Goal: Task Accomplishment & Management: Complete application form

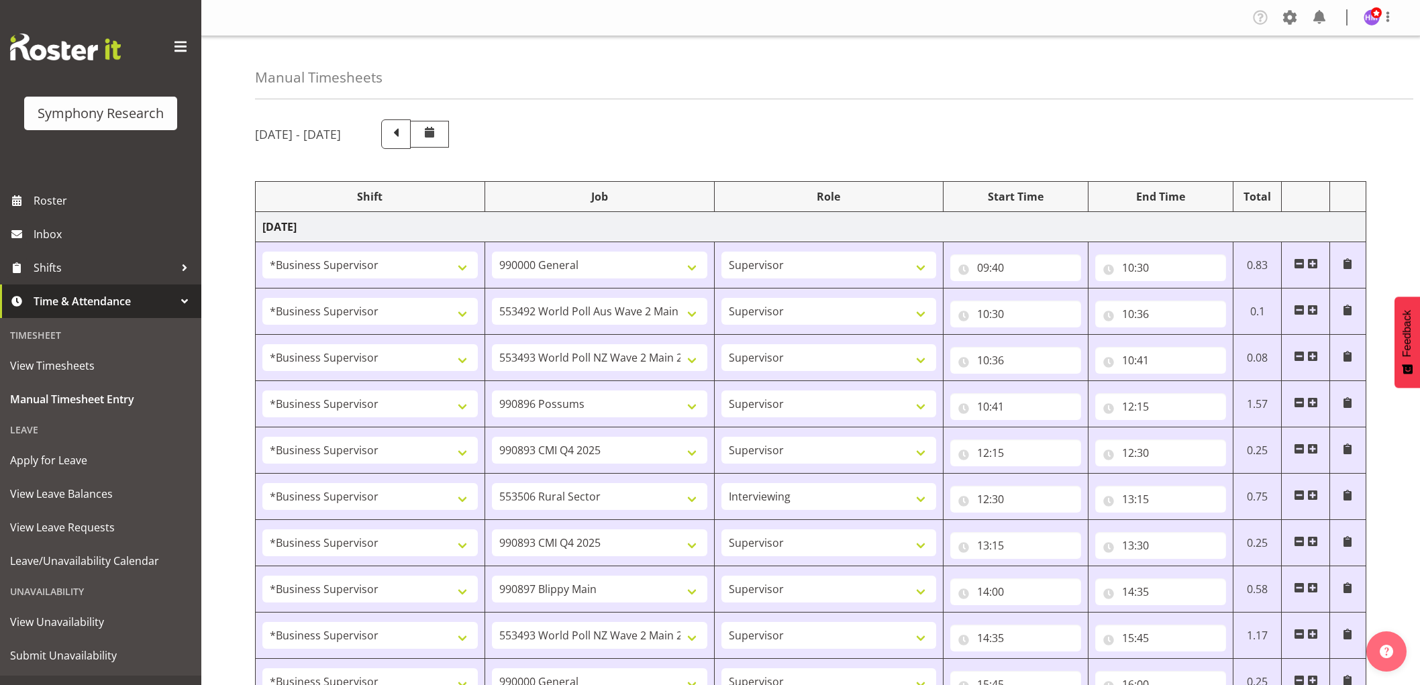
select select "1607"
select select "743"
select select "1607"
select select "10499"
select select "1607"
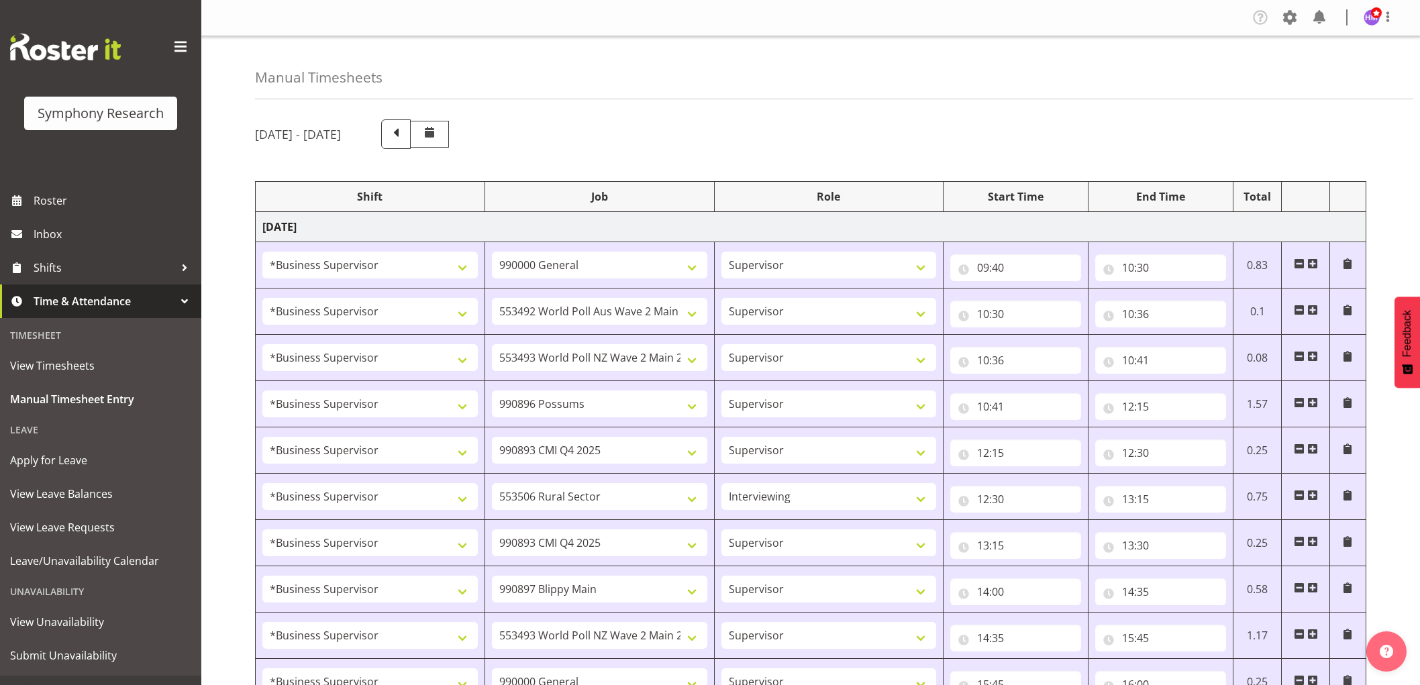
select select "10527"
select select "1607"
select select "10633"
select select "1607"
select select "10575"
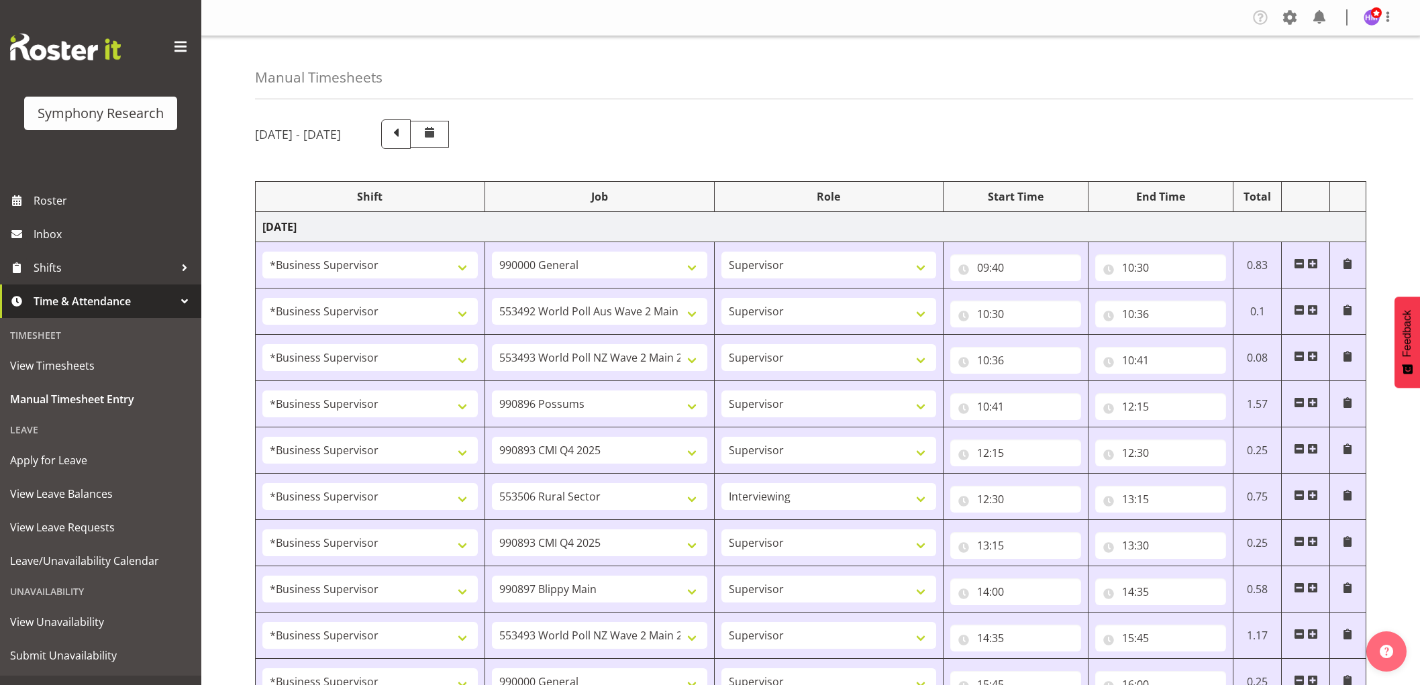
select select "1607"
select select "10587"
select select "47"
select select "1607"
select select "10575"
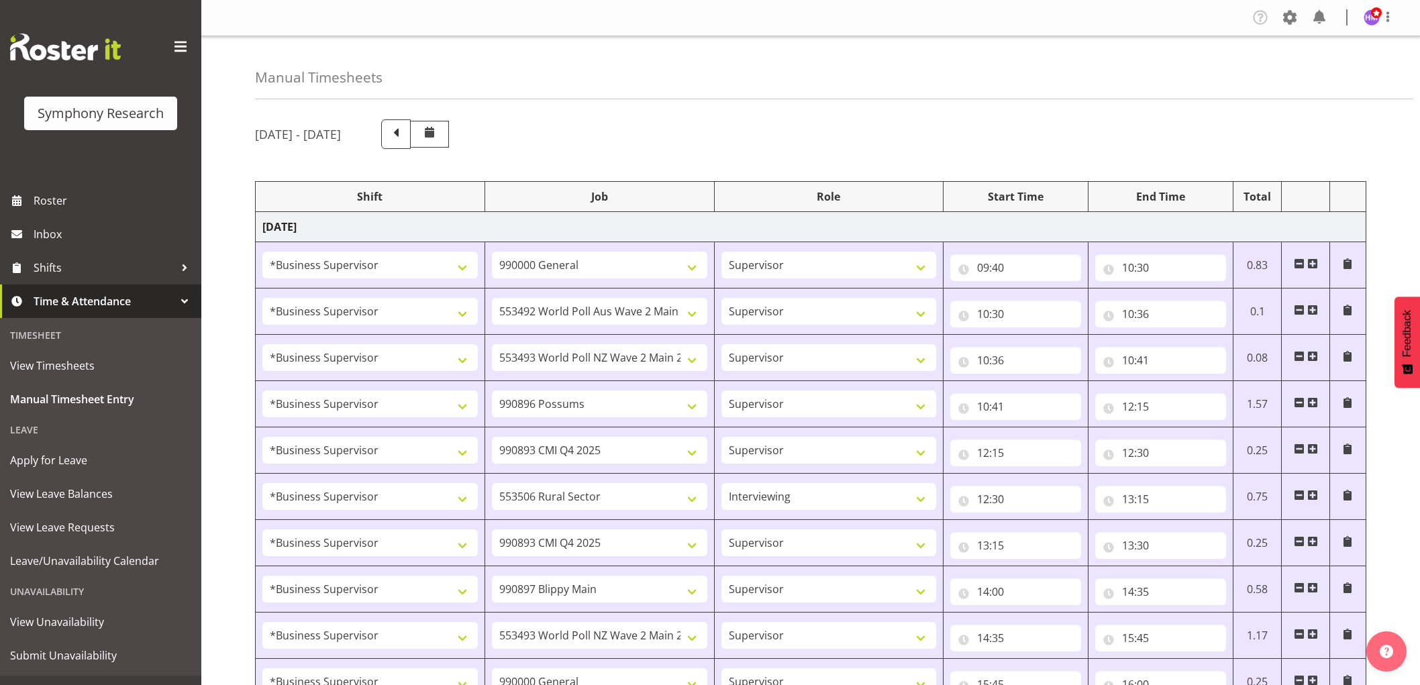
select select "1607"
select select "10631"
select select "1607"
select select "10527"
select select "1607"
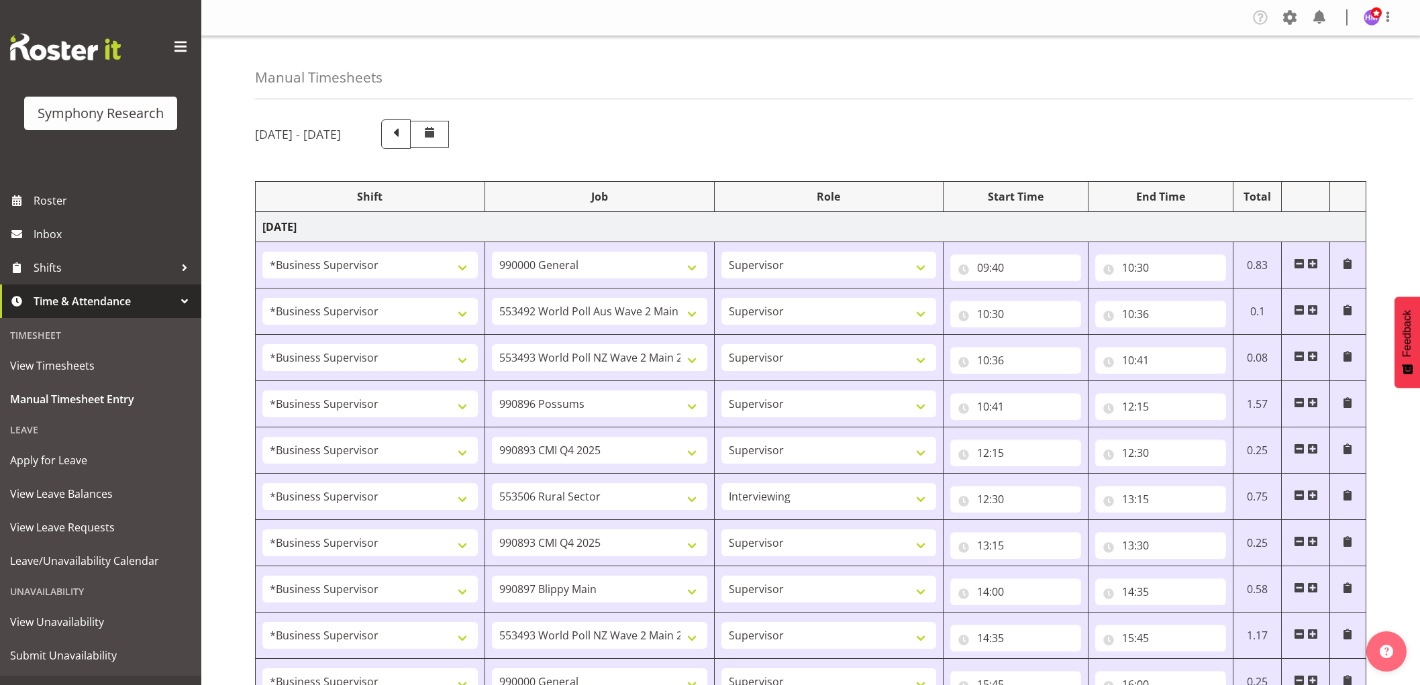
select select "743"
select select "1607"
select select "10499"
select select "1607"
select select "743"
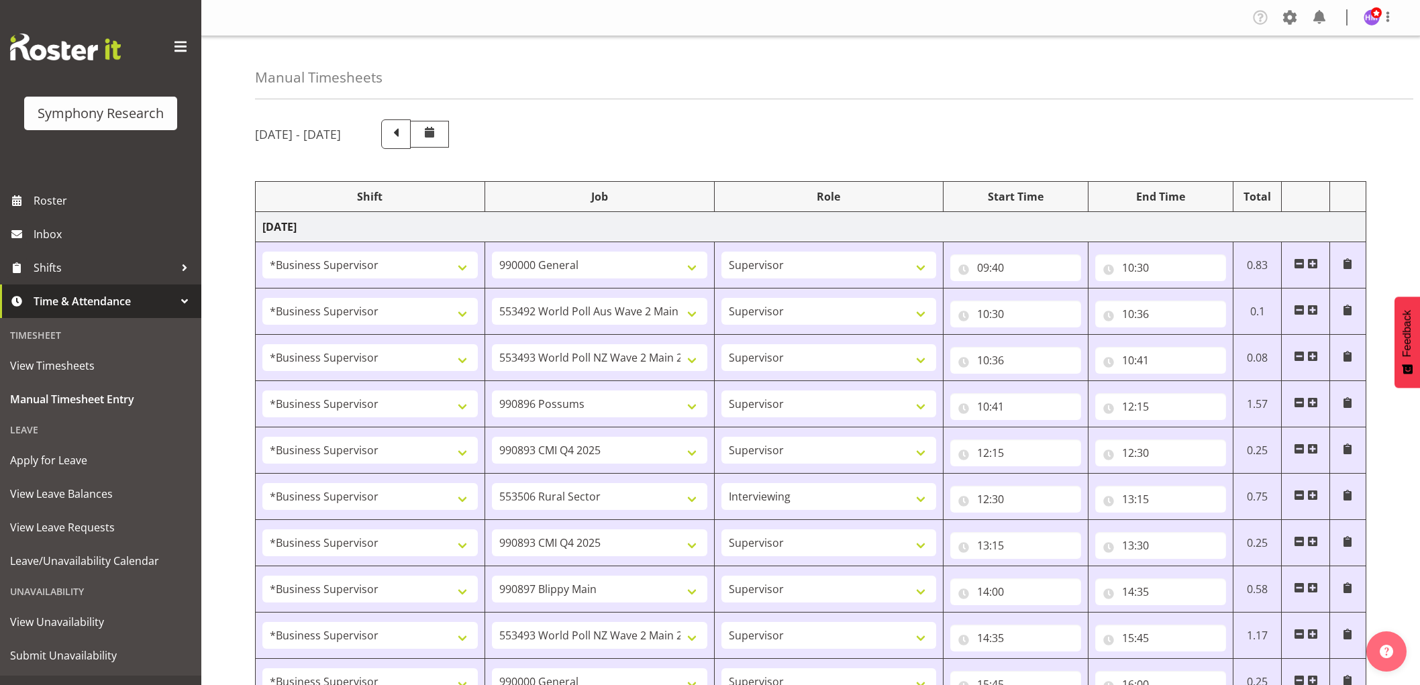
select select "1607"
select select "10631"
select select "1607"
select select "9426"
select select "1607"
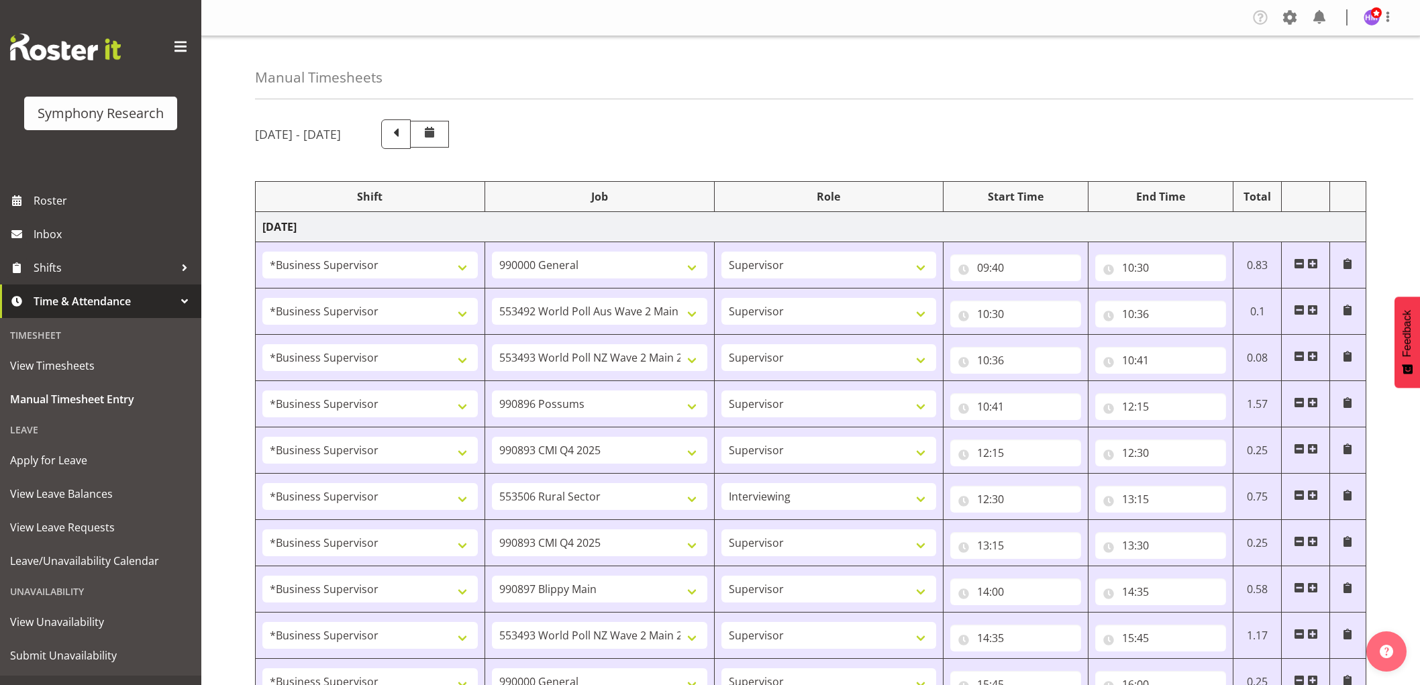
select select "10633"
select select "1607"
select select "10587"
select select "1607"
select select "10527"
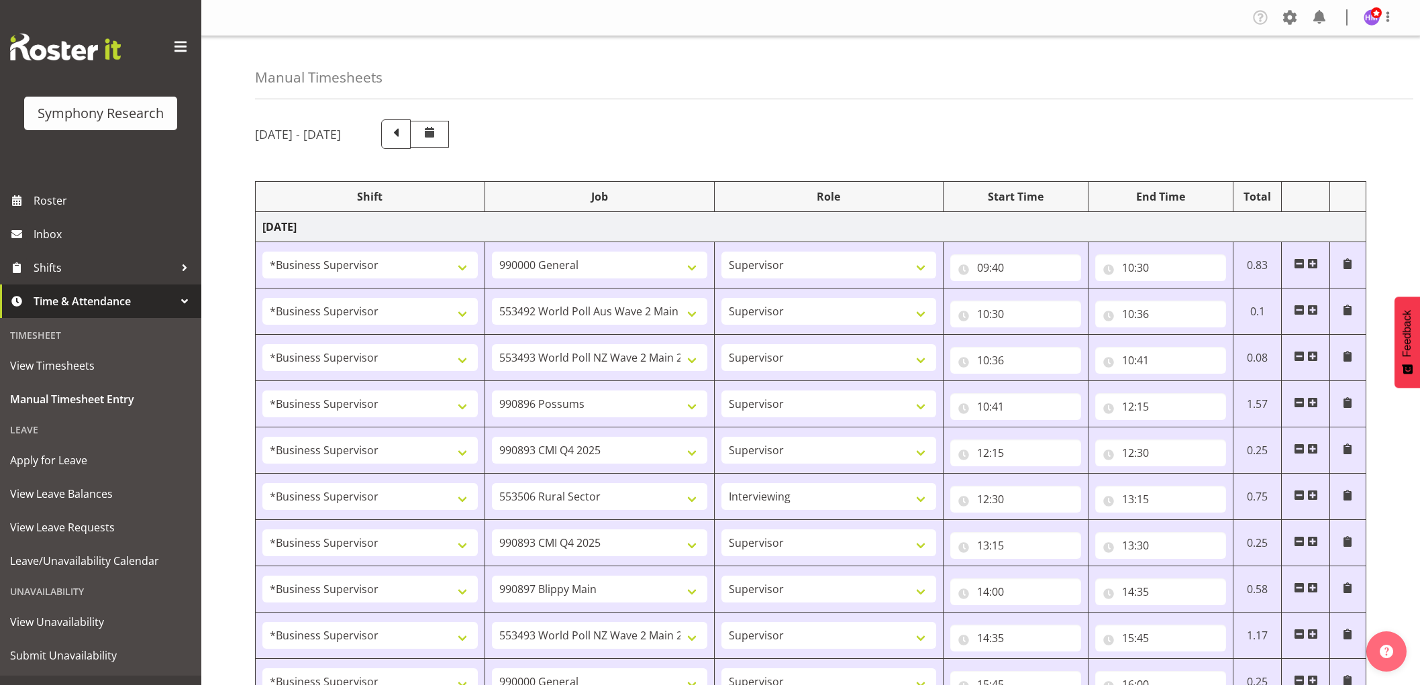
select select "1607"
select select "10499"
select select "1607"
select select "10485"
select select "1607"
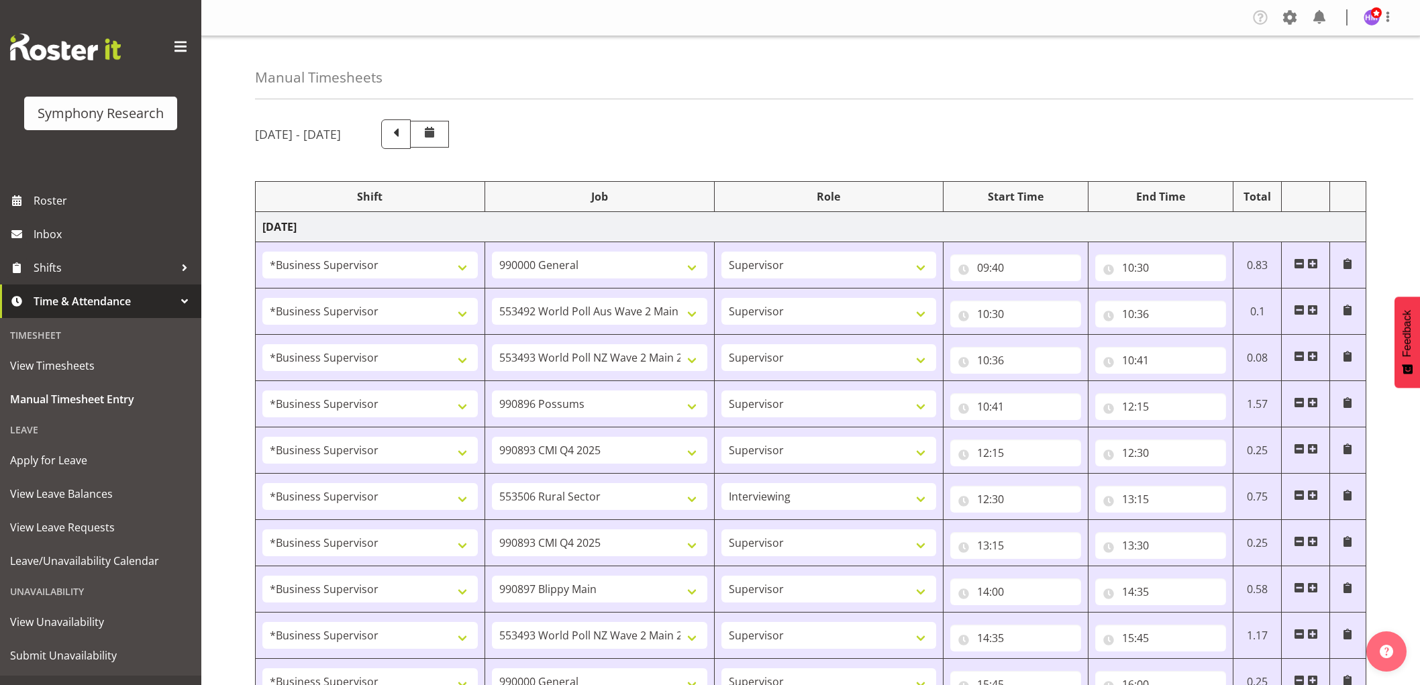
select select "10242"
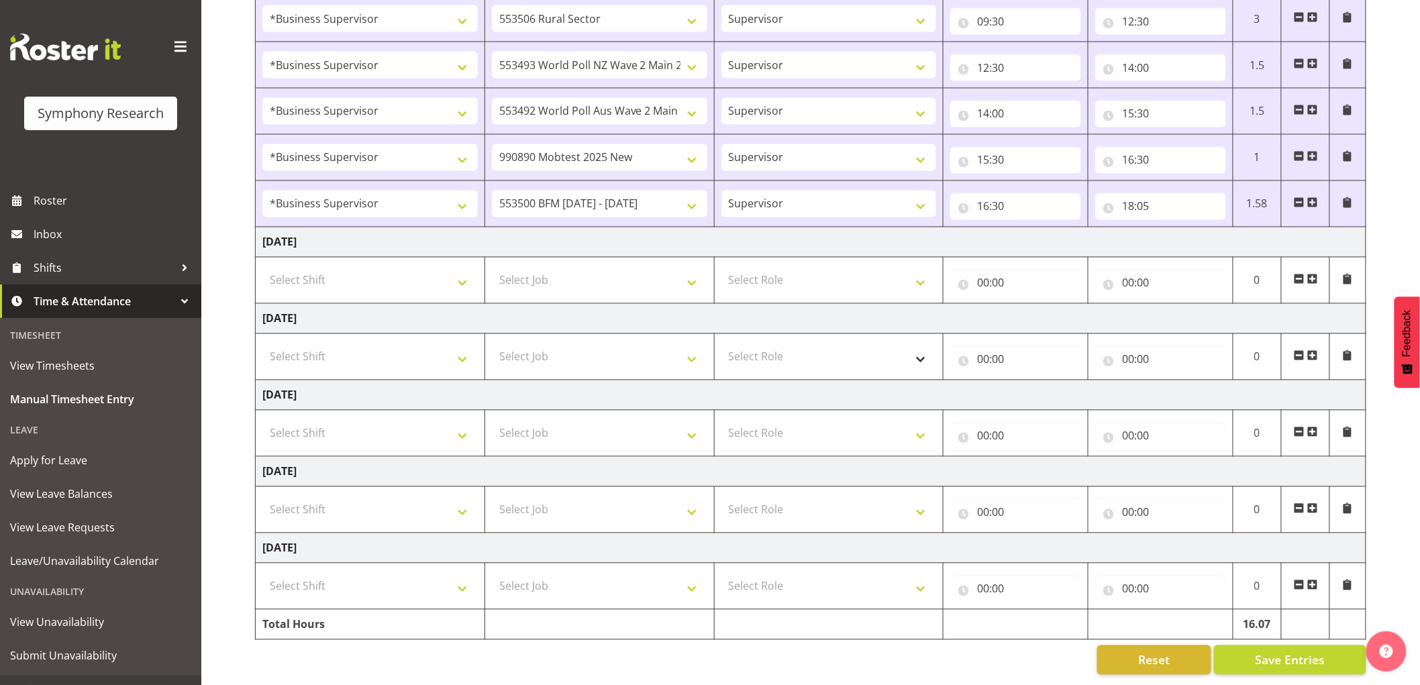
scroll to position [984, 0]
click at [362, 284] on td "Select Shift !!Weekend Residential (Roster IT Shift Label) *Business 9/10am ~ 4…" at bounding box center [371, 281] width 230 height 46
click at [364, 270] on select "Select Shift !!Weekend Residential (Roster IT Shift Label) *Business 9/10am ~ 4…" at bounding box center [369, 280] width 215 height 27
select select "1607"
click at [262, 267] on select "Select Shift !!Weekend Residential (Roster IT Shift Label) *Business 9/10am ~ 4…" at bounding box center [369, 280] width 215 height 27
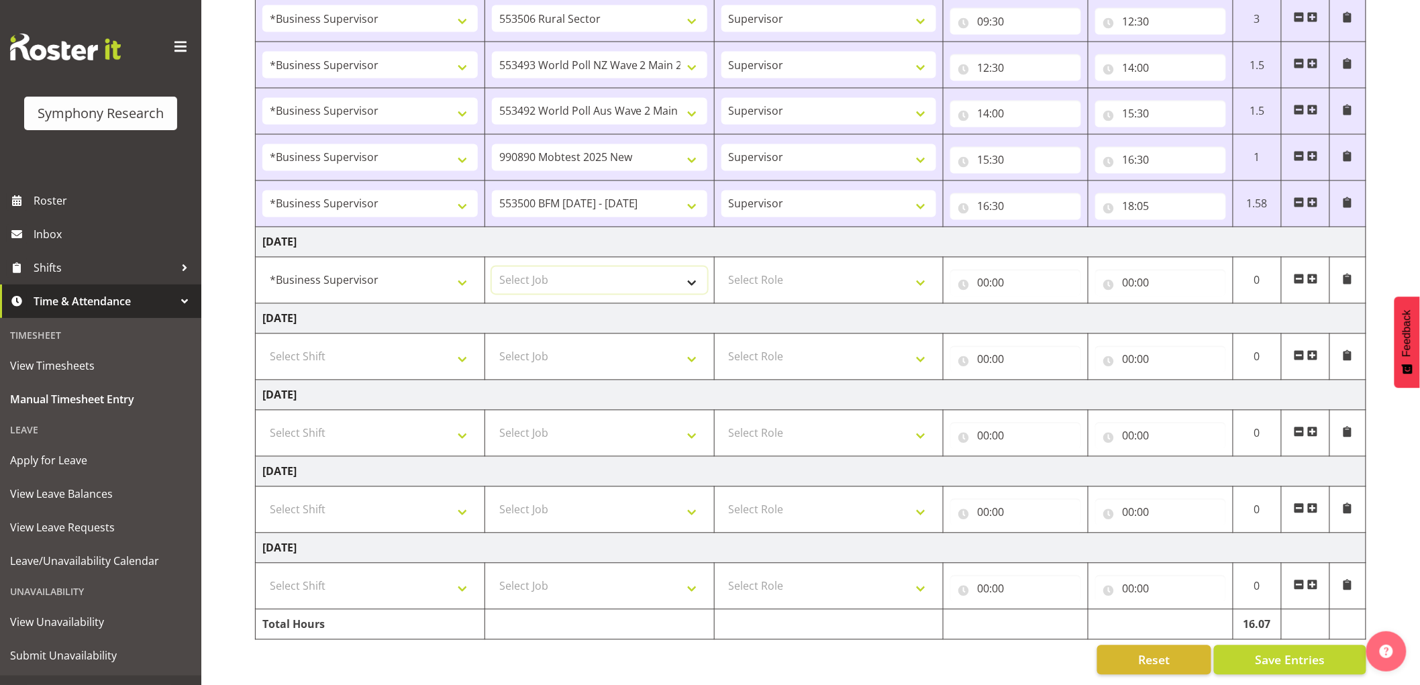
click at [572, 278] on select "Select Job 550060 IF Admin 553492 World Poll Aus Wave 2 Main 2025 553493 World …" at bounding box center [599, 280] width 215 height 27
select select "743"
click at [492, 267] on select "Select Job 550060 IF Admin 553492 World Poll Aus Wave 2 Main 2025 553493 World …" at bounding box center [599, 280] width 215 height 27
click at [800, 268] on select "Select Role Supervisor Interviewing Briefing" at bounding box center [828, 280] width 215 height 27
select select "45"
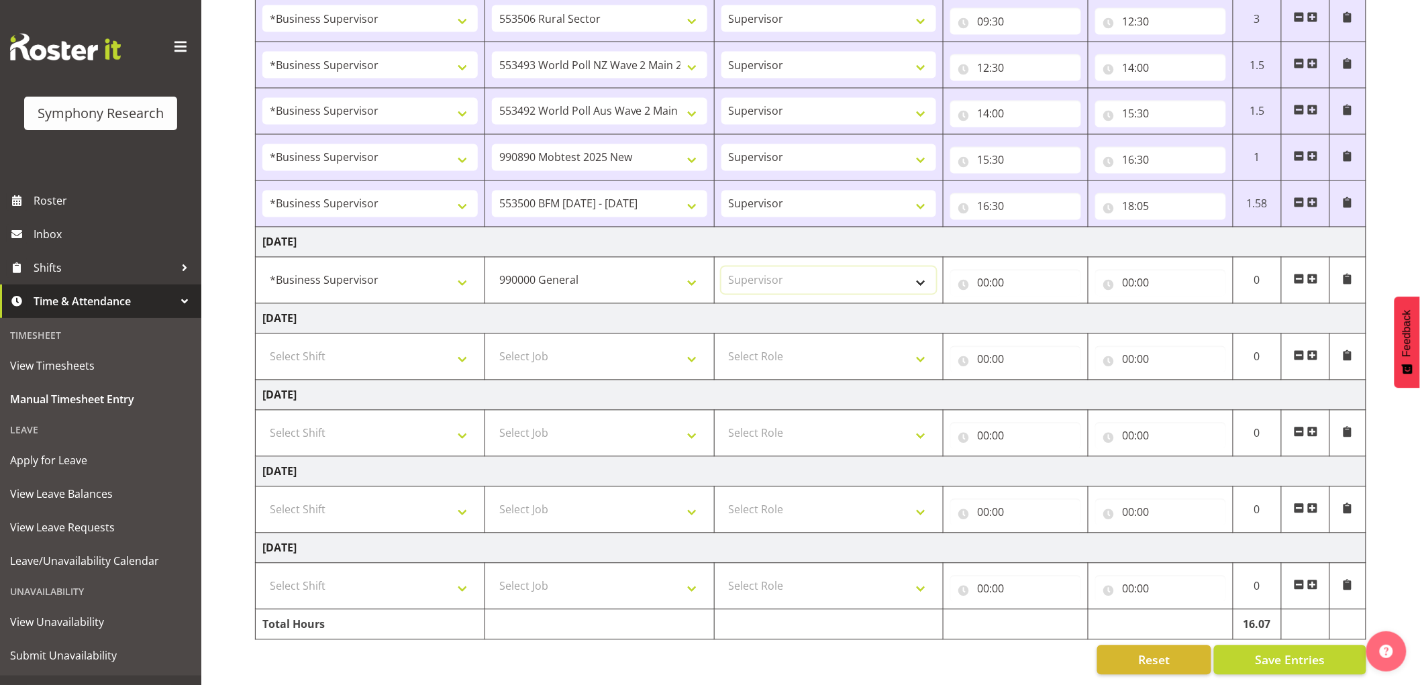
click at [721, 267] on select "Select Role Supervisor Interviewing Briefing" at bounding box center [828, 280] width 215 height 27
click at [981, 283] on input "00:00" at bounding box center [1015, 283] width 131 height 27
drag, startPoint x: 1033, startPoint y: 309, endPoint x: 1035, endPoint y: 317, distance: 9.0
click at [1033, 309] on select "00 01 02 03 04 05 06 07 08 09 10 11 12 13 14 15 16 17 18 19 20 21 22 23" at bounding box center [1042, 318] width 30 height 27
select select "8"
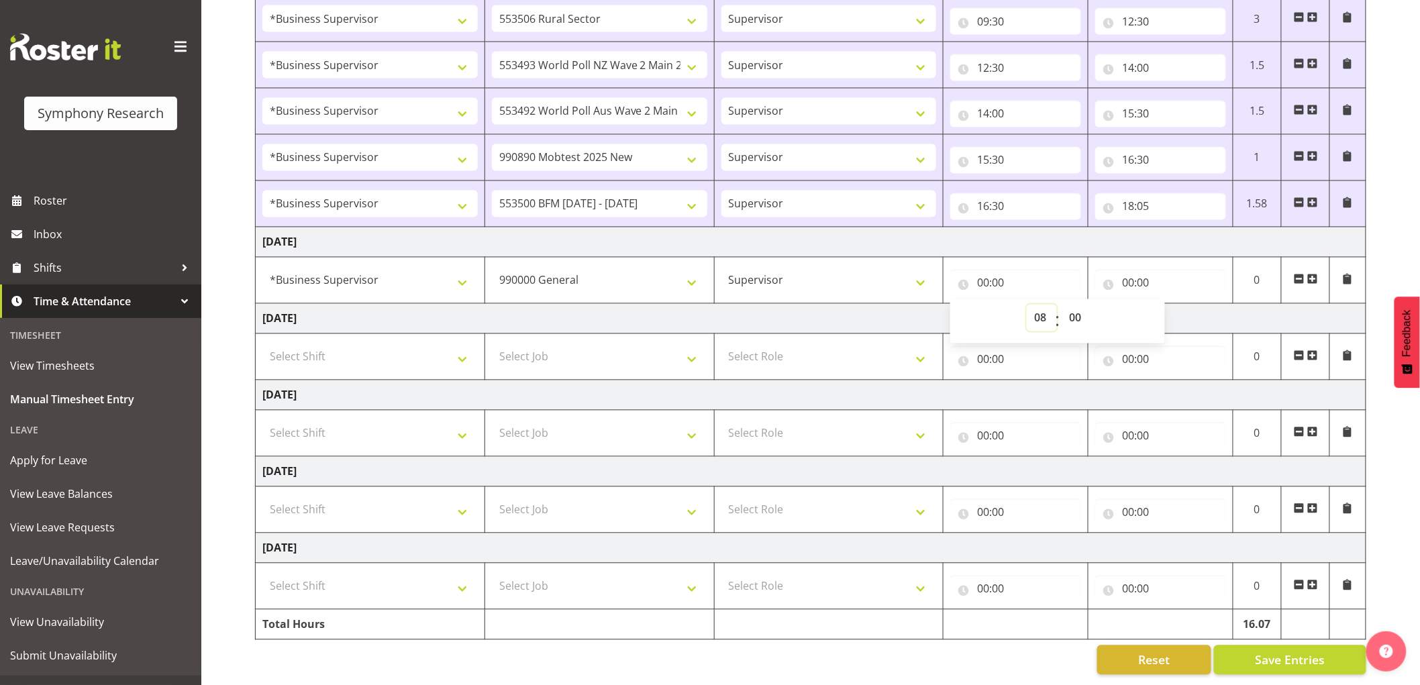
click at [1027, 305] on select "00 01 02 03 04 05 06 07 08 09 10 11 12 13 14 15 16 17 18 19 20 21 22 23" at bounding box center [1042, 318] width 30 height 27
type input "08:00"
drag, startPoint x: 1121, startPoint y: 271, endPoint x: 1168, endPoint y: 300, distance: 55.1
click at [1122, 272] on input "00:00" at bounding box center [1160, 283] width 131 height 27
click at [1178, 307] on select "00 01 02 03 04 05 06 07 08 09 10 11 12 13 14 15 16 17 18 19 20 21 22 23" at bounding box center [1187, 318] width 30 height 27
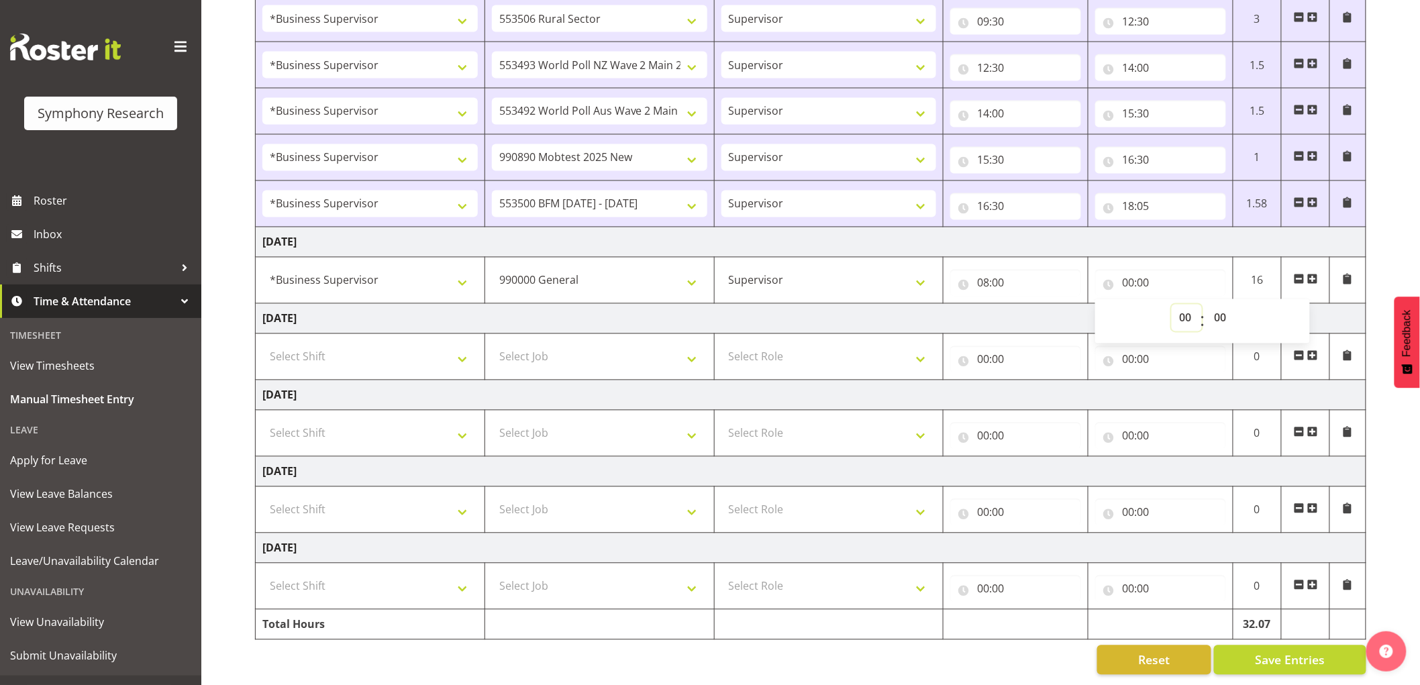
select select "9"
click at [1172, 305] on select "00 01 02 03 04 05 06 07 08 09 10 11 12 13 14 15 16 17 18 19 20 21 22 23" at bounding box center [1187, 318] width 30 height 27
type input "09:00"
click at [1317, 274] on span at bounding box center [1312, 279] width 11 height 11
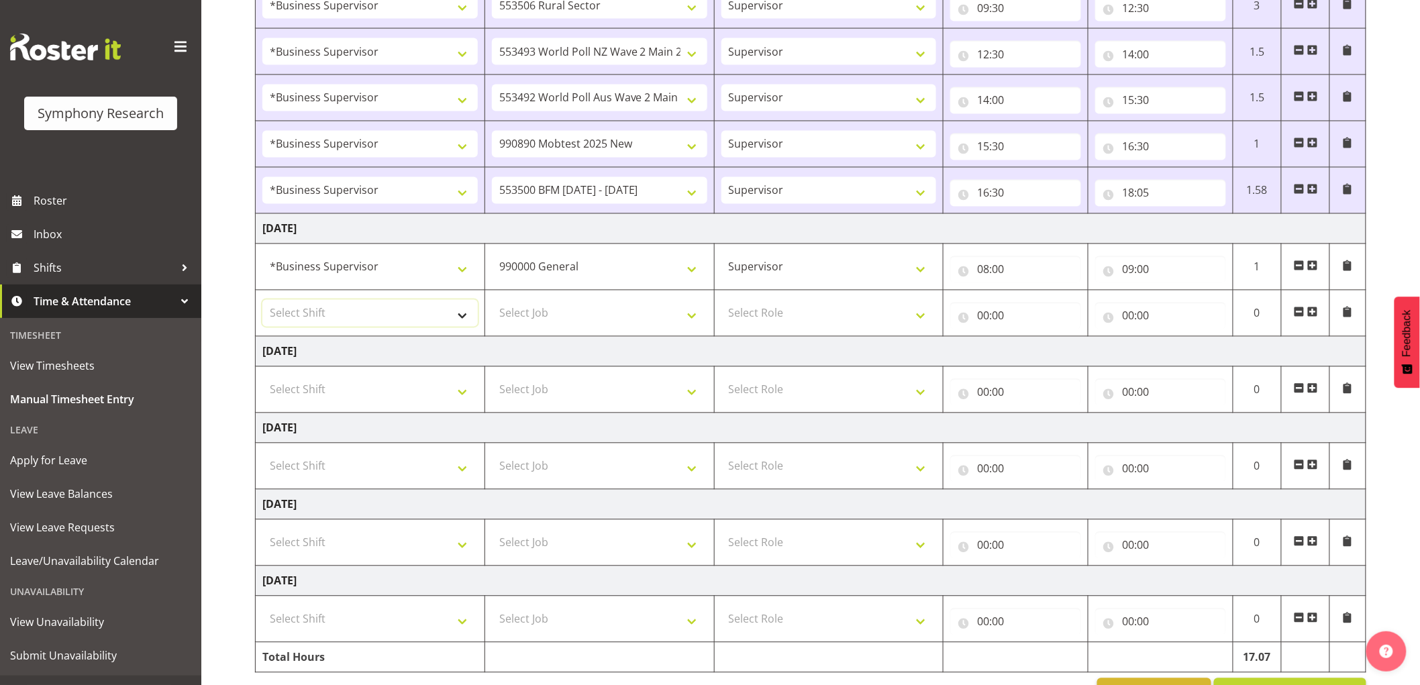
click at [393, 315] on select "Select Shift !!Weekend Residential (Roster IT Shift Label) *Business 9/10am ~ 4…" at bounding box center [369, 313] width 215 height 27
select select "1607"
click at [262, 301] on select "Select Shift !!Weekend Residential (Roster IT Shift Label) *Business 9/10am ~ 4…" at bounding box center [369, 313] width 215 height 27
click at [618, 312] on select "Select Job 550060 IF Admin 553492 World Poll Aus Wave 2 Main 2025 553493 World …" at bounding box center [599, 313] width 215 height 27
click at [568, 323] on select "Select Job 550060 IF Admin 553492 World Poll Aus Wave 2 Main 2025 553493 World …" at bounding box center [599, 313] width 215 height 27
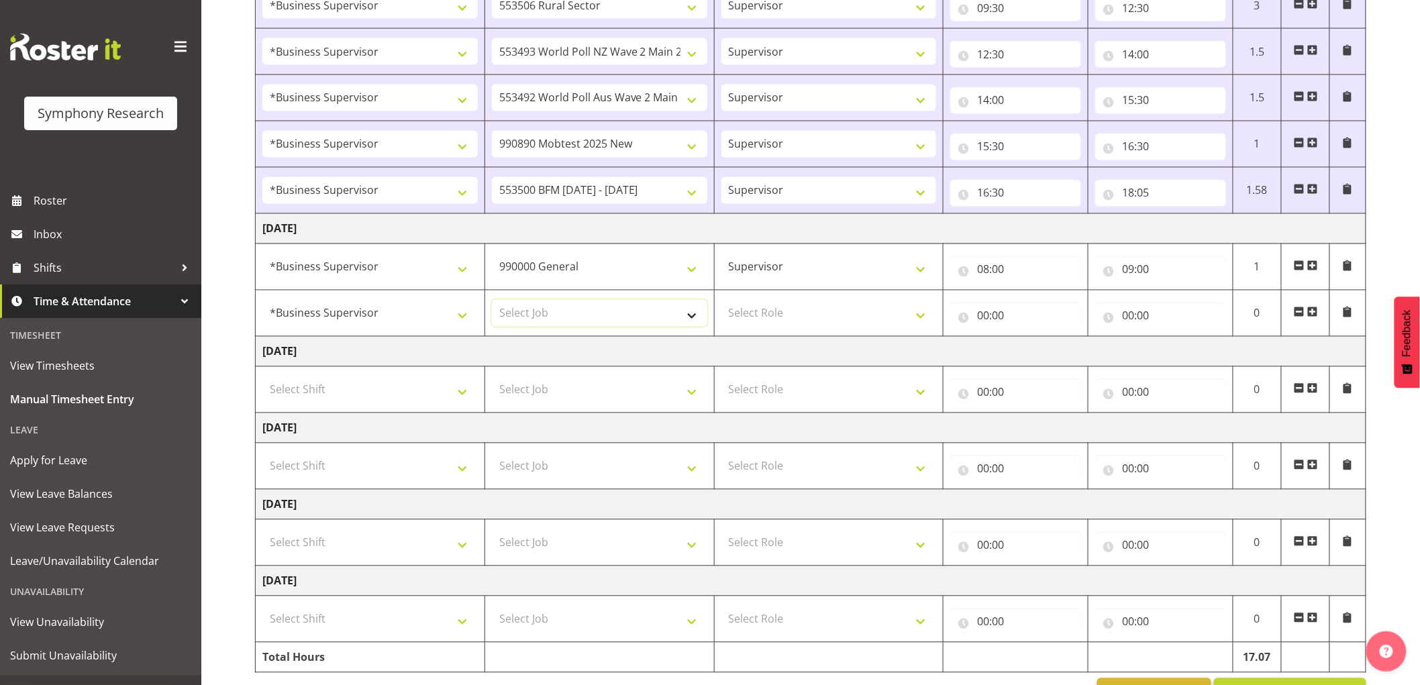
click at [580, 319] on select "Select Job 550060 IF Admin 553492 World Poll Aus Wave 2 Main 2025 553493 World …" at bounding box center [599, 313] width 215 height 27
select select "9426"
click at [492, 301] on select "Select Job 550060 IF Admin 553492 World Poll Aus Wave 2 Main 2025 553493 World …" at bounding box center [599, 313] width 215 height 27
drag, startPoint x: 767, startPoint y: 311, endPoint x: 767, endPoint y: 326, distance: 14.8
click at [767, 311] on select "Select Role Supervisor Interviewing Briefing" at bounding box center [828, 313] width 215 height 27
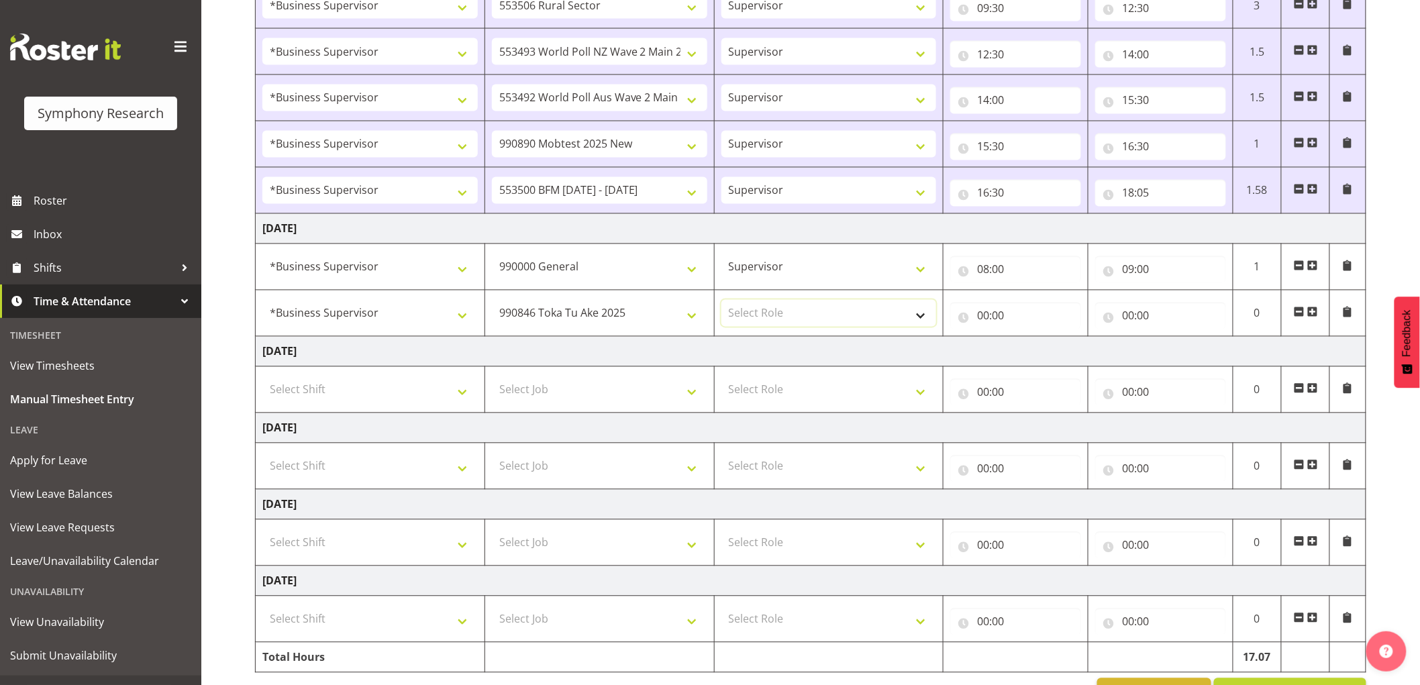
select select "45"
click at [721, 301] on select "Select Role Supervisor Interviewing Briefing" at bounding box center [828, 313] width 215 height 27
click at [988, 314] on input "00:00" at bounding box center [1015, 316] width 131 height 27
click at [1027, 343] on select "00 01 02 03 04 05 06 07 08 09 10 11 12 13 14 15 16 17 18 19 20 21 22 23" at bounding box center [1042, 351] width 30 height 27
select select "9"
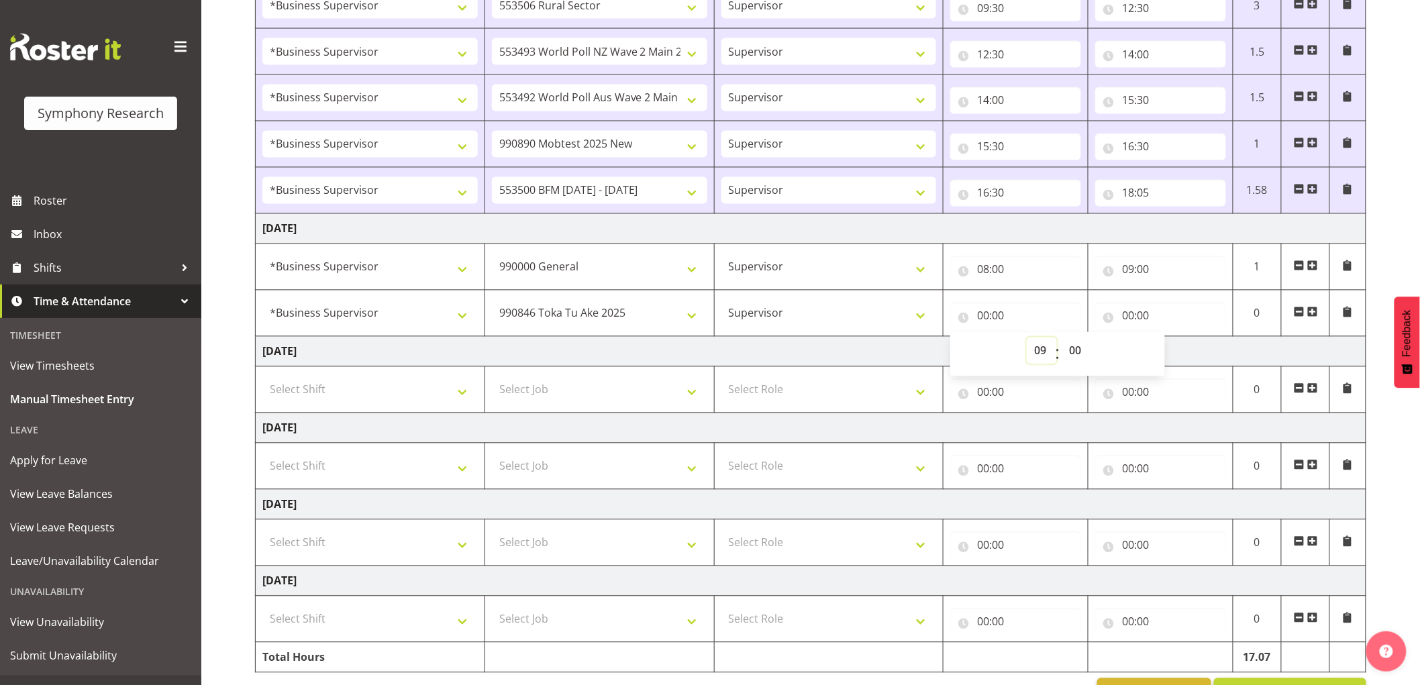
click at [1027, 339] on select "00 01 02 03 04 05 06 07 08 09 10 11 12 13 14 15 16 17 18 19 20 21 22 23" at bounding box center [1042, 351] width 30 height 27
type input "09:00"
click at [1135, 329] on input "00:00" at bounding box center [1160, 316] width 131 height 27
click at [1188, 366] on span "00 01 02 03 04 05 06 07 08 09 10 11 12 13 14 15 16 17 18 19 20 21 22 23" at bounding box center [1187, 355] width 30 height 34
drag, startPoint x: 1184, startPoint y: 357, endPoint x: 1192, endPoint y: 362, distance: 9.7
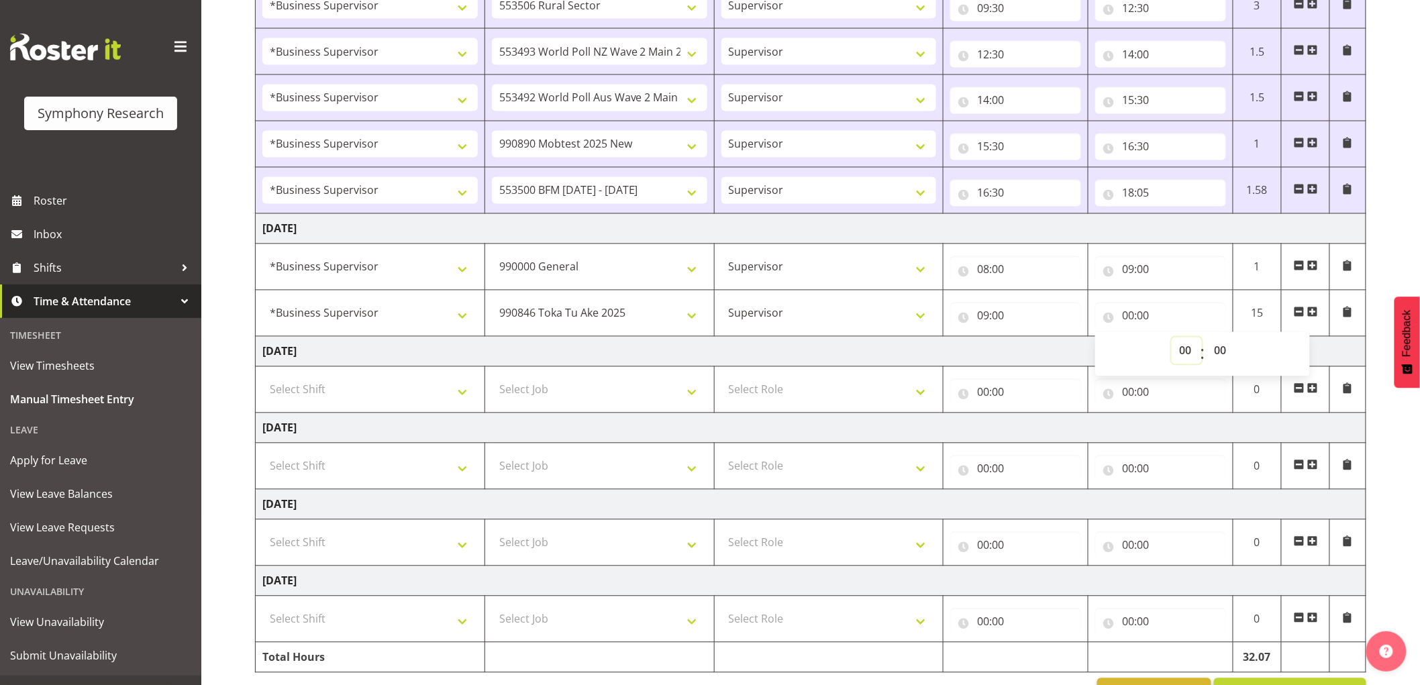
click at [1192, 360] on select "00 01 02 03 04 05 06 07 08 09 10 11 12 13 14 15 16 17 18 19 20 21 22 23" at bounding box center [1187, 351] width 30 height 27
select select "9"
click at [1172, 339] on select "00 01 02 03 04 05 06 07 08 09 10 11 12 13 14 15 16 17 18 19 20 21 22 23" at bounding box center [1187, 351] width 30 height 27
type input "09:00"
click at [1239, 346] on div "00 01 02 03 04 05 06 07 08 09 10 11 12 13 14 15 16 17 18 19 20 21 22 23 : 00 01…" at bounding box center [1202, 355] width 215 height 34
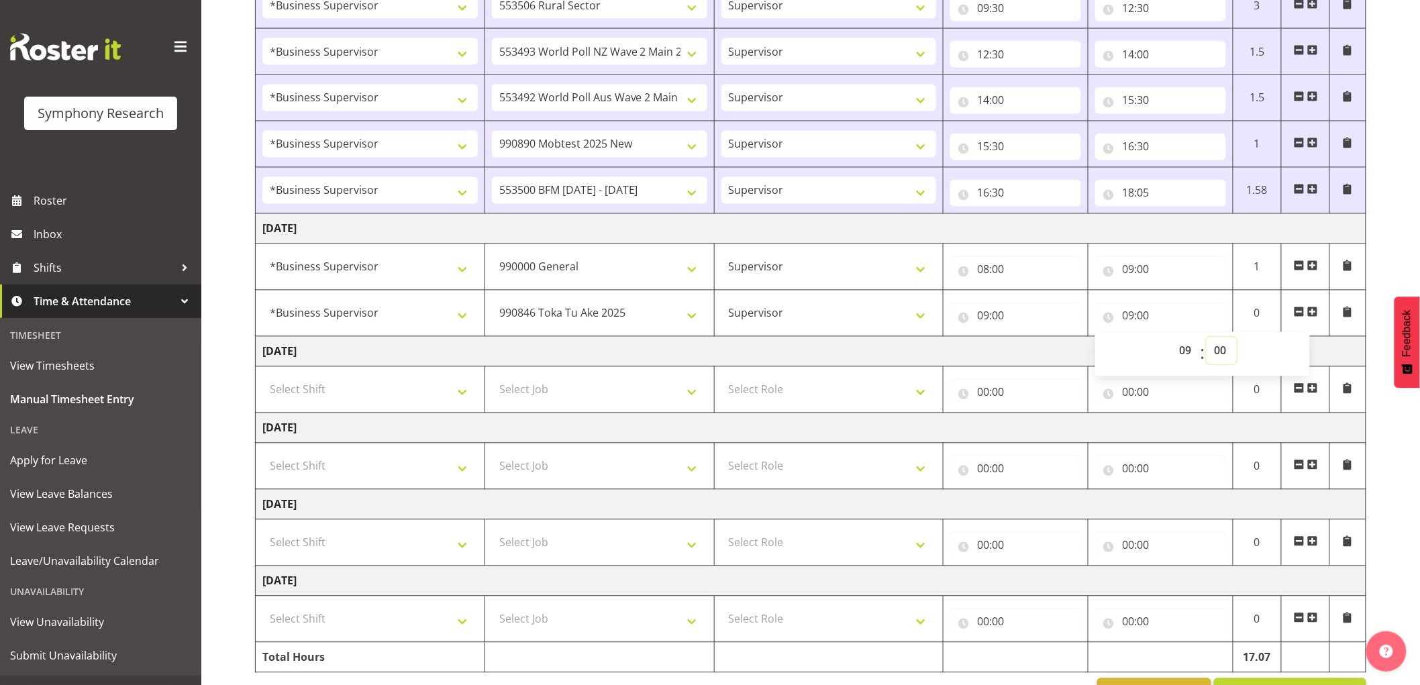
drag, startPoint x: 1221, startPoint y: 350, endPoint x: 1223, endPoint y: 372, distance: 22.2
click at [1221, 350] on select "00 01 02 03 04 05 06 07 08 09 10 11 12 13 14 15 16 17 18 19 20 21 22 23 24 25 2…" at bounding box center [1222, 351] width 30 height 27
select select "15"
click at [1207, 339] on select "00 01 02 03 04 05 06 07 08 09 10 11 12 13 14 15 16 17 18 19 20 21 22 23 24 25 2…" at bounding box center [1222, 351] width 30 height 27
type input "09:15"
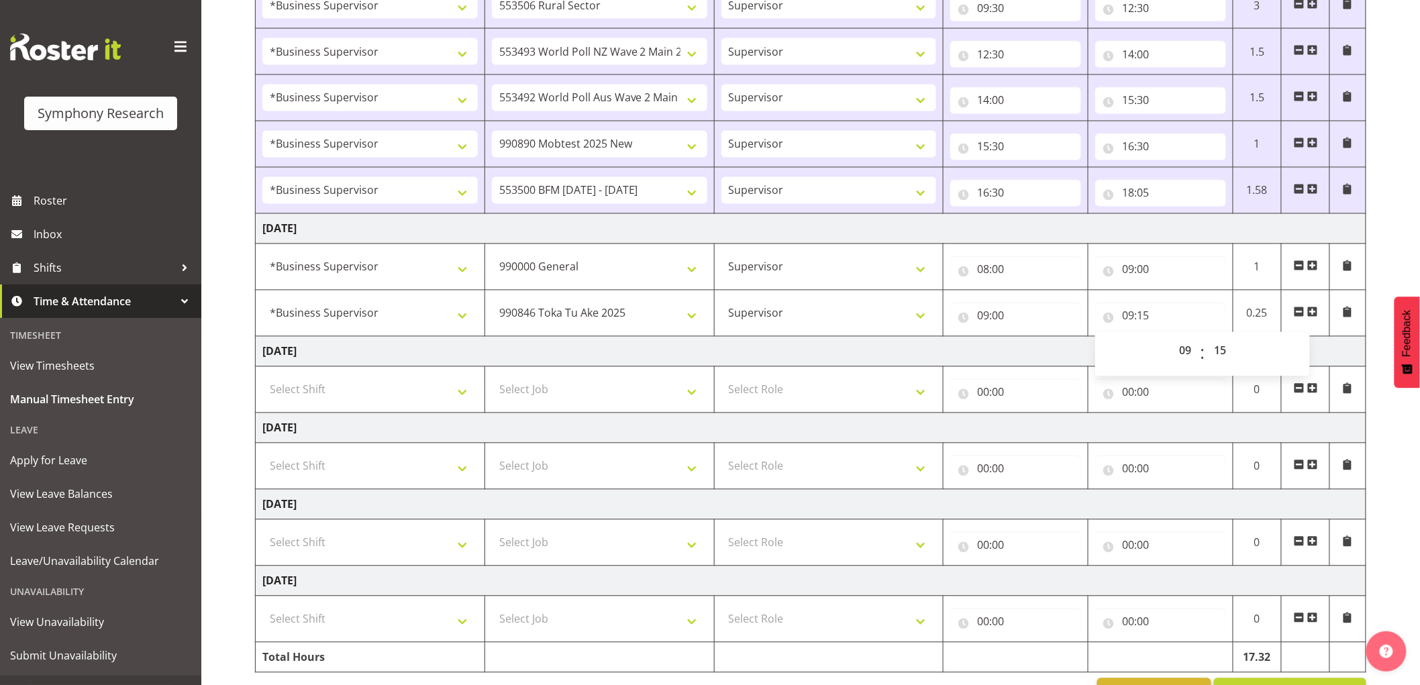
click at [1310, 311] on span at bounding box center [1312, 312] width 11 height 11
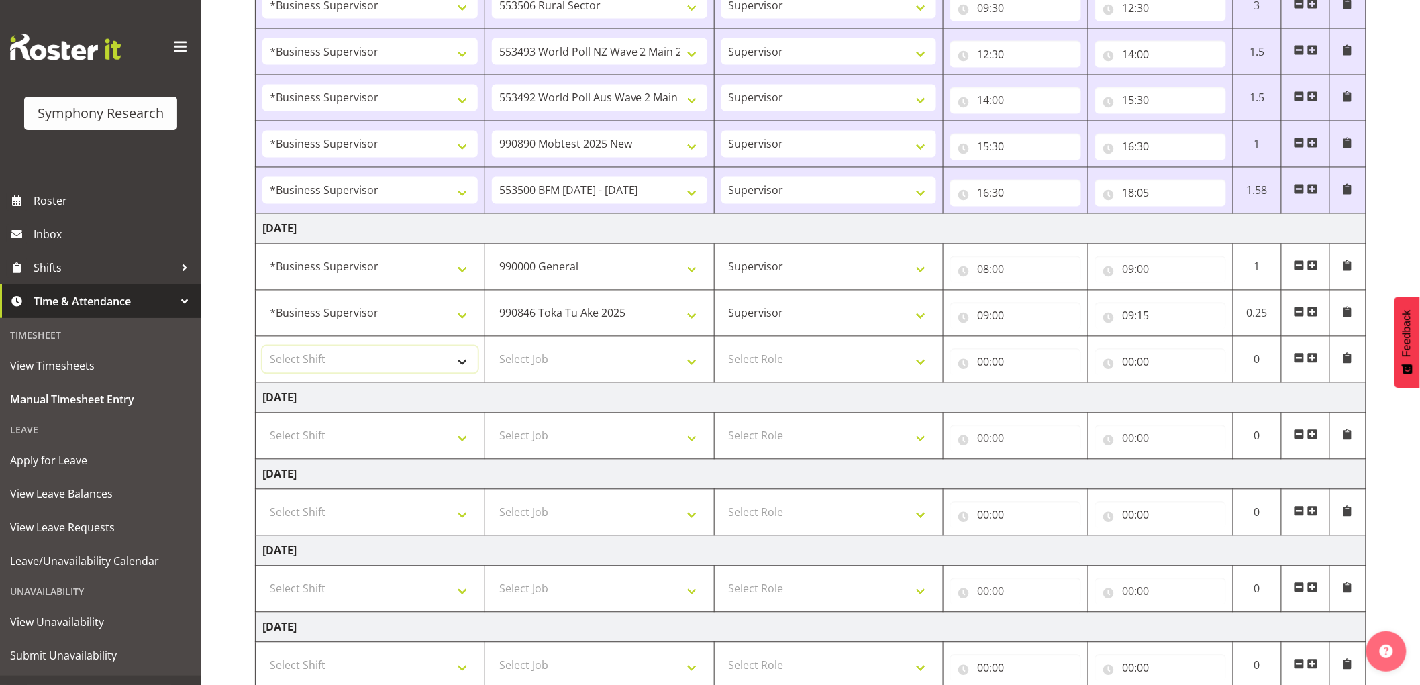
click at [393, 366] on select "Select Shift !!Weekend Residential (Roster IT Shift Label) *Business 9/10am ~ 4…" at bounding box center [369, 359] width 215 height 27
select select "1607"
click at [262, 348] on select "Select Shift !!Weekend Residential (Roster IT Shift Label) *Business 9/10am ~ 4…" at bounding box center [369, 359] width 215 height 27
click at [580, 372] on select "Select Job 550060 IF Admin 553492 World Poll Aus Wave 2 Main 2025 553493 World …" at bounding box center [599, 359] width 215 height 27
click at [770, 387] on td "[DATE]" at bounding box center [811, 398] width 1111 height 30
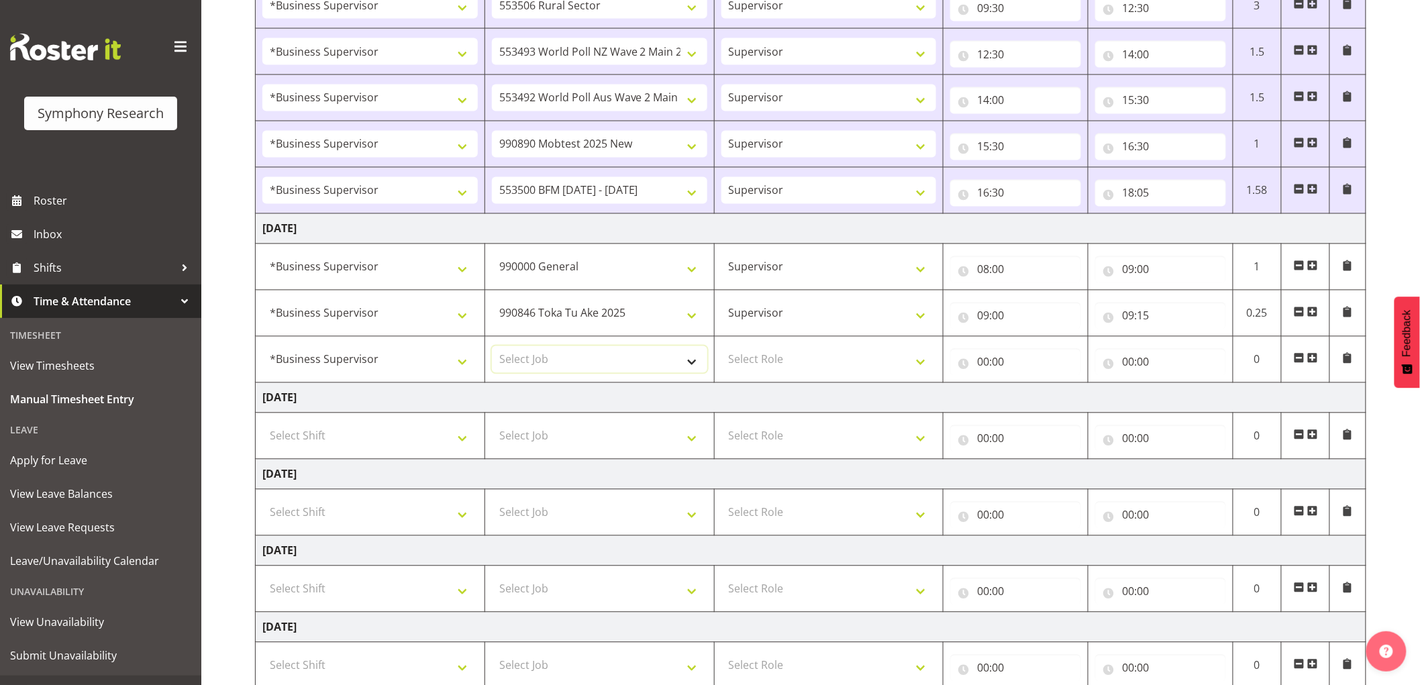
click at [570, 371] on select "Select Job 550060 IF Admin 553492 World Poll Aus Wave 2 Main 2025 553493 World …" at bounding box center [599, 359] width 215 height 27
click at [806, 388] on td "[DATE]" at bounding box center [811, 398] width 1111 height 30
click at [618, 363] on select "Select Job 550060 IF Admin 553492 World Poll Aus Wave 2 Main 2025 553493 World …" at bounding box center [599, 359] width 215 height 27
click at [611, 370] on select "Select Job 550060 IF Admin 553492 World Poll Aus Wave 2 Main 2025 553493 World …" at bounding box center [599, 359] width 215 height 27
select select "10633"
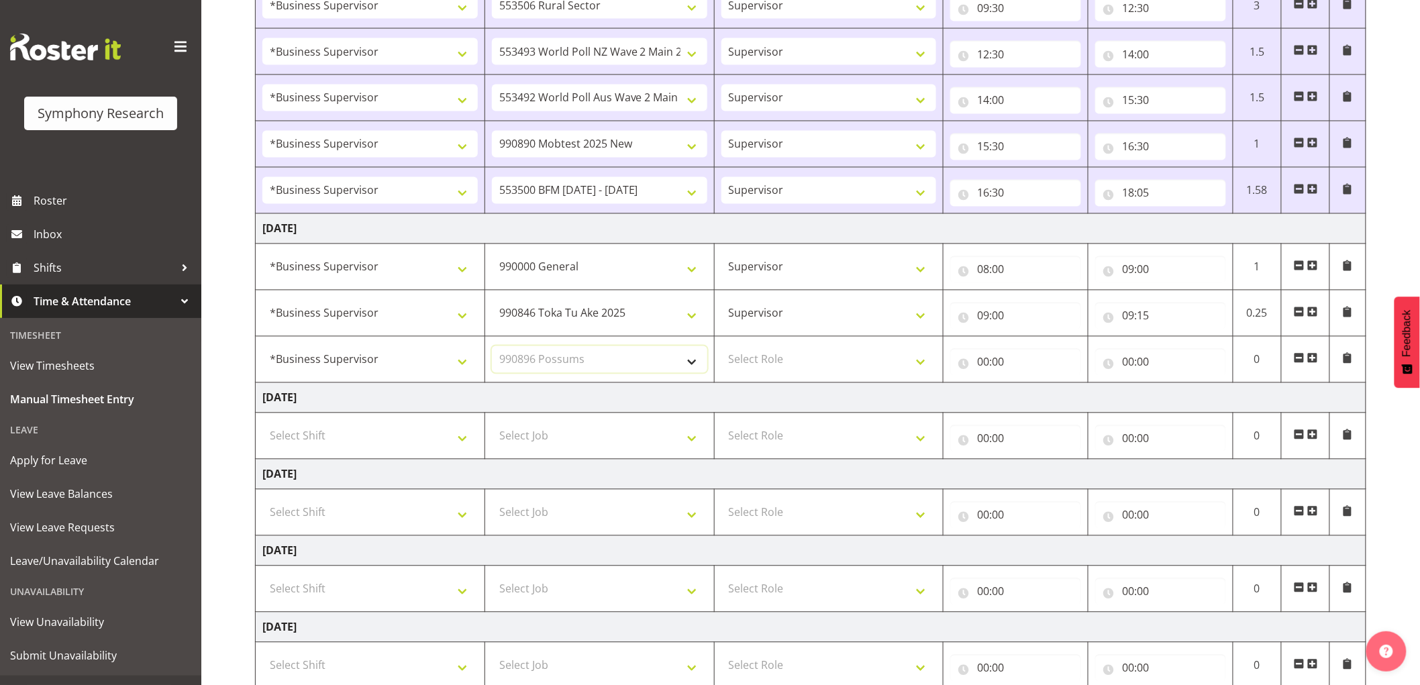
click at [492, 348] on select "Select Job 550060 IF Admin 553492 World Poll Aus Wave 2 Main 2025 553493 World …" at bounding box center [599, 359] width 215 height 27
click at [876, 360] on select "Select Role Supervisor Interviewing Briefing" at bounding box center [828, 359] width 215 height 27
select select "45"
click at [721, 348] on select "Select Role Supervisor Interviewing Briefing" at bounding box center [828, 359] width 215 height 27
click at [984, 360] on input "00:00" at bounding box center [1015, 362] width 131 height 27
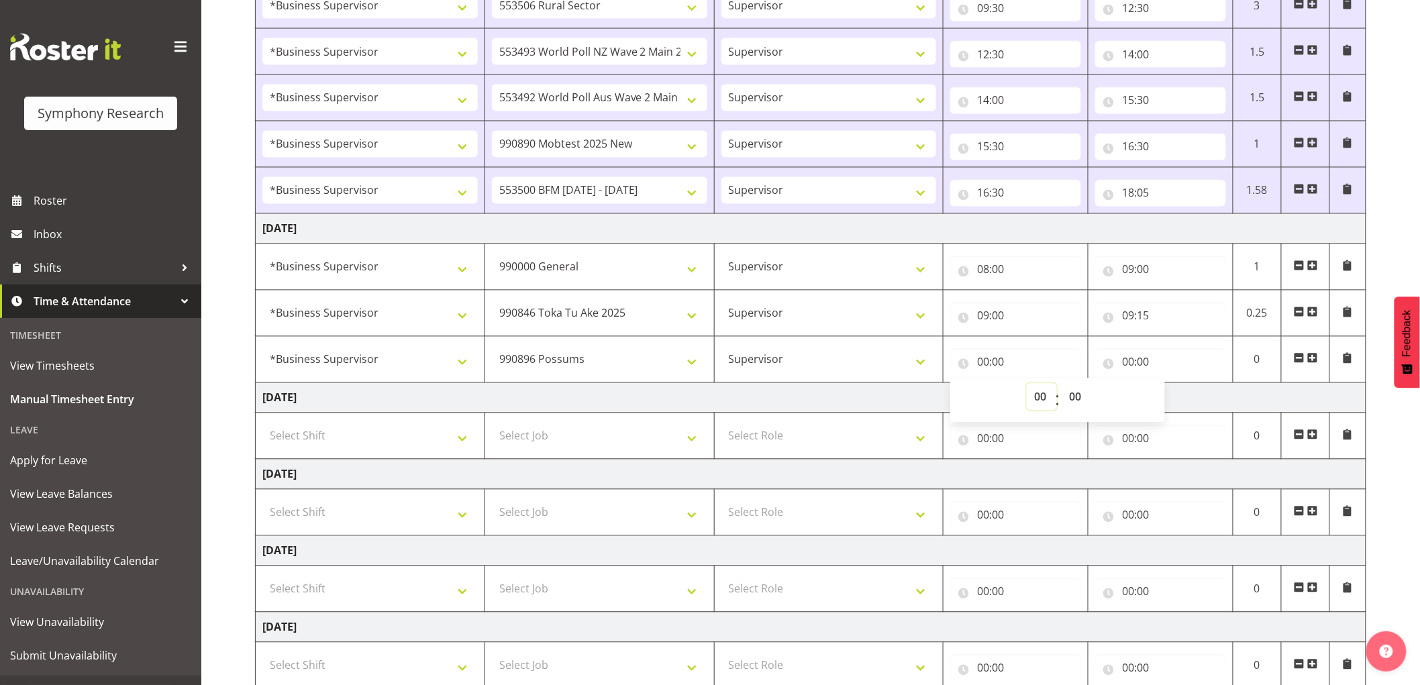
click at [1044, 397] on select "00 01 02 03 04 05 06 07 08 09 10 11 12 13 14 15 16 17 18 19 20 21 22 23" at bounding box center [1042, 397] width 30 height 27
select select "9"
click at [1027, 385] on select "00 01 02 03 04 05 06 07 08 09 10 11 12 13 14 15 16 17 18 19 20 21 22 23" at bounding box center [1042, 397] width 30 height 27
type input "09:00"
click at [1090, 397] on select "00 01 02 03 04 05 06 07 08 09 10 11 12 13 14 15 16 17 18 19 20 21 22 23 24 25 2…" at bounding box center [1077, 397] width 30 height 27
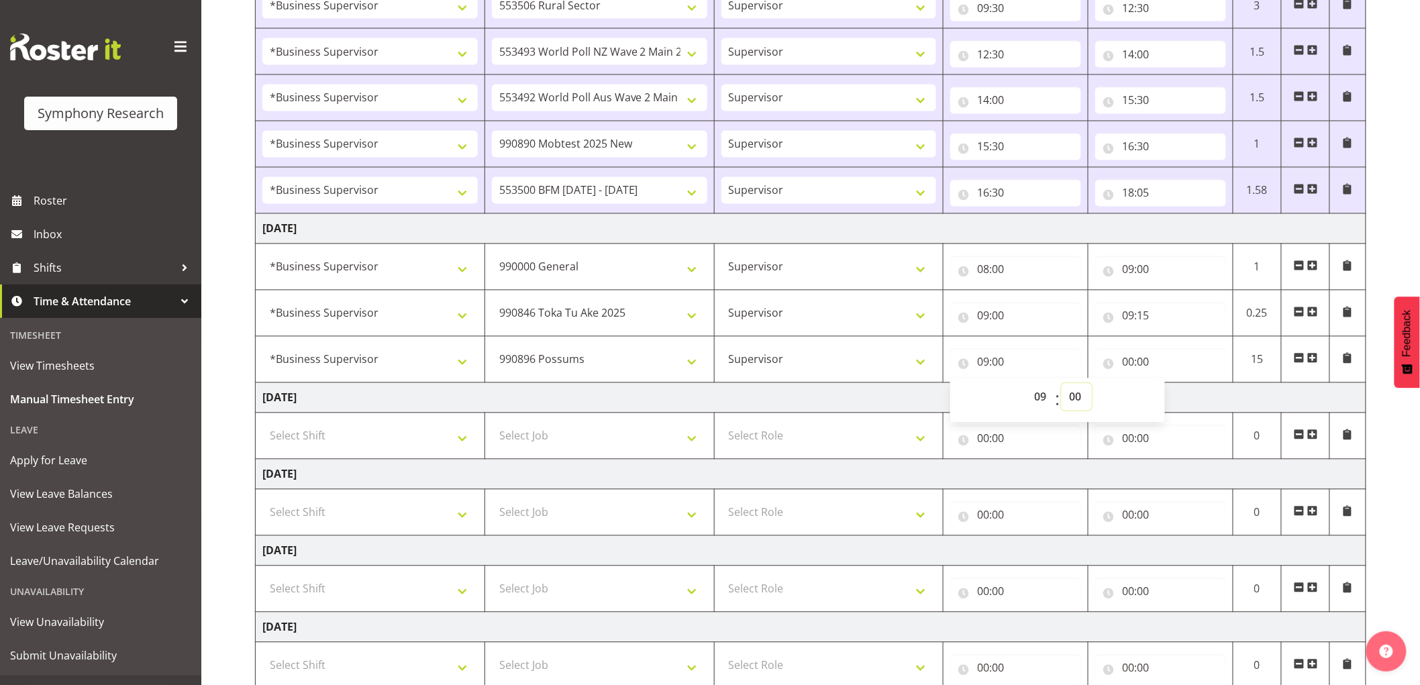
select select "15"
click at [1062, 385] on select "00 01 02 03 04 05 06 07 08 09 10 11 12 13 14 15 16 17 18 19 20 21 22 23 24 25 2…" at bounding box center [1077, 397] width 30 height 27
type input "09:15"
click at [1132, 363] on input "00:00" at bounding box center [1160, 362] width 131 height 27
drag, startPoint x: 1194, startPoint y: 406, endPoint x: 1202, endPoint y: 413, distance: 10.4
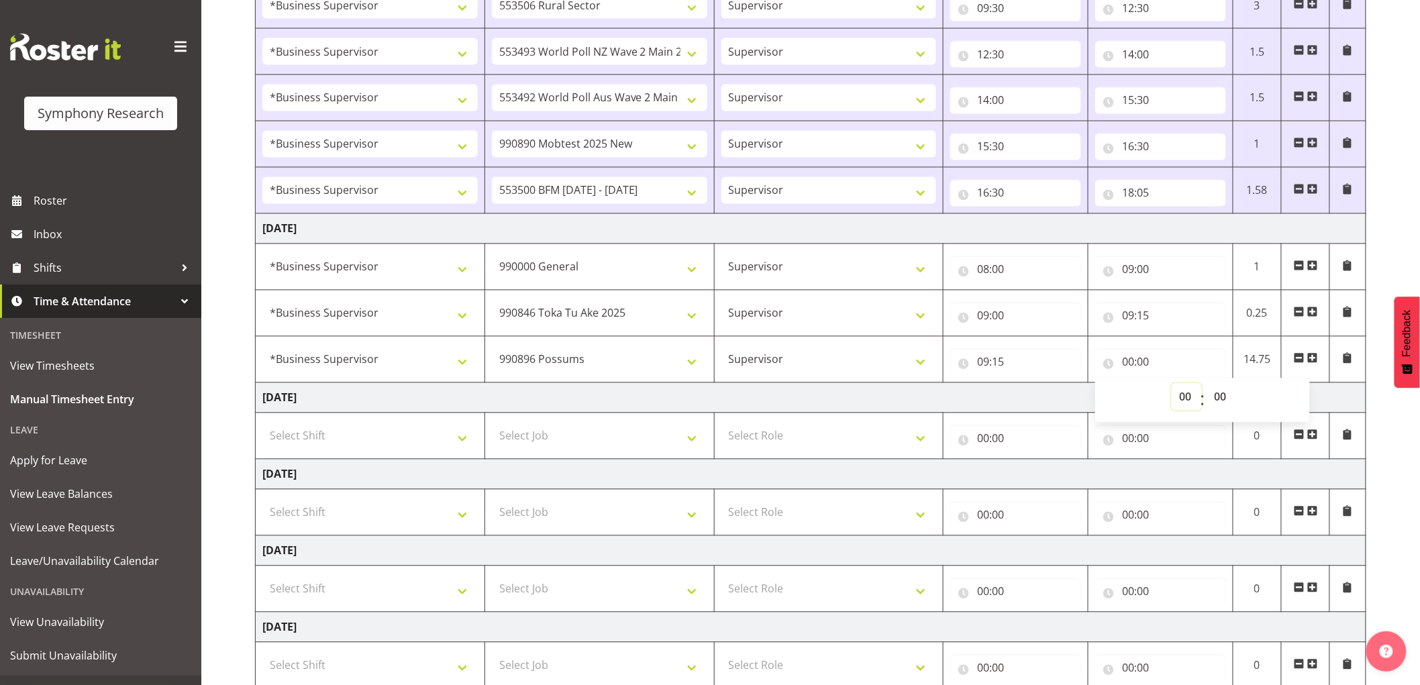
click at [1194, 406] on select "00 01 02 03 04 05 06 07 08 09 10 11 12 13 14 15 16 17 18 19 20 21 22 23" at bounding box center [1187, 397] width 30 height 27
select select "9"
click at [1172, 385] on select "00 01 02 03 04 05 06 07 08 09 10 11 12 13 14 15 16 17 18 19 20 21 22 23" at bounding box center [1187, 397] width 30 height 27
type input "09:00"
click at [1231, 407] on select "00 01 02 03 04 05 06 07 08 09 10 11 12 13 14 15 16 17 18 19 20 21 22 23 24 25 2…" at bounding box center [1222, 397] width 30 height 27
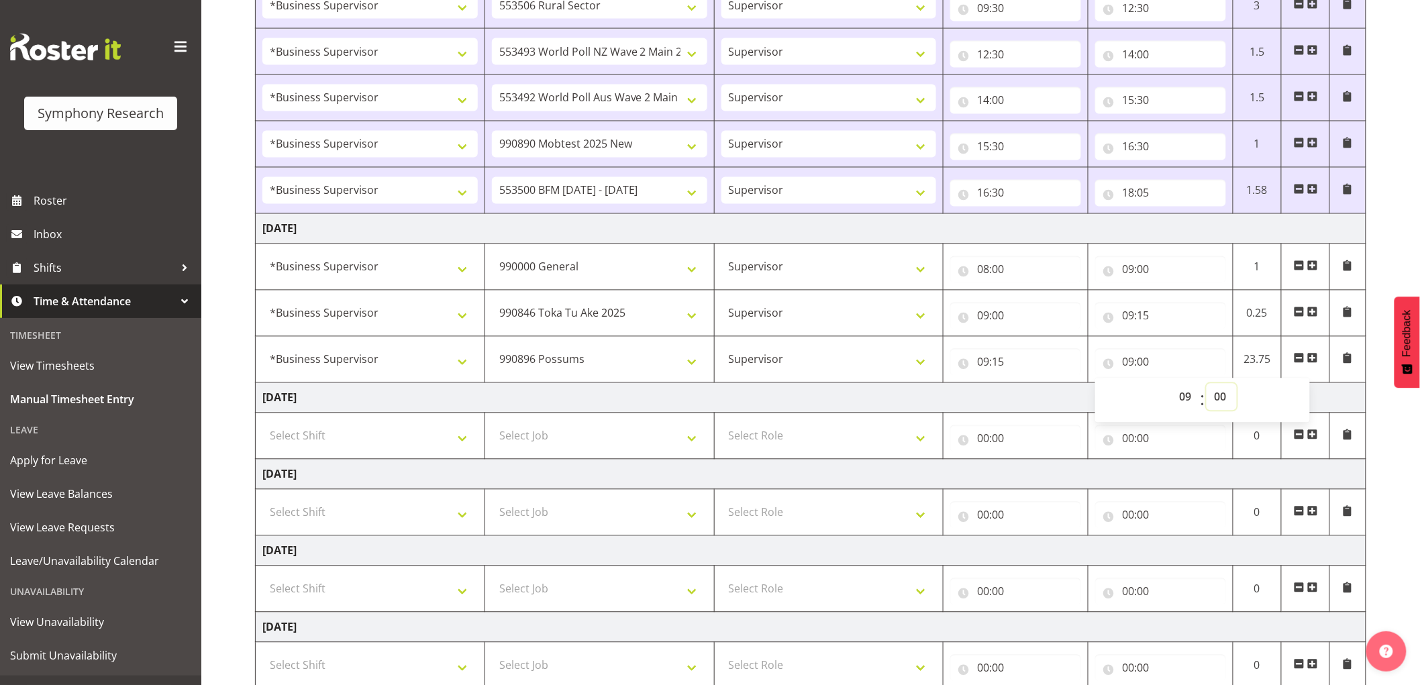
select select "30"
click at [1207, 385] on select "00 01 02 03 04 05 06 07 08 09 10 11 12 13 14 15 16 17 18 19 20 21 22 23 24 25 2…" at bounding box center [1222, 397] width 30 height 27
type input "09:30"
click at [1317, 362] on span at bounding box center [1312, 358] width 11 height 11
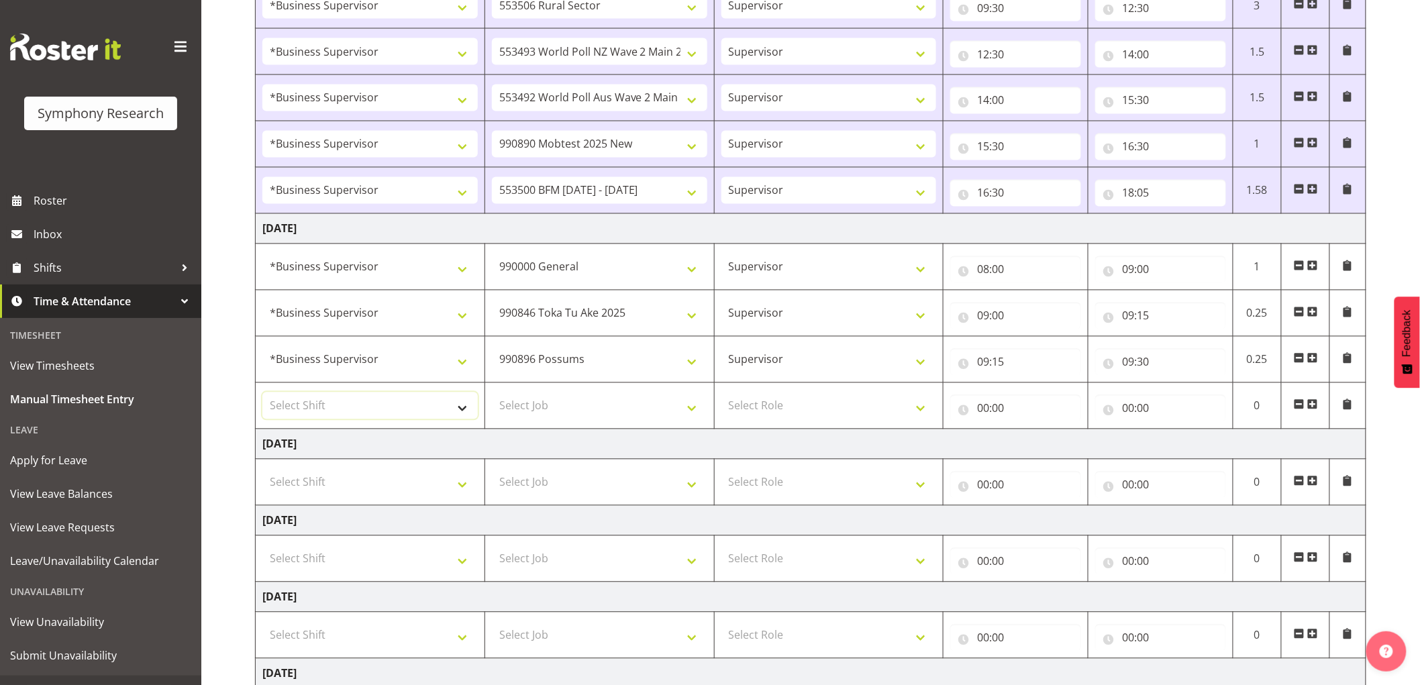
click at [363, 401] on select "Select Shift !!Weekend Residential (Roster IT Shift Label) *Business 9/10am ~ 4…" at bounding box center [369, 406] width 215 height 27
select select "1607"
click at [262, 394] on select "Select Shift !!Weekend Residential (Roster IT Shift Label) *Business 9/10am ~ 4…" at bounding box center [369, 406] width 215 height 27
click at [615, 410] on select "Select Job 550060 IF Admin 553492 World Poll Aus Wave 2 Main 2025 553493 World …" at bounding box center [599, 406] width 215 height 27
click at [615, 416] on select "Select Job 550060 IF Admin 553492 World Poll Aus Wave 2 Main 2025 553493 World …" at bounding box center [599, 406] width 215 height 27
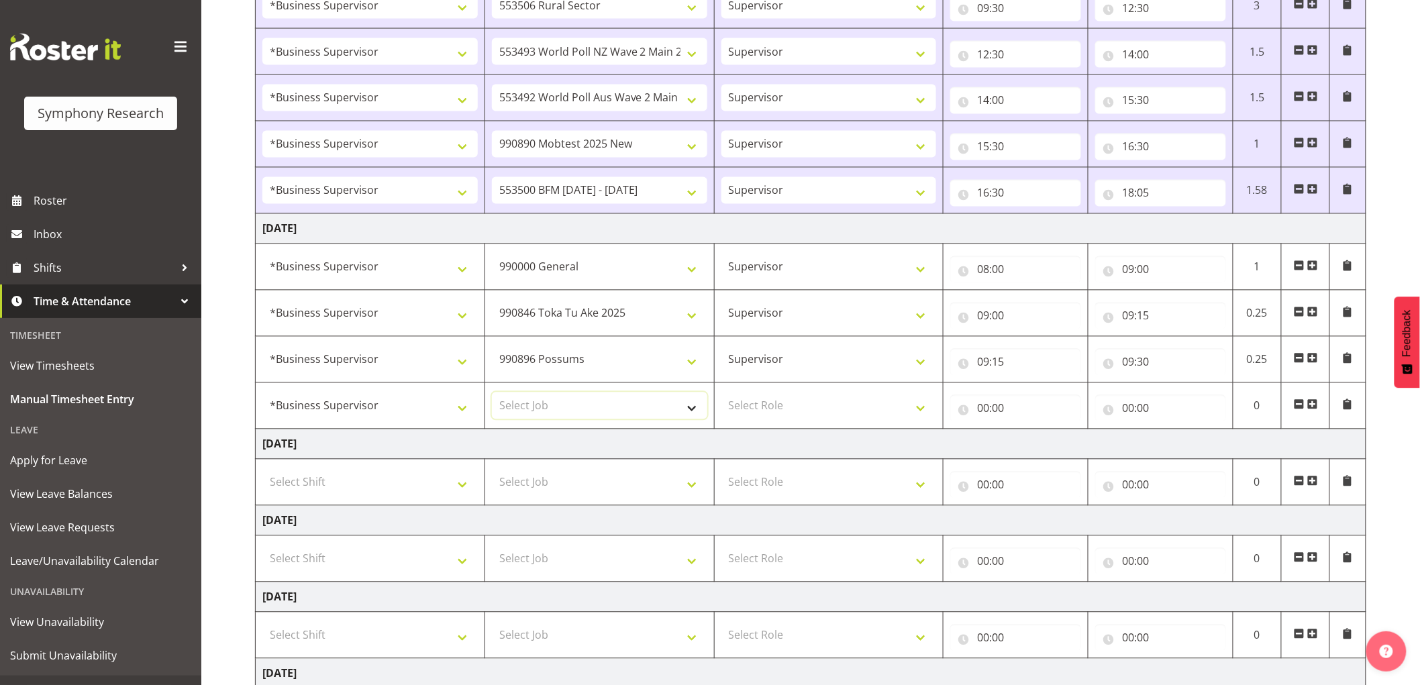
select select "10242"
click at [492, 394] on select "Select Job 550060 IF Admin 553492 World Poll Aus Wave 2 Main 2025 553493 World …" at bounding box center [599, 406] width 215 height 27
drag, startPoint x: 777, startPoint y: 401, endPoint x: 781, endPoint y: 418, distance: 17.3
click at [778, 403] on select "Select Role Supervisor Interviewing Briefing" at bounding box center [828, 406] width 215 height 27
select select "45"
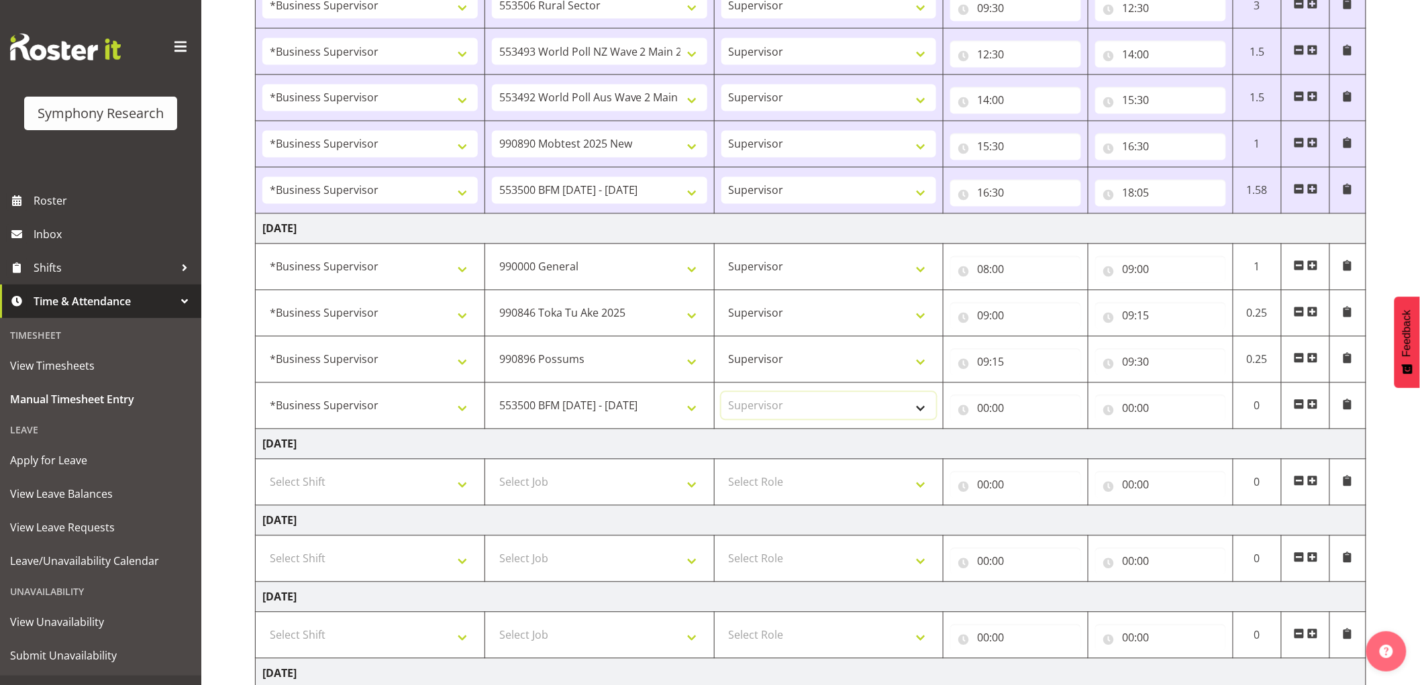
click at [721, 394] on select "Select Role Supervisor Interviewing Briefing" at bounding box center [828, 406] width 215 height 27
click at [990, 416] on input "00:00" at bounding box center [1015, 408] width 131 height 27
click at [1043, 438] on select "00 01 02 03 04 05 06 07 08 09 10 11 12 13 14 15 16 17 18 19 20 21 22 23" at bounding box center [1042, 443] width 30 height 27
select select "9"
click at [1027, 431] on select "00 01 02 03 04 05 06 07 08 09 10 11 12 13 14 15 16 17 18 19 20 21 22 23" at bounding box center [1042, 443] width 30 height 27
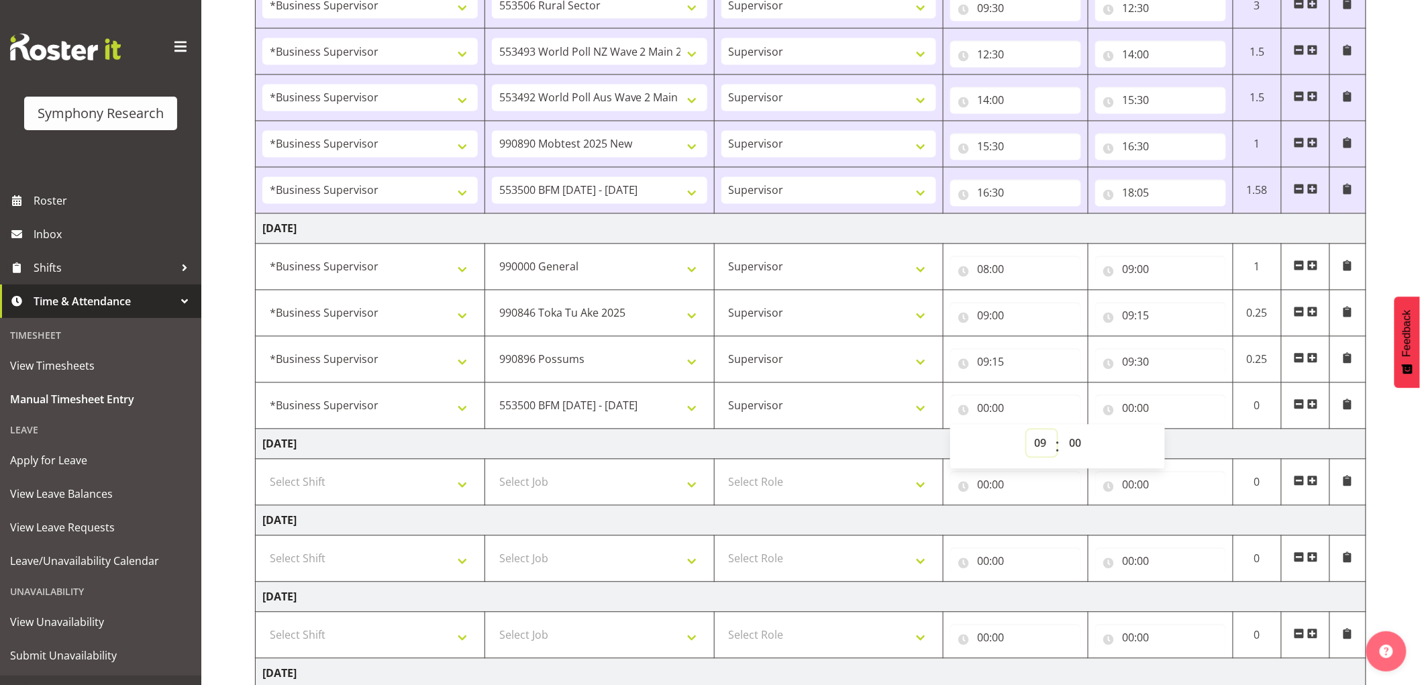
type input "09:00"
click at [1078, 434] on select "00 01 02 03 04 05 06 07 08 09 10 11 12 13 14 15 16 17 18 19 20 21 22 23 24 25 2…" at bounding box center [1077, 443] width 30 height 27
select select "30"
click at [1062, 431] on select "00 01 02 03 04 05 06 07 08 09 10 11 12 13 14 15 16 17 18 19 20 21 22 23 24 25 2…" at bounding box center [1077, 443] width 30 height 27
type input "09:30"
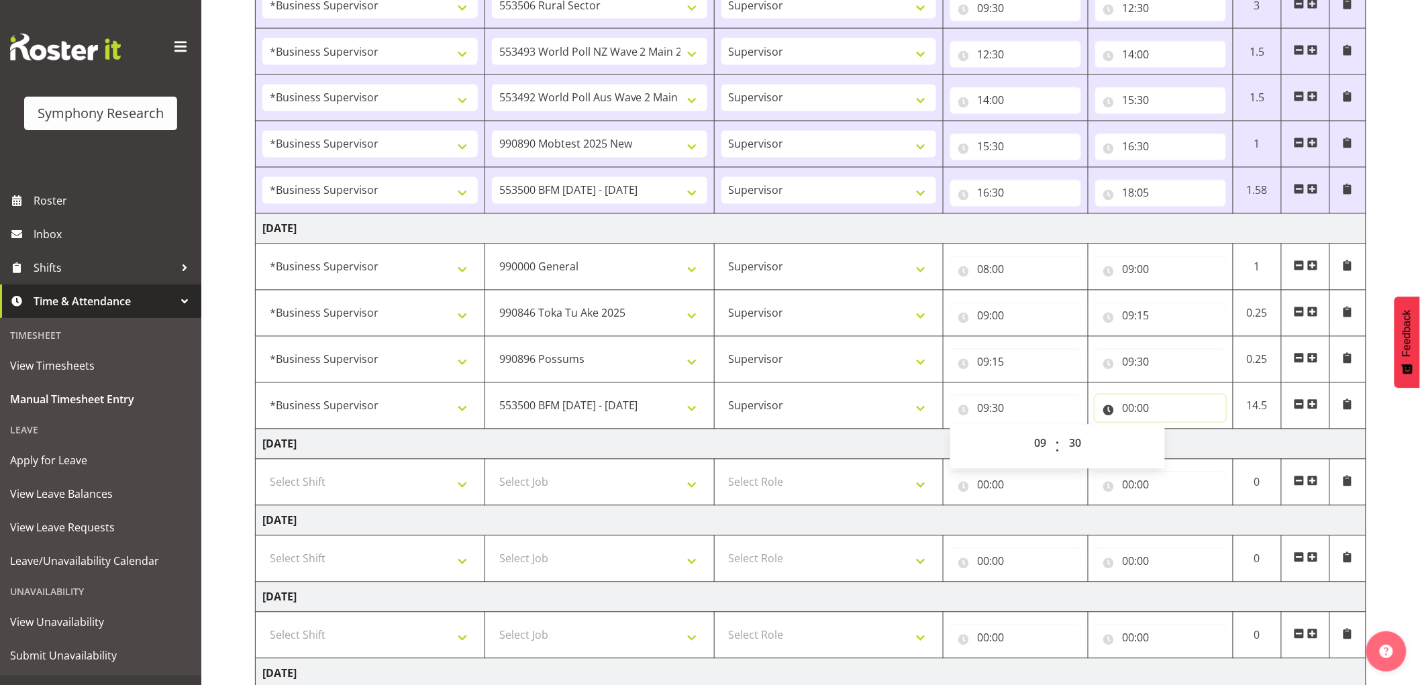
click at [1136, 411] on input "00:00" at bounding box center [1160, 408] width 131 height 27
click at [1190, 444] on select "00 01 02 03 04 05 06 07 08 09 10 11 12 13 14 15 16 17 18 19 20 21 22 23" at bounding box center [1187, 443] width 30 height 27
select select "11"
click at [1172, 431] on select "00 01 02 03 04 05 06 07 08 09 10 11 12 13 14 15 16 17 18 19 20 21 22 23" at bounding box center [1187, 443] width 30 height 27
type input "11:00"
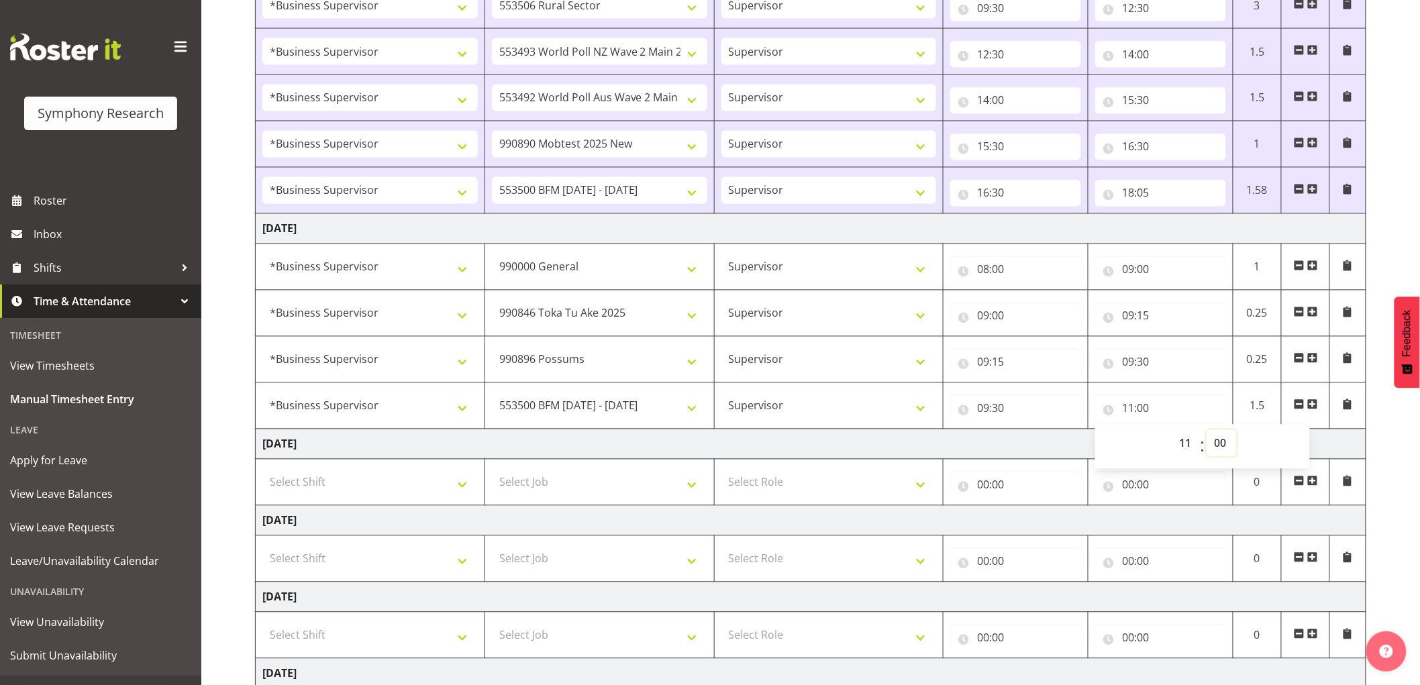
click at [1227, 445] on select "00 01 02 03 04 05 06 07 08 09 10 11 12 13 14 15 16 17 18 19 20 21 22 23 24 25 2…" at bounding box center [1222, 443] width 30 height 27
select select "30"
click at [1207, 431] on select "00 01 02 03 04 05 06 07 08 09 10 11 12 13 14 15 16 17 18 19 20 21 22 23 24 25 2…" at bounding box center [1222, 443] width 30 height 27
type input "11:30"
click at [1317, 403] on span at bounding box center [1312, 404] width 11 height 11
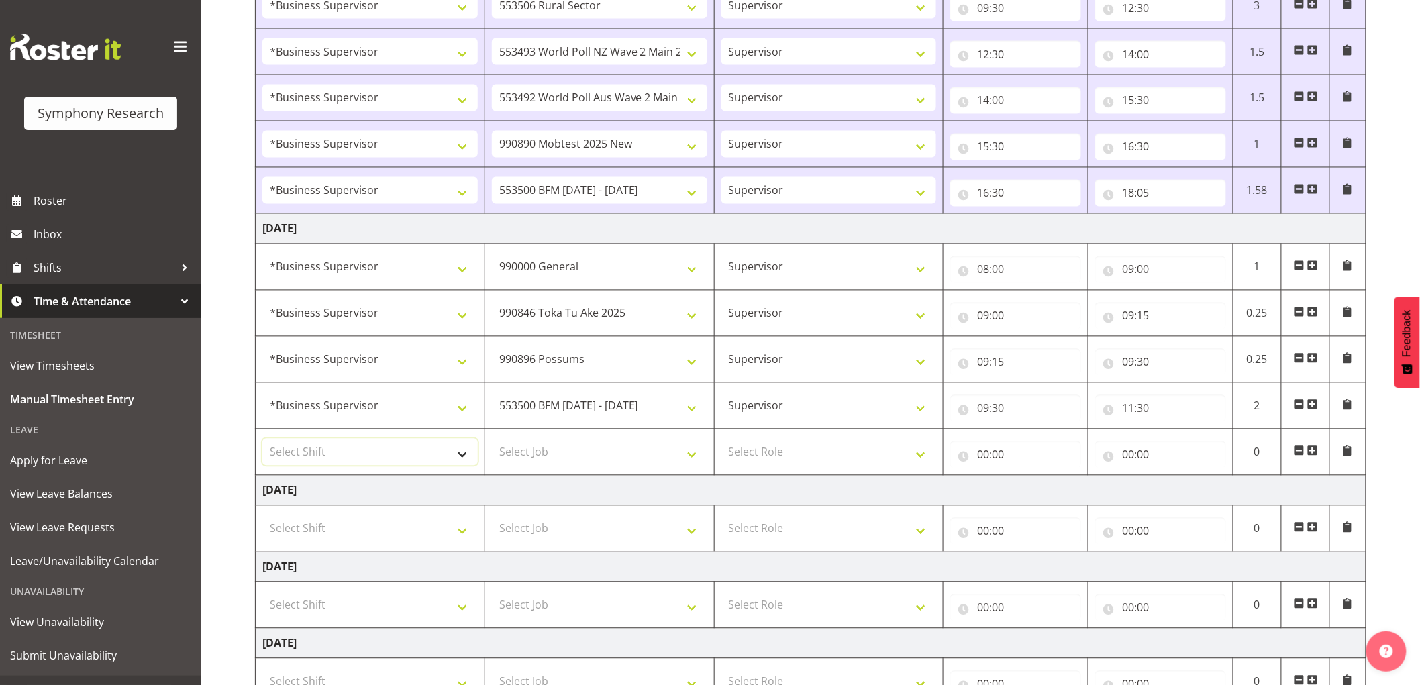
click at [389, 450] on select "Select Shift !!Weekend Residential (Roster IT Shift Label) *Business 9/10am ~ 4…" at bounding box center [369, 452] width 215 height 27
select select "1607"
click at [262, 440] on select "Select Shift !!Weekend Residential (Roster IT Shift Label) *Business 9/10am ~ 4…" at bounding box center [369, 452] width 215 height 27
click at [595, 460] on select "Select Job 550060 IF Admin 553492 World Poll Aus Wave 2 Main 2025 553493 World …" at bounding box center [599, 452] width 215 height 27
click at [542, 454] on select "Select Job 550060 IF Admin 553492 World Poll Aus Wave 2 Main 2025 553493 World …" at bounding box center [599, 452] width 215 height 27
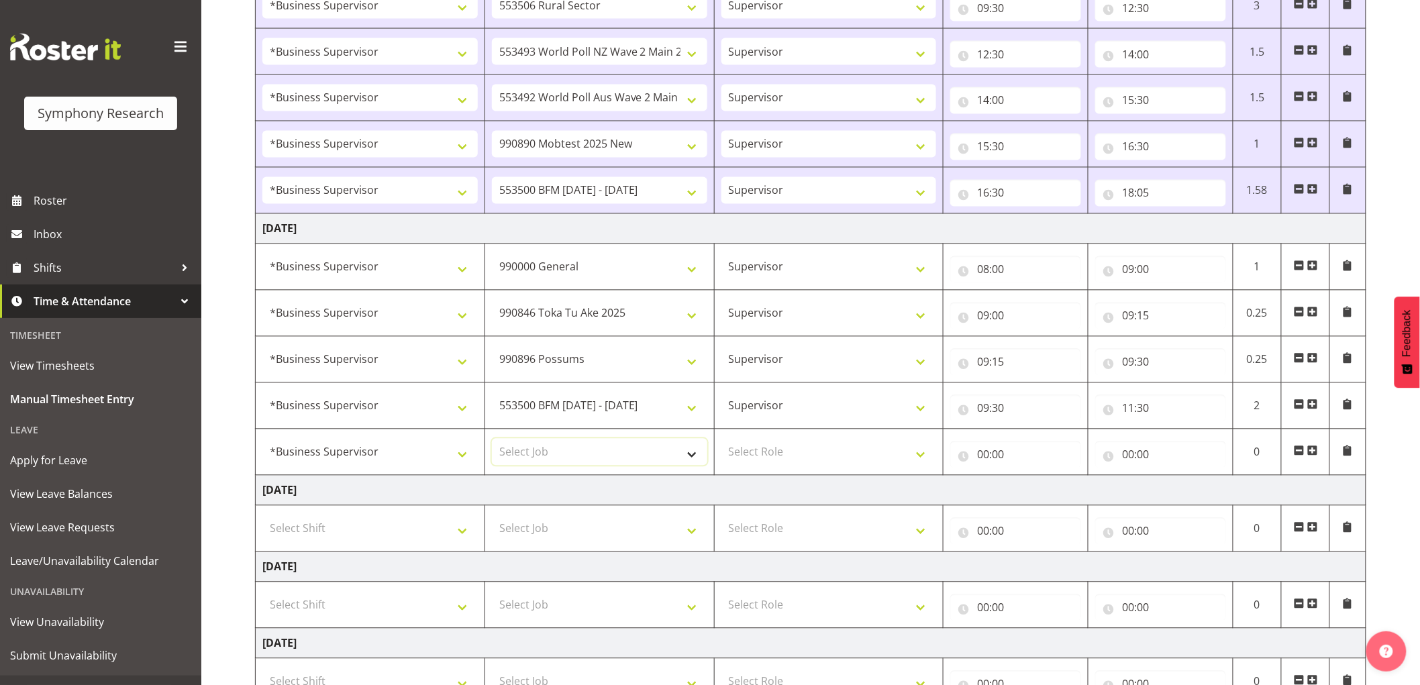
select select "10485"
click at [492, 440] on select "Select Job 550060 IF Admin 553492 World Poll Aus Wave 2 Main 2025 553493 World …" at bounding box center [599, 452] width 215 height 27
click at [795, 458] on select "Select Role Supervisor Interviewing Briefing" at bounding box center [828, 452] width 215 height 27
select select "45"
click at [721, 440] on select "Select Role Supervisor Interviewing Briefing" at bounding box center [828, 452] width 215 height 27
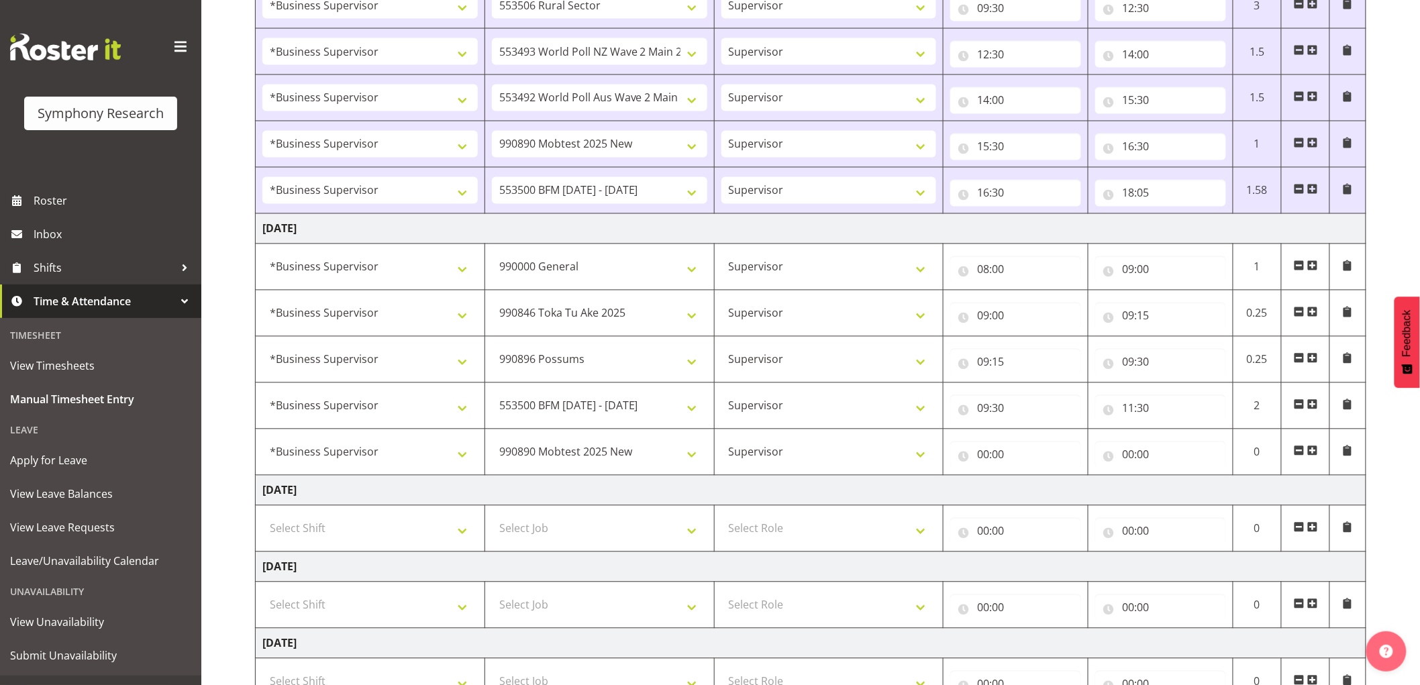
click at [990, 440] on div "00:00 00 01 02 03 04 05 06 07 08 09 10 11 12 13 14 15 16 17 18 19 20 21 22 23 :…" at bounding box center [1015, 452] width 131 height 32
drag, startPoint x: 991, startPoint y: 457, endPoint x: 1009, endPoint y: 471, distance: 22.4
click at [995, 460] on input "00:00" at bounding box center [1015, 455] width 131 height 27
click at [1033, 487] on select "00 01 02 03 04 05 06 07 08 09 10 11 12 13 14 15 16 17 18 19 20 21 22 23" at bounding box center [1042, 489] width 30 height 27
select select "11"
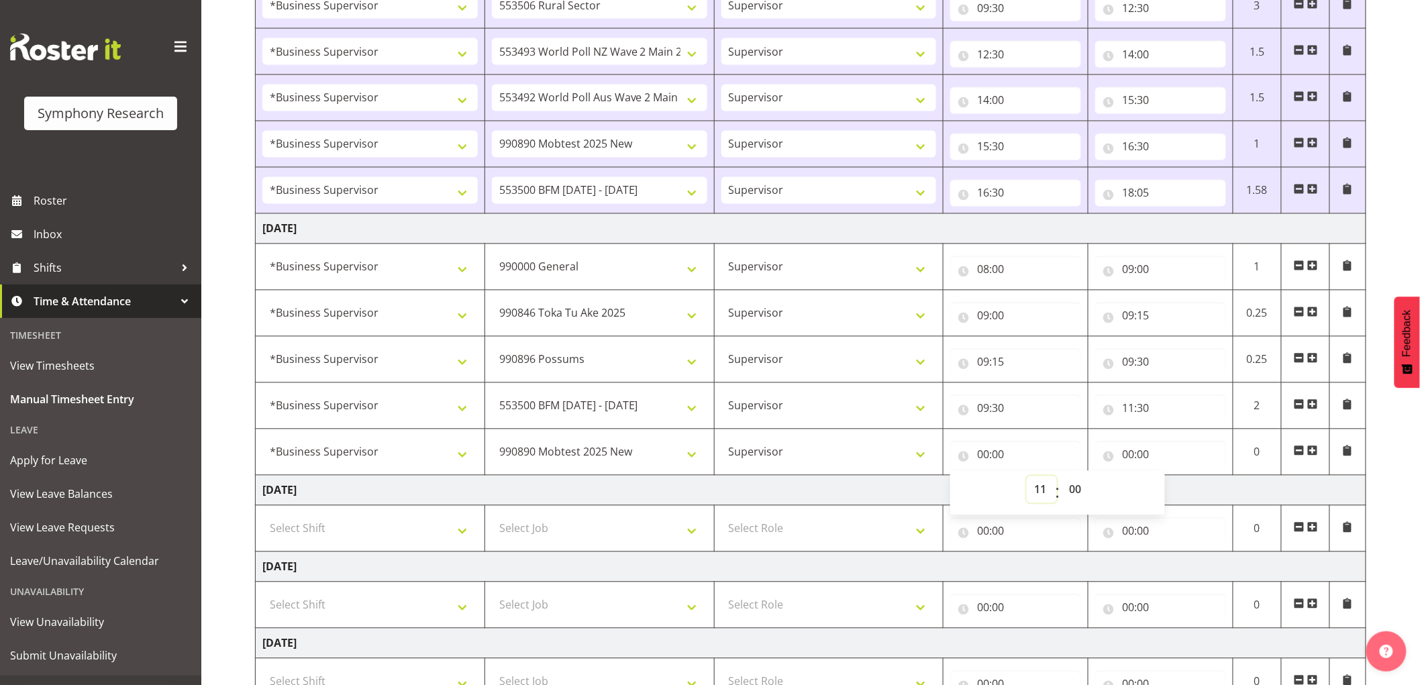
click at [1027, 478] on select "00 01 02 03 04 05 06 07 08 09 10 11 12 13 14 15 16 17 18 19 20 21 22 23" at bounding box center [1042, 489] width 30 height 27
type input "11:00"
drag, startPoint x: 1070, startPoint y: 487, endPoint x: 1084, endPoint y: 481, distance: 15.1
click at [1070, 487] on select "00 01 02 03 04 05 06 07 08 09 10 11 12 13 14 15 16 17 18 19 20 21 22 23 24 25 2…" at bounding box center [1077, 489] width 30 height 27
select select "30"
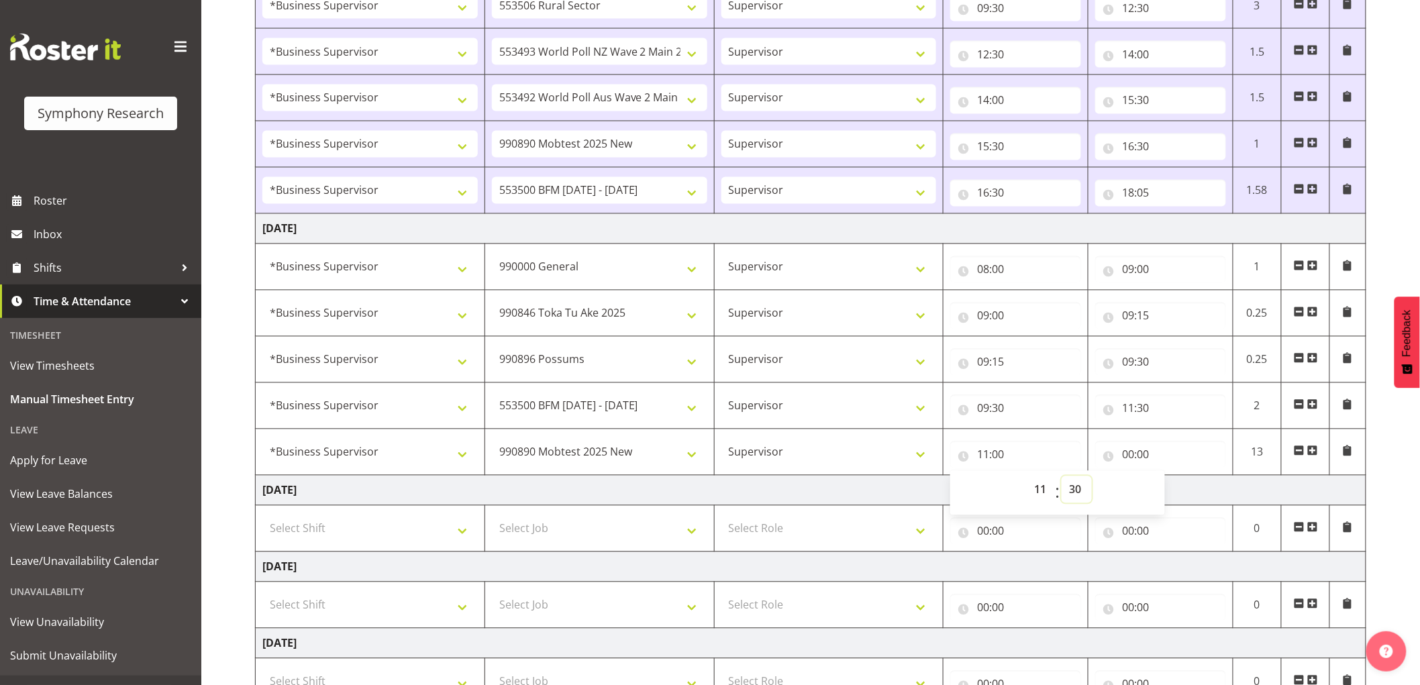
click at [1062, 478] on select "00 01 02 03 04 05 06 07 08 09 10 11 12 13 14 15 16 17 18 19 20 21 22 23 24 25 2…" at bounding box center [1077, 489] width 30 height 27
type input "11:30"
click at [1121, 453] on input "00:00" at bounding box center [1160, 455] width 131 height 27
click at [1181, 491] on select "00 01 02 03 04 05 06 07 08 09 10 11 12 13 14 15 16 17 18 19 20 21 22 23" at bounding box center [1187, 489] width 30 height 27
select select "12"
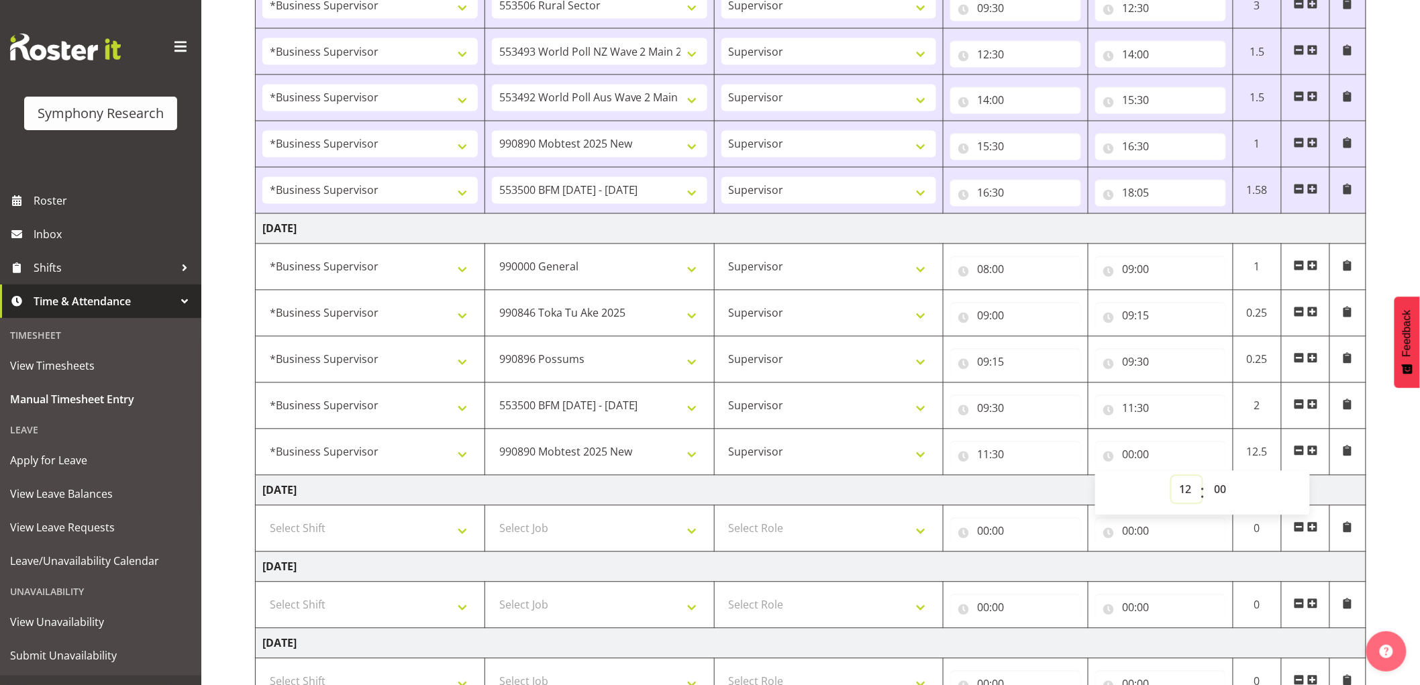
click at [1172, 478] on select "00 01 02 03 04 05 06 07 08 09 10 11 12 13 14 15 16 17 18 19 20 21 22 23" at bounding box center [1187, 489] width 30 height 27
type input "12:00"
click at [1192, 489] on select "00 01 02 03 04 05 06 07 08 09 10 11 12 13 14 15 16 17 18 19 20 21 22 23" at bounding box center [1187, 489] width 30 height 27
select select "13"
click at [1172, 478] on select "00 01 02 03 04 05 06 07 08 09 10 11 12 13 14 15 16 17 18 19 20 21 22 23" at bounding box center [1187, 489] width 30 height 27
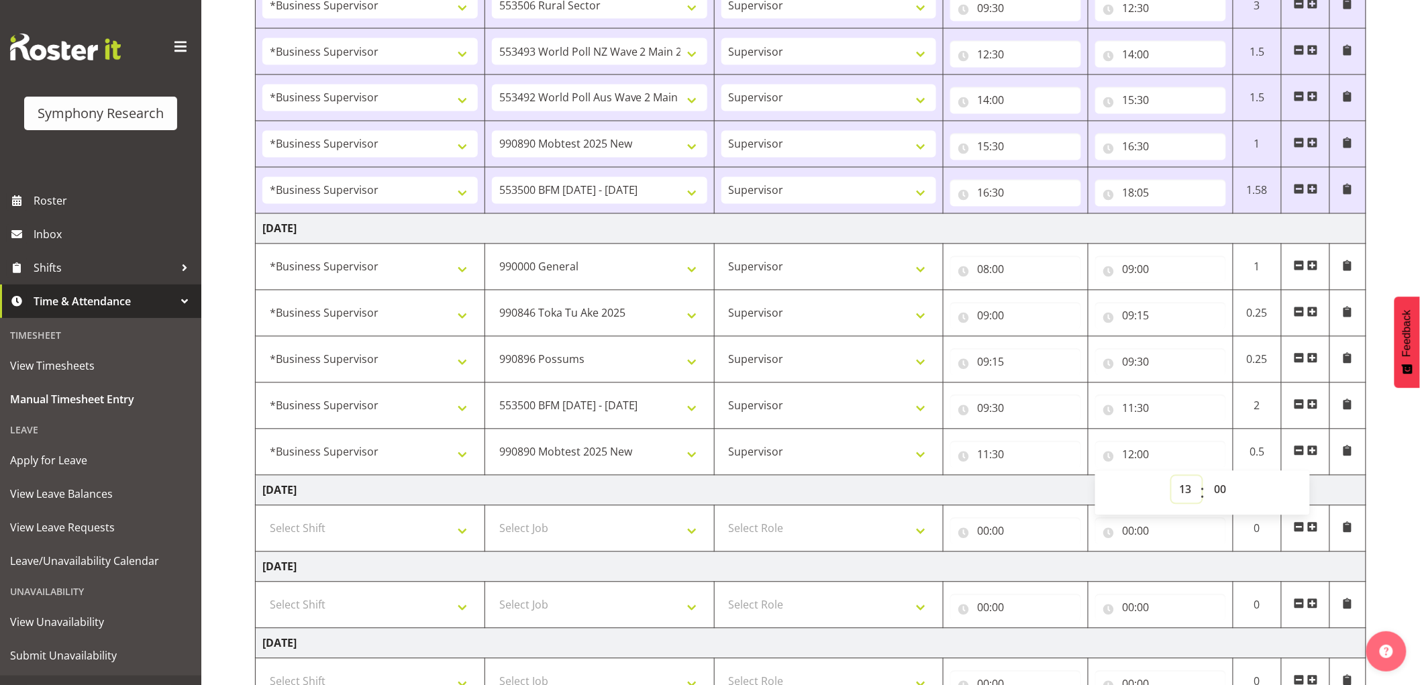
type input "13:00"
click at [1231, 489] on select "00 01 02 03 04 05 06 07 08 09 10 11 12 13 14 15 16 17 18 19 20 21 22 23 24 25 2…" at bounding box center [1222, 489] width 30 height 27
click at [1191, 489] on select "00 01 02 03 04 05 06 07 08 09 10 11 12 13 14 15 16 17 18 19 20 21 22 23" at bounding box center [1187, 489] width 30 height 27
select select "12"
click at [1172, 478] on select "00 01 02 03 04 05 06 07 08 09 10 11 12 13 14 15 16 17 18 19 20 21 22 23" at bounding box center [1187, 489] width 30 height 27
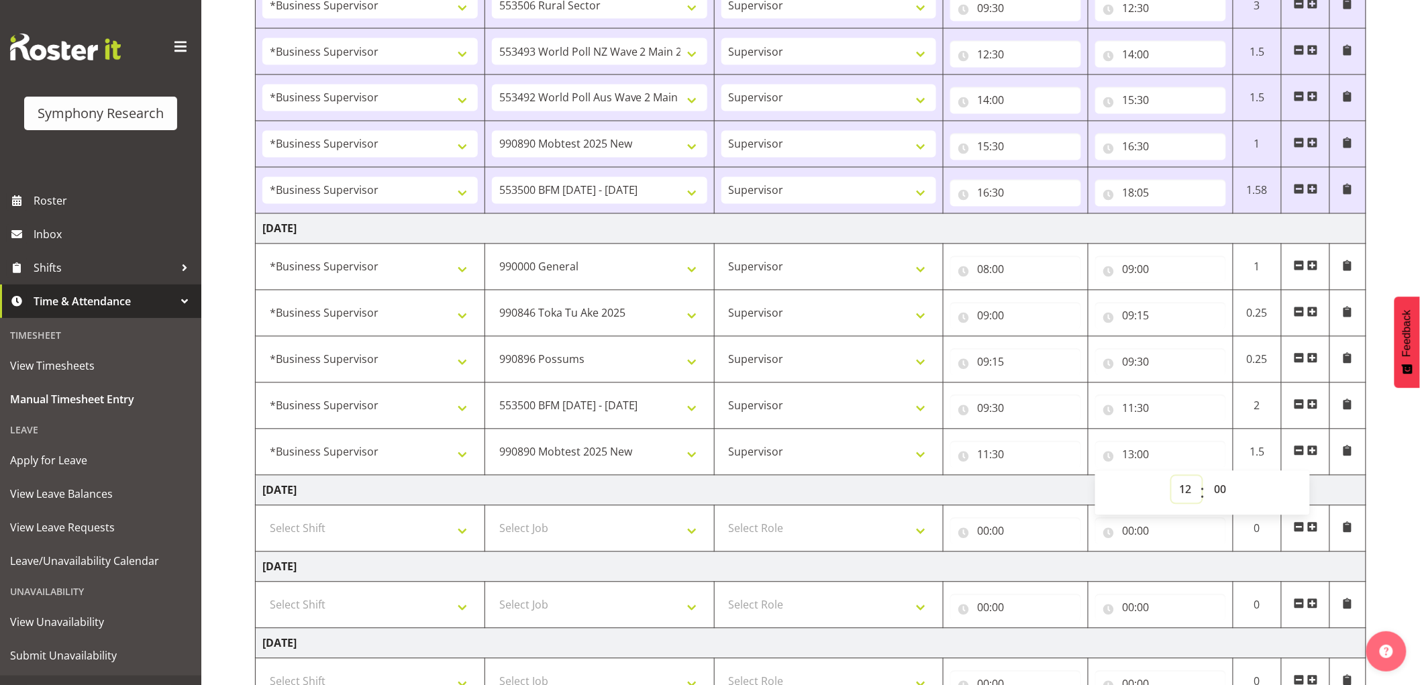
type input "12:00"
click at [1216, 489] on select "00 01 02 03 04 05 06 07 08 09 10 11 12 13 14 15 16 17 18 19 20 21 22 23 24 25 2…" at bounding box center [1222, 489] width 30 height 27
select select "30"
click at [1207, 478] on select "00 01 02 03 04 05 06 07 08 09 10 11 12 13 14 15 16 17 18 19 20 21 22 23 24 25 2…" at bounding box center [1222, 489] width 30 height 27
type input "12:30"
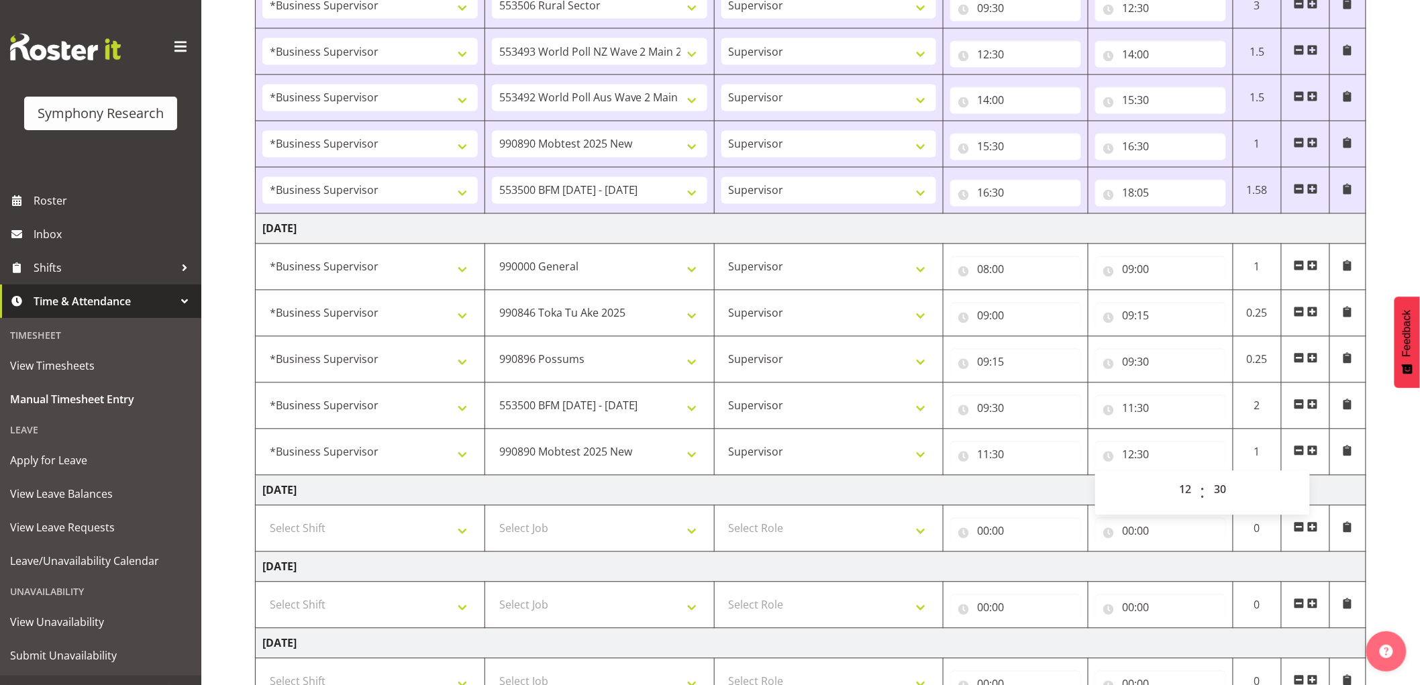
click at [1313, 452] on span at bounding box center [1312, 451] width 11 height 11
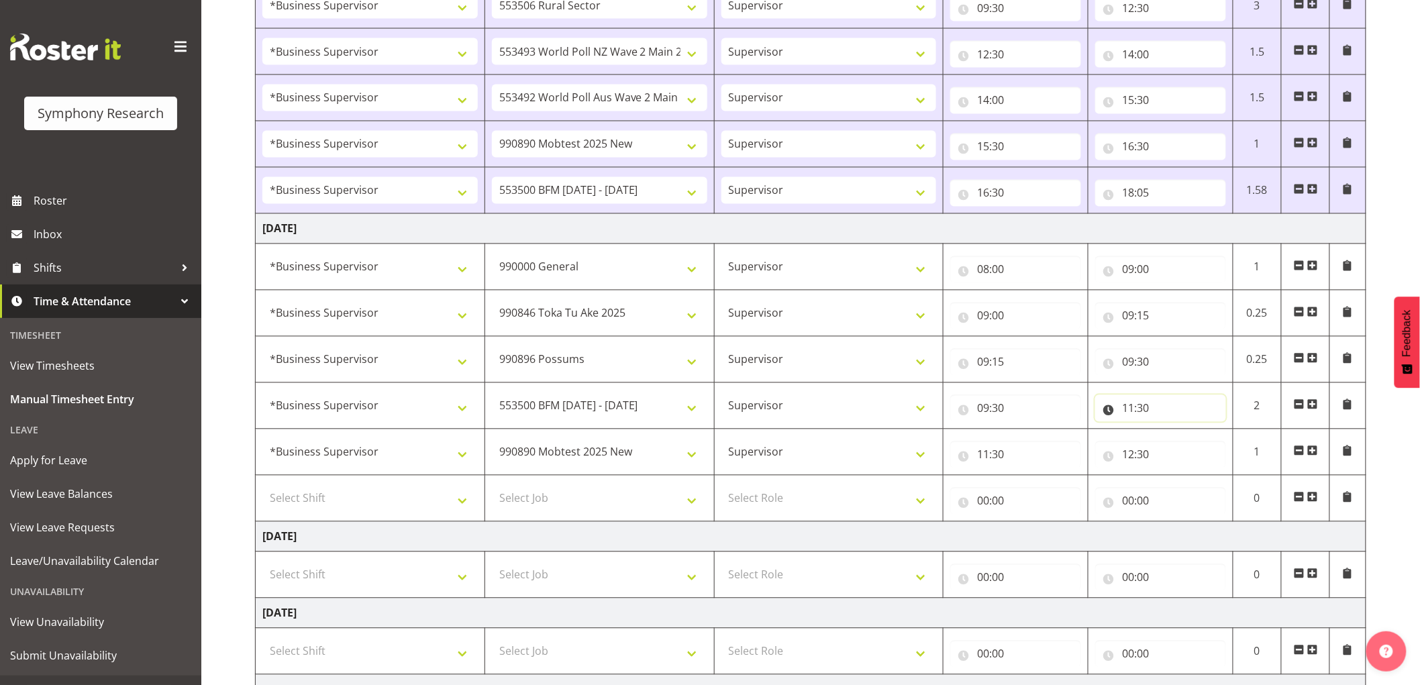
click at [1136, 406] on input "11:30" at bounding box center [1160, 408] width 131 height 27
drag, startPoint x: 1205, startPoint y: 462, endPoint x: 1197, endPoint y: 456, distance: 9.7
click at [1204, 462] on div "00 01 02 03 04 05 06 07 08 09 10 11 12 13 14 15 16 17 18 19 20 21 22 23 : 00 01…" at bounding box center [1202, 447] width 215 height 34
click at [1193, 447] on select "00 01 02 03 04 05 06 07 08 09 10 11 12 13 14 15 16 17 18 19 20 21 22 23" at bounding box center [1187, 443] width 30 height 27
select select "12"
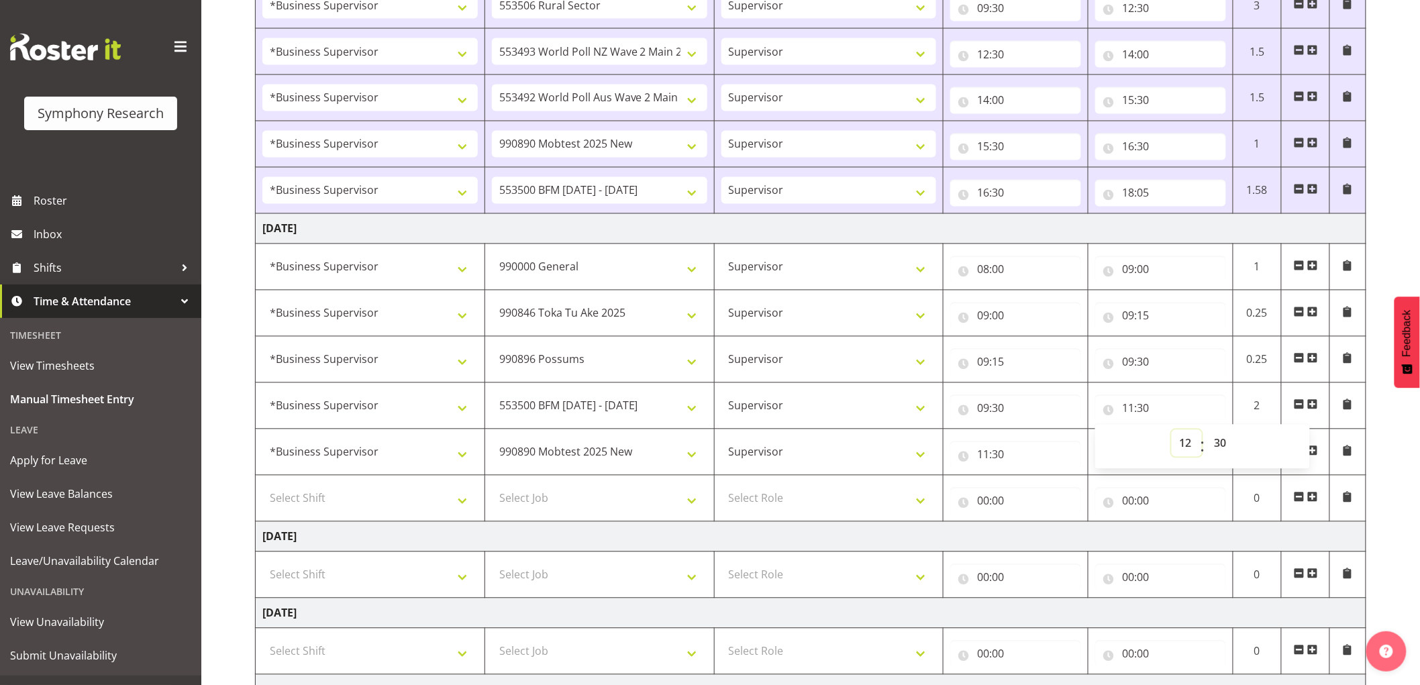
click at [1172, 431] on select "00 01 02 03 04 05 06 07 08 09 10 11 12 13 14 15 16 17 18 19 20 21 22 23" at bounding box center [1187, 443] width 30 height 27
type input "12:30"
click at [984, 466] on input "11:30" at bounding box center [1015, 455] width 131 height 27
click at [1047, 497] on select "00 01 02 03 04 05 06 07 08 09 10 11 12 13 14 15 16 17 18 19 20 21 22 23" at bounding box center [1042, 489] width 30 height 27
select select "12"
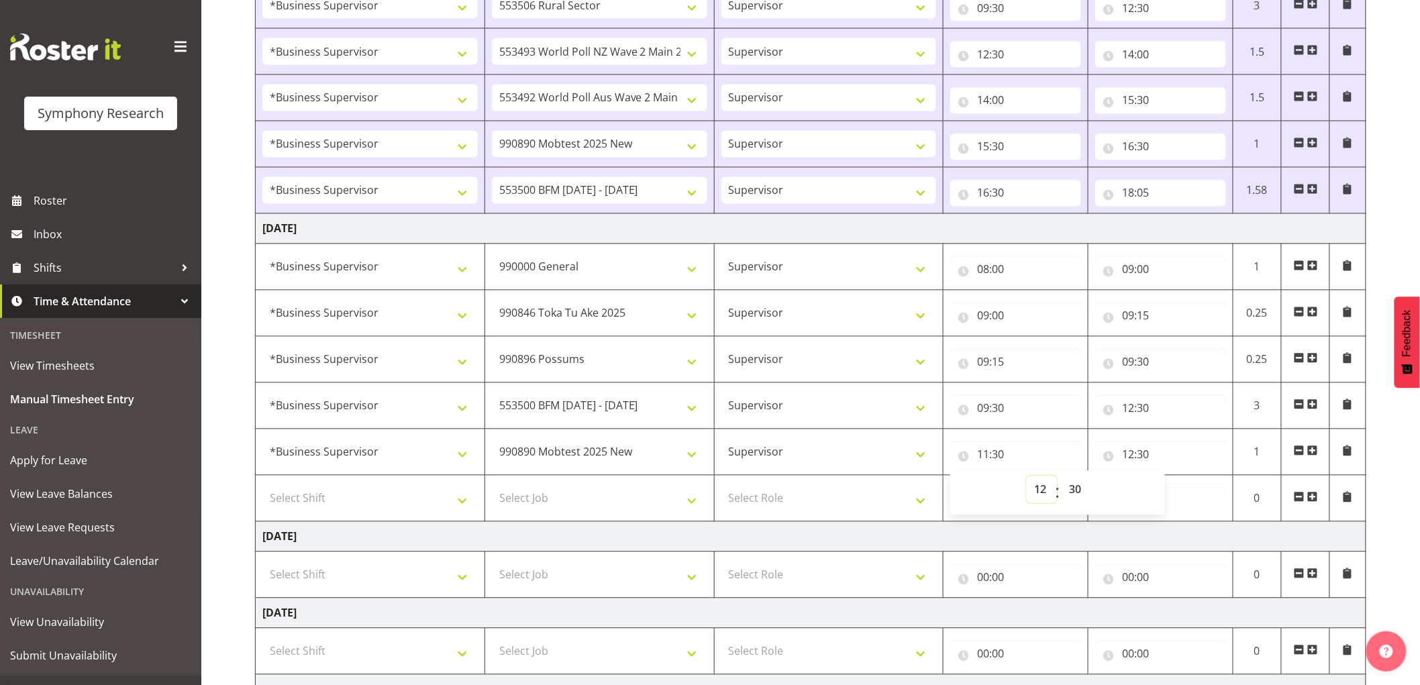
click at [1027, 478] on select "00 01 02 03 04 05 06 07 08 09 10 11 12 13 14 15 16 17 18 19 20 21 22 23" at bounding box center [1042, 489] width 30 height 27
type input "12:30"
drag, startPoint x: 1128, startPoint y: 455, endPoint x: 1143, endPoint y: 468, distance: 19.5
click at [1128, 456] on input "12:30" at bounding box center [1160, 455] width 131 height 27
click at [1180, 495] on select "00 01 02 03 04 05 06 07 08 09 10 11 12 13 14 15 16 17 18 19 20 21 22 23" at bounding box center [1187, 489] width 30 height 27
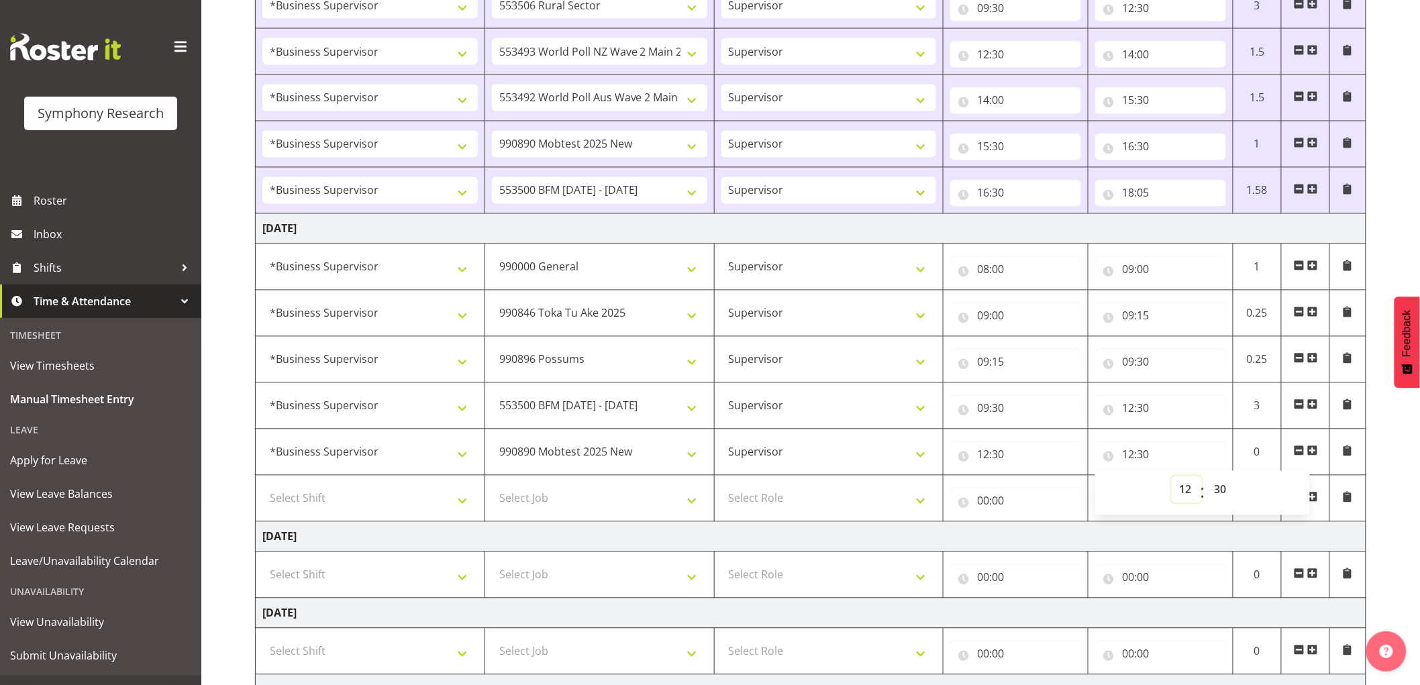
select select "13"
click at [1172, 478] on select "00 01 02 03 04 05 06 07 08 09 10 11 12 13 14 15 16 17 18 19 20 21 22 23" at bounding box center [1187, 489] width 30 height 27
type input "13:30"
drag, startPoint x: 313, startPoint y: 513, endPoint x: 334, endPoint y: 527, distance: 24.6
click at [316, 509] on select "Select Shift !!Weekend Residential (Roster IT Shift Label) *Business 9/10am ~ 4…" at bounding box center [369, 498] width 215 height 27
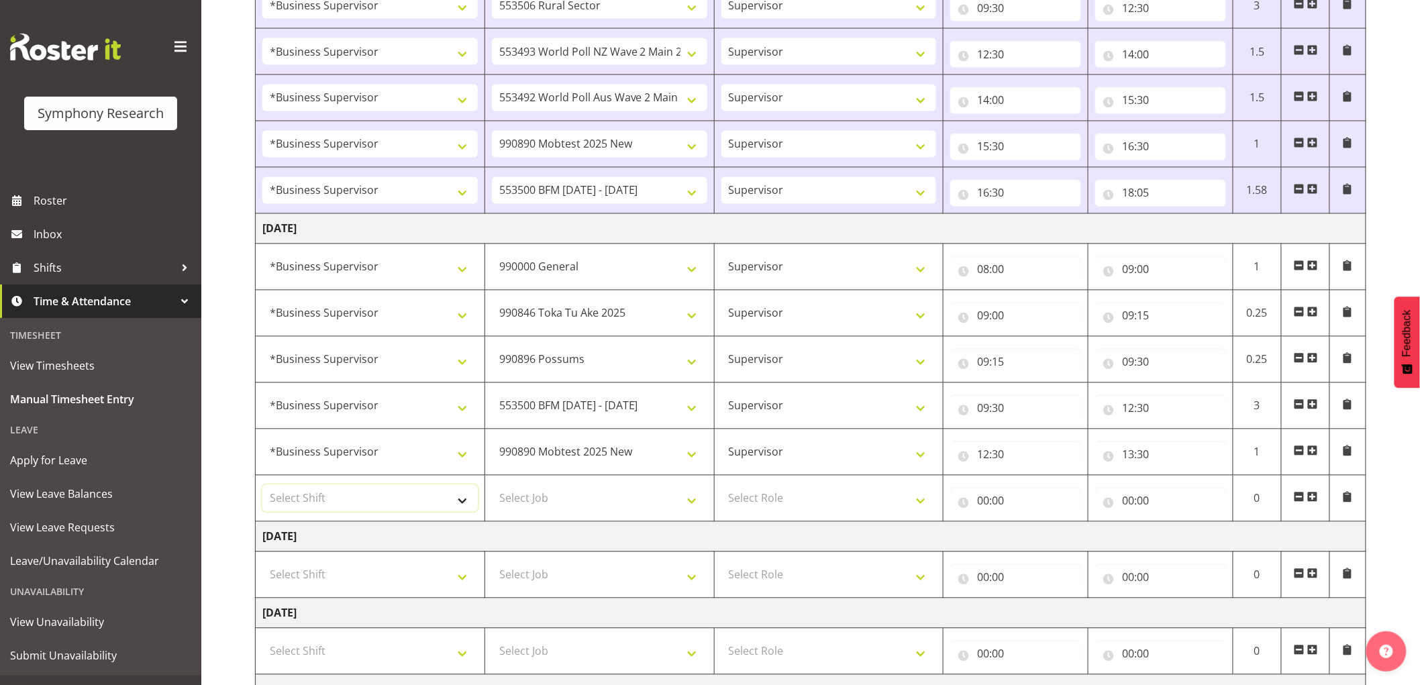
select select "48116"
click at [262, 487] on select "Select Shift !!Weekend Residential (Roster IT Shift Label) *Business 9/10am ~ 4…" at bounding box center [369, 498] width 215 height 27
click at [527, 490] on select "Select Job 550060 IF Admin 553492 World Poll Aus Wave 2 Main 2025 553493 World …" at bounding box center [599, 498] width 215 height 27
select select "10527"
click at [492, 487] on select "Select Job 550060 IF Admin 553492 World Poll Aus Wave 2 Main 2025 553493 World …" at bounding box center [599, 498] width 215 height 27
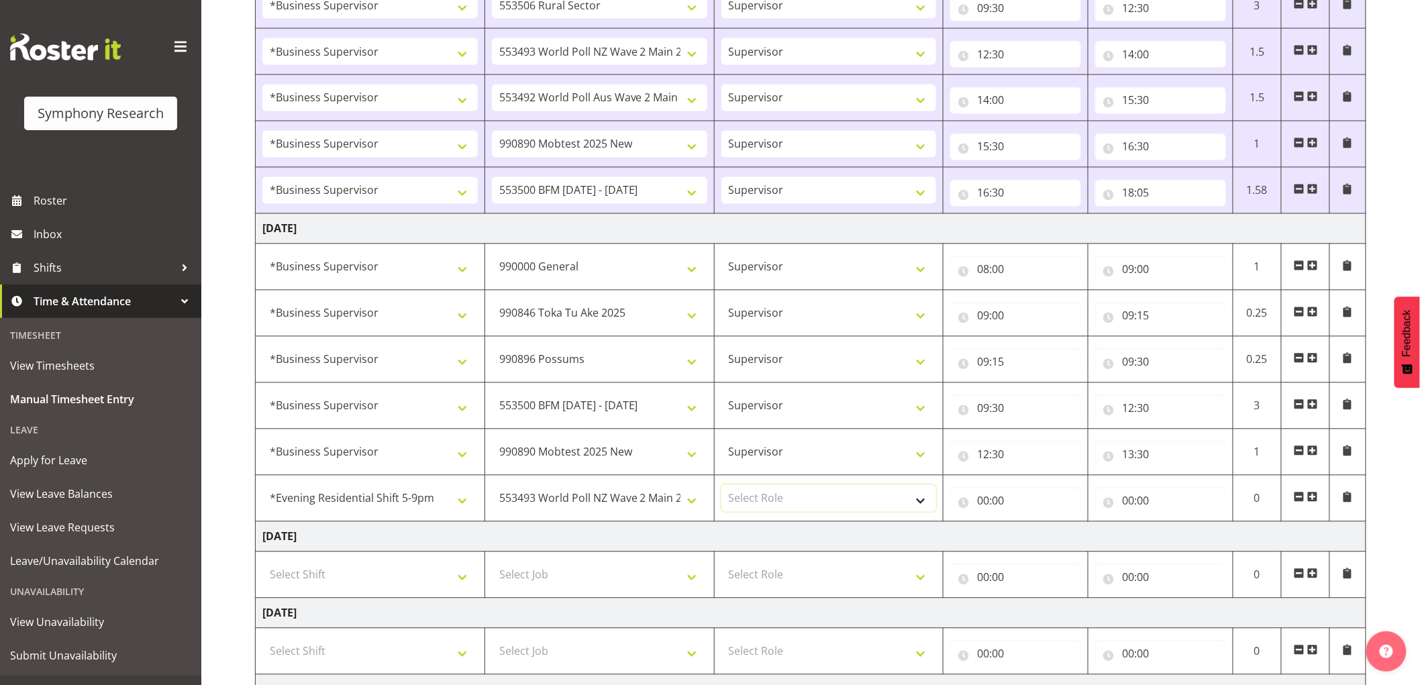
click at [788, 499] on select "Select Role Supervisor Interviewing Briefing" at bounding box center [828, 498] width 215 height 27
select select "45"
click at [721, 487] on select "Select Role Supervisor Interviewing Briefing" at bounding box center [828, 498] width 215 height 27
drag, startPoint x: 1000, startPoint y: 487, endPoint x: 1001, endPoint y: 501, distance: 14.2
click at [1000, 491] on div "00:00 00 01 02 03 04 05 06 07 08 09 10 11 12 13 14 15 16 17 18 19 20 21 22 23 :…" at bounding box center [1015, 498] width 131 height 32
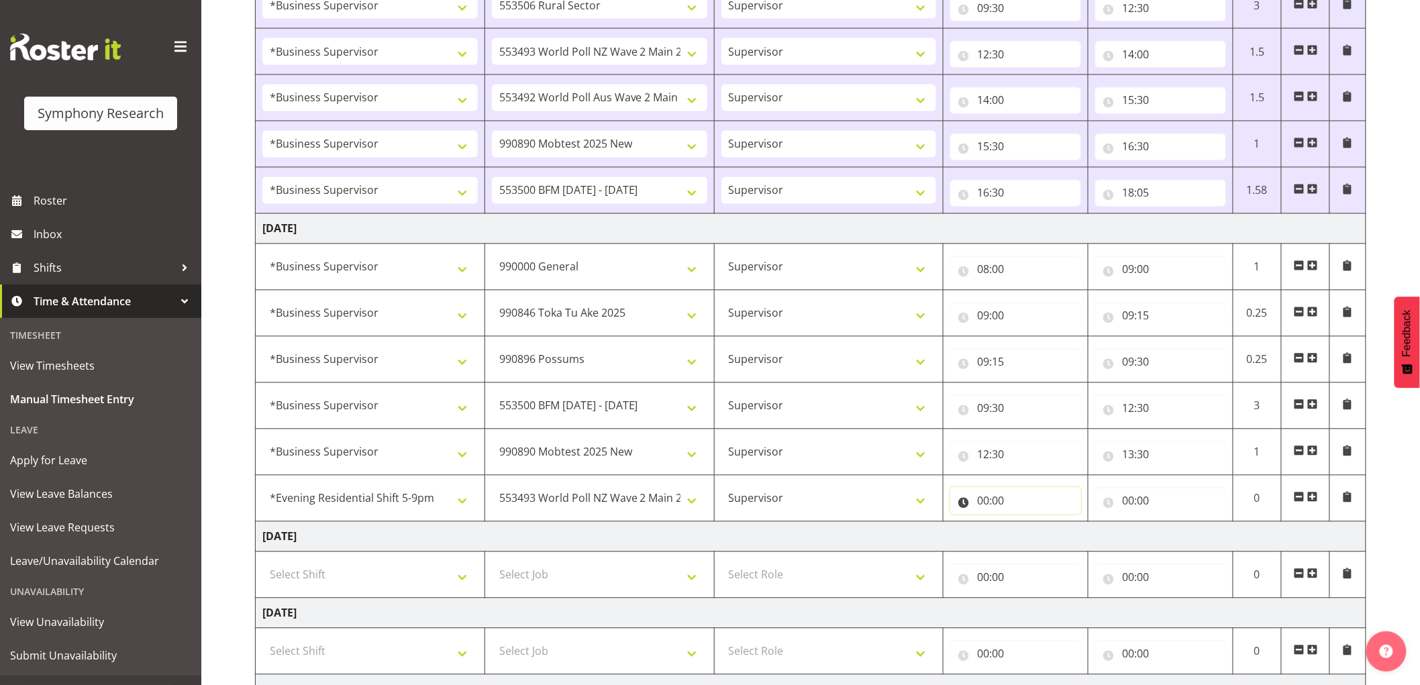
click at [982, 506] on input "00:00" at bounding box center [1015, 501] width 131 height 27
click at [1042, 538] on select "00 01 02 03 04 05 06 07 08 09 10 11 12 13 14 15 16 17 18 19 20 21 22 23" at bounding box center [1042, 536] width 30 height 27
select select "13"
click at [1027, 524] on select "00 01 02 03 04 05 06 07 08 09 10 11 12 13 14 15 16 17 18 19 20 21 22 23" at bounding box center [1042, 536] width 30 height 27
type input "13:00"
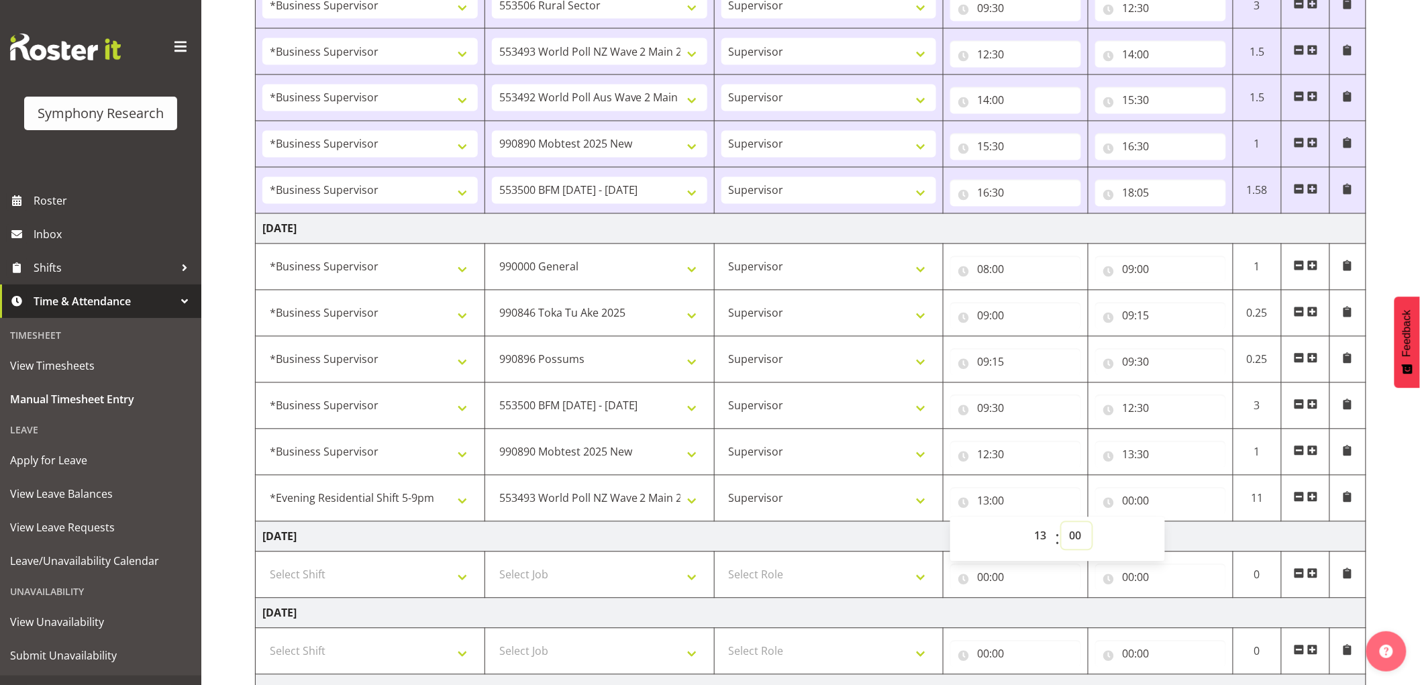
click at [1084, 540] on select "00 01 02 03 04 05 06 07 08 09 10 11 12 13 14 15 16 17 18 19 20 21 22 23 24 25 2…" at bounding box center [1077, 536] width 30 height 27
select select "30"
click at [1062, 524] on select "00 01 02 03 04 05 06 07 08 09 10 11 12 13 14 15 16 17 18 19 20 21 22 23 24 25 2…" at bounding box center [1077, 536] width 30 height 27
type input "13:30"
click at [1135, 513] on input "00:00" at bounding box center [1160, 501] width 131 height 27
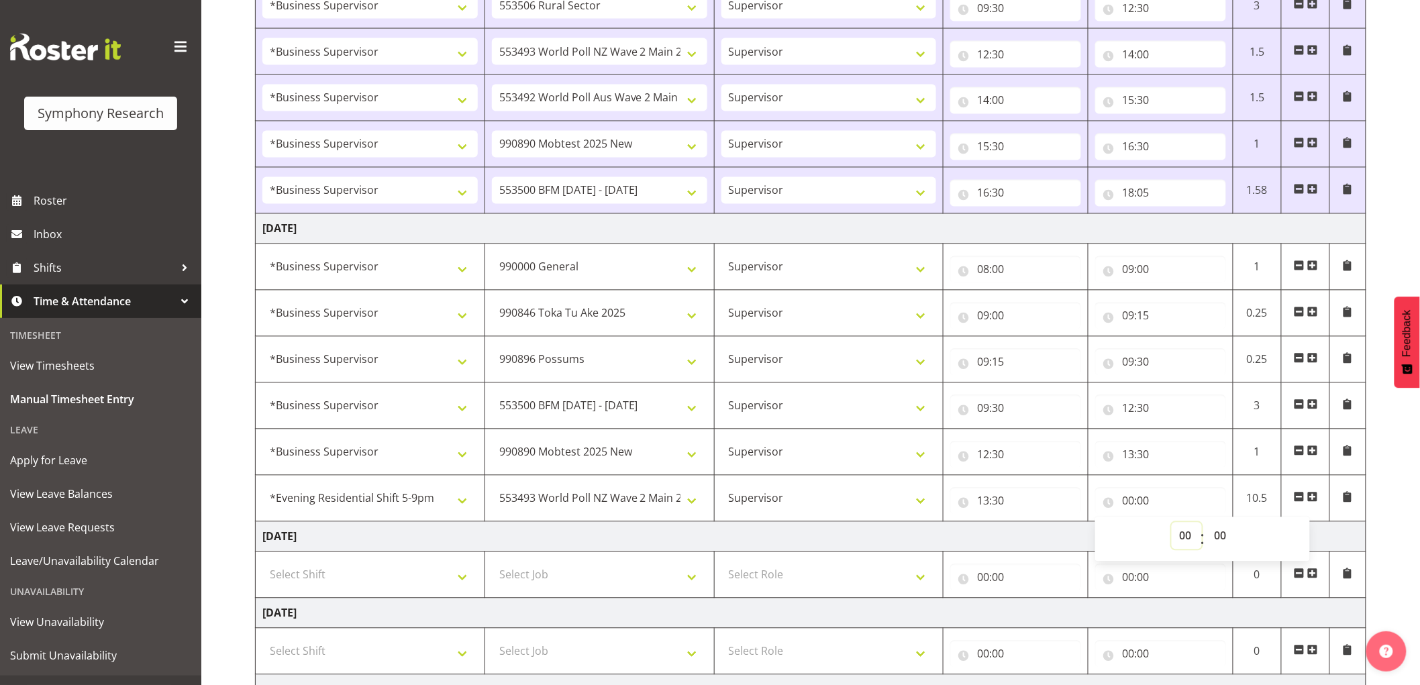
drag, startPoint x: 1197, startPoint y: 544, endPoint x: 1179, endPoint y: 542, distance: 17.6
click at [1197, 544] on select "00 01 02 03 04 05 06 07 08 09 10 11 12 13 14 15 16 17 18 19 20 21 22 23" at bounding box center [1187, 536] width 30 height 27
select select "14"
click at [1172, 524] on select "00 01 02 03 04 05 06 07 08 09 10 11 12 13 14 15 16 17 18 19 20 21 22 23" at bounding box center [1187, 536] width 30 height 27
type input "14:00"
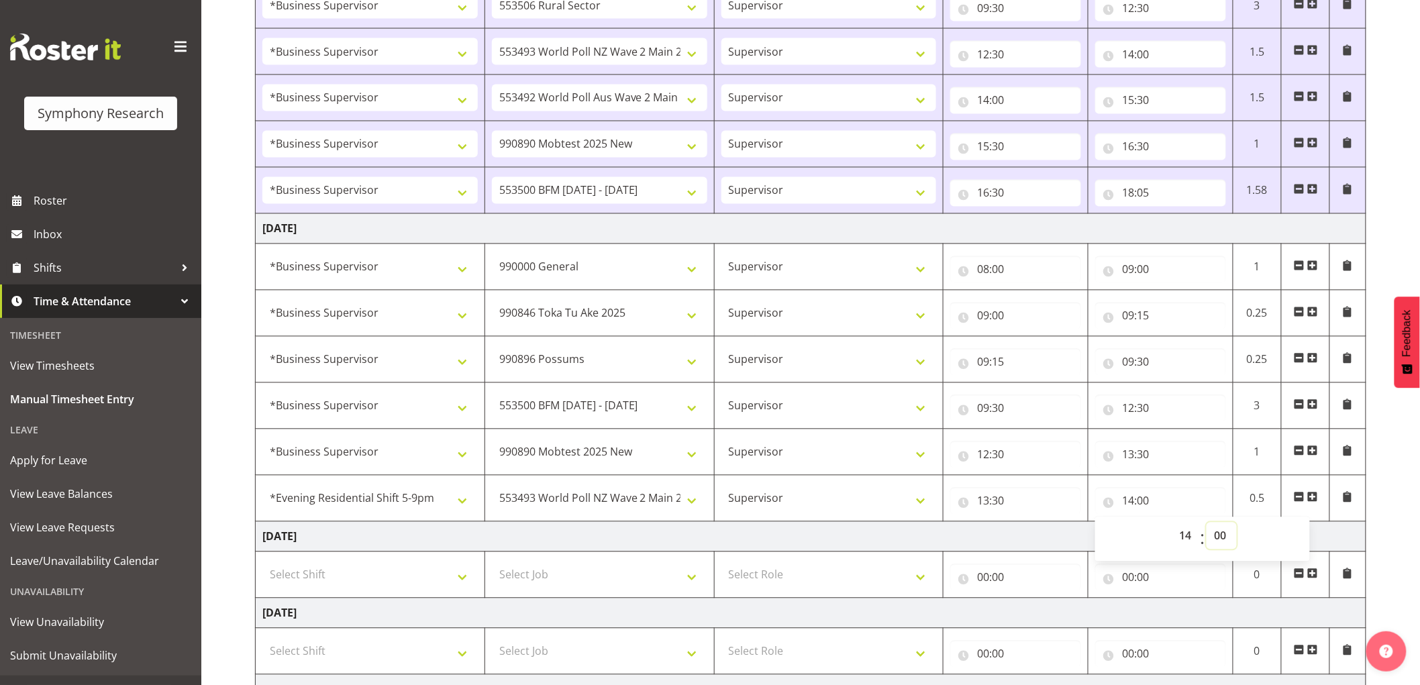
click at [1227, 539] on select "00 01 02 03 04 05 06 07 08 09 10 11 12 13 14 15 16 17 18 19 20 21 22 23 24 25 2…" at bounding box center [1222, 536] width 30 height 27
select select "30"
click at [1207, 524] on select "00 01 02 03 04 05 06 07 08 09 10 11 12 13 14 15 16 17 18 19 20 21 22 23 24 25 2…" at bounding box center [1222, 536] width 30 height 27
type input "14:30"
click at [1317, 499] on span at bounding box center [1312, 497] width 11 height 11
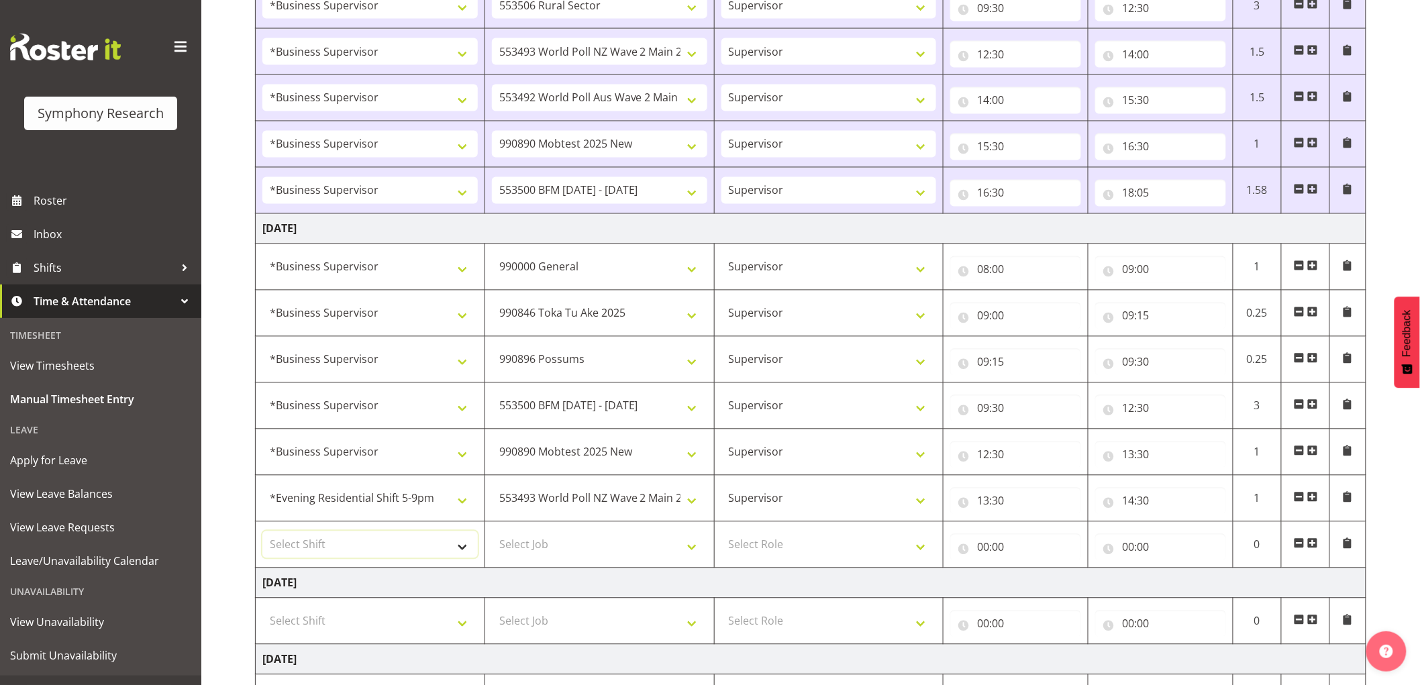
click at [392, 546] on select "Select Shift !!Weekend Residential (Roster IT Shift Label) *Business 9/10am ~ 4…" at bounding box center [369, 544] width 215 height 27
select select "1607"
click at [262, 533] on select "Select Shift !!Weekend Residential (Roster IT Shift Label) *Business 9/10am ~ 4…" at bounding box center [369, 544] width 215 height 27
click at [378, 501] on select "!!Weekend Residential (Roster IT Shift Label) *Business 9/10am ~ 4:30pm *Busine…" at bounding box center [369, 498] width 215 height 27
select select "1607"
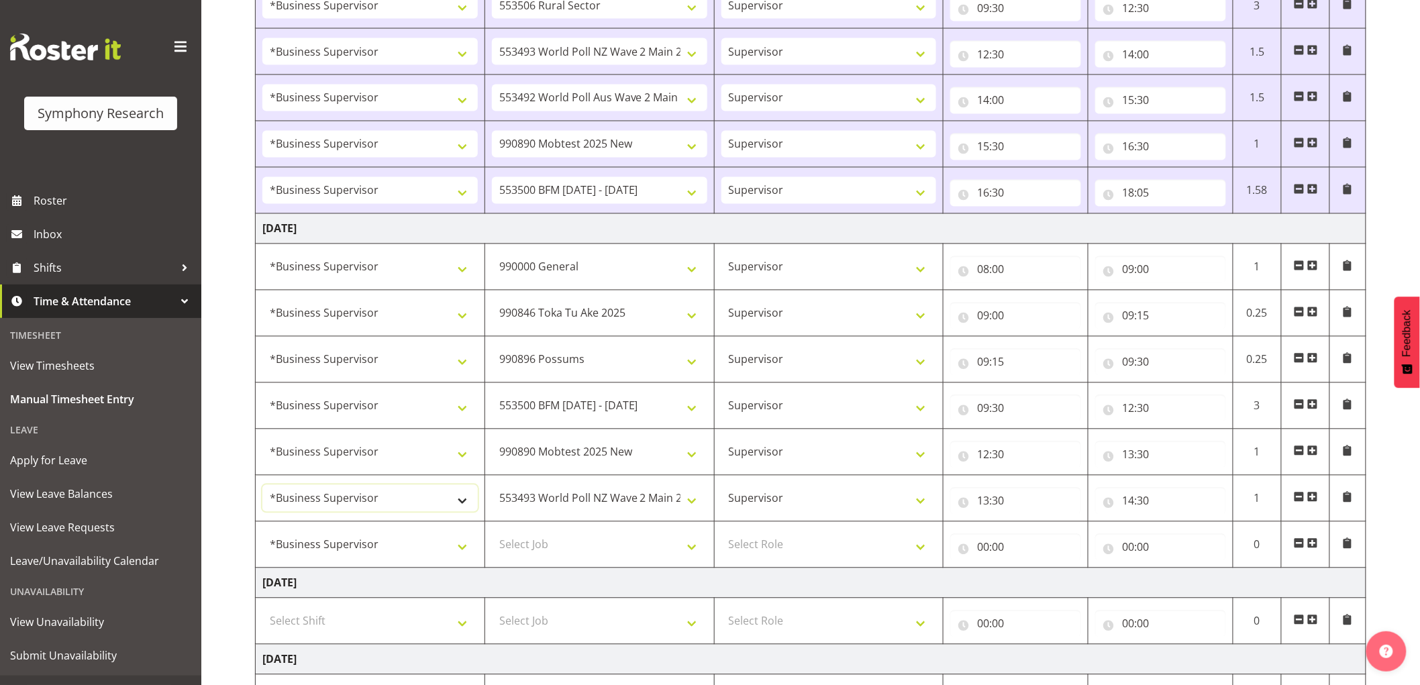
click at [262, 487] on select "!!Weekend Residential (Roster IT Shift Label) *Business 9/10am ~ 4:30pm *Busine…" at bounding box center [369, 498] width 215 height 27
click at [572, 550] on select "Select Job 550060 IF Admin 553492 World Poll Aus Wave 2 Main 2025 553493 World …" at bounding box center [599, 544] width 215 height 27
select select "10499"
click at [492, 533] on select "Select Job 550060 IF Admin 553492 World Poll Aus Wave 2 Main 2025 553493 World …" at bounding box center [599, 544] width 215 height 27
drag, startPoint x: 767, startPoint y: 548, endPoint x: 765, endPoint y: 557, distance: 9.0
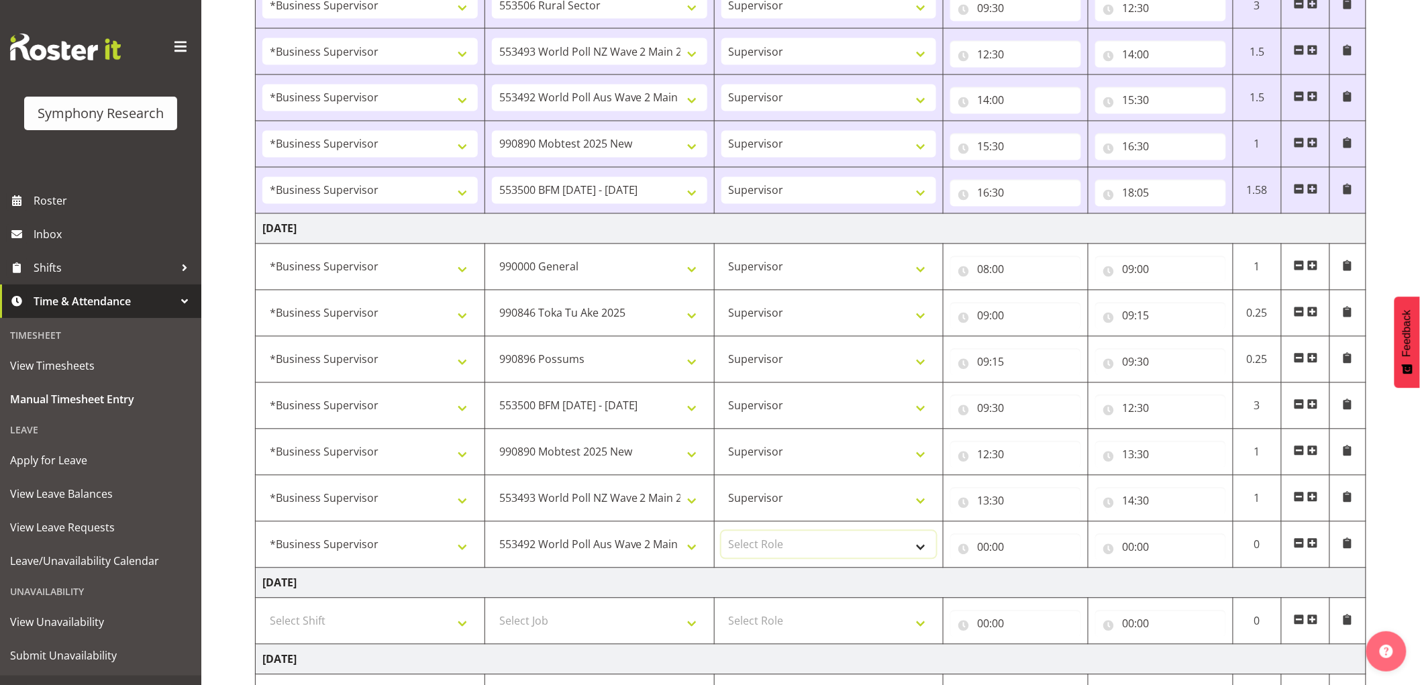
click at [767, 549] on select "Select Role Supervisor Interviewing Briefing" at bounding box center [828, 544] width 215 height 27
select select "45"
click at [721, 533] on select "Select Role Supervisor Interviewing Briefing" at bounding box center [828, 544] width 215 height 27
click at [990, 548] on input "00:00" at bounding box center [1015, 547] width 131 height 27
drag, startPoint x: 1040, startPoint y: 586, endPoint x: 1017, endPoint y: 582, distance: 23.1
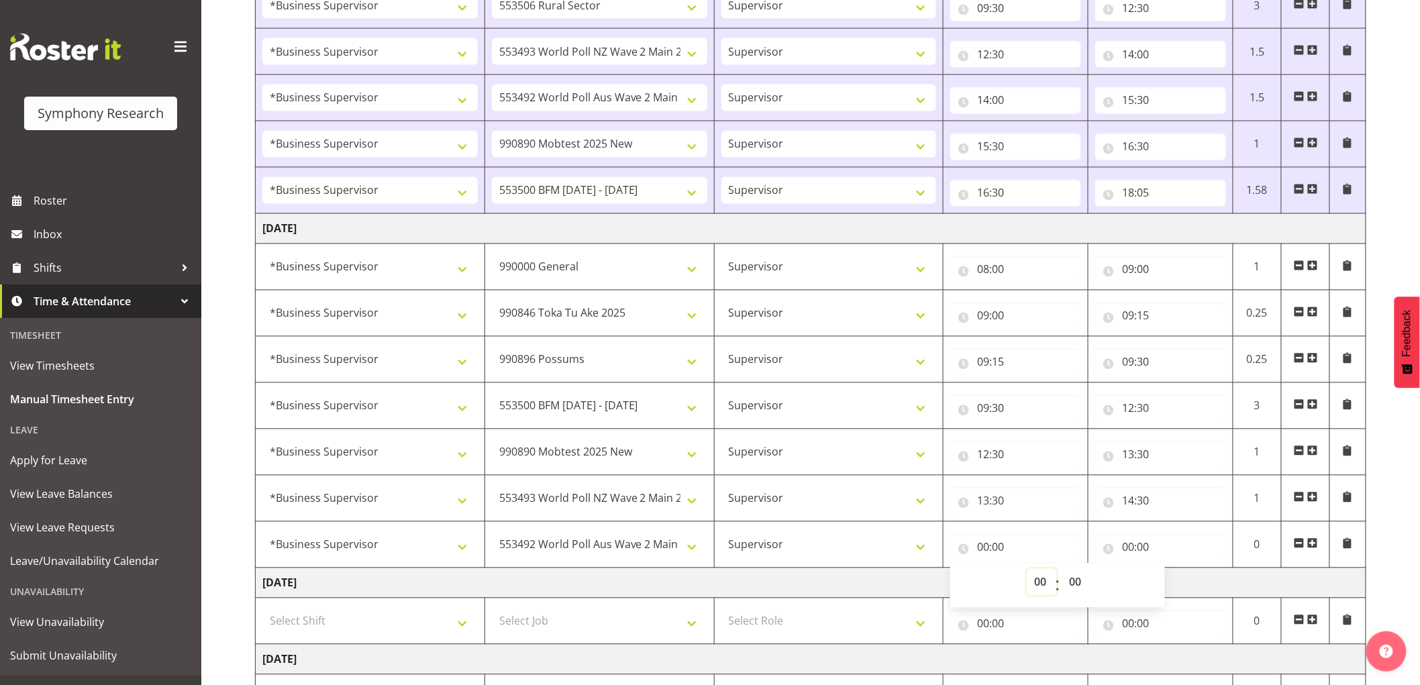
click at [1040, 586] on select "00 01 02 03 04 05 06 07 08 09 10 11 12 13 14 15 16 17 18 19 20 21 22 23" at bounding box center [1042, 582] width 30 height 27
select select "14"
click at [1027, 570] on select "00 01 02 03 04 05 06 07 08 09 10 11 12 13 14 15 16 17 18 19 20 21 22 23" at bounding box center [1042, 582] width 30 height 27
type input "14:00"
drag, startPoint x: 1070, startPoint y: 580, endPoint x: 1057, endPoint y: 584, distance: 13.2
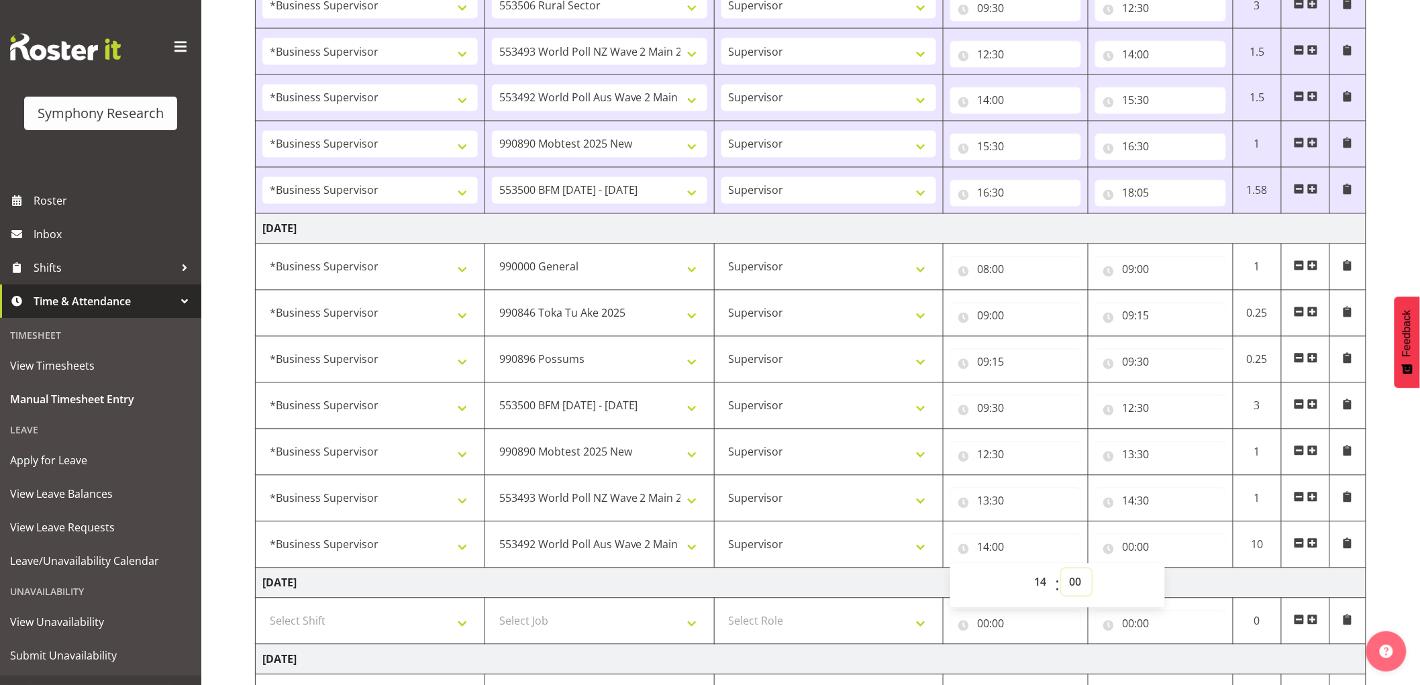
click at [1070, 580] on select "00 01 02 03 04 05 06 07 08 09 10 11 12 13 14 15 16 17 18 19 20 21 22 23 24 25 2…" at bounding box center [1077, 582] width 30 height 27
select select "30"
click at [1062, 570] on select "00 01 02 03 04 05 06 07 08 09 10 11 12 13 14 15 16 17 18 19 20 21 22 23 24 25 2…" at bounding box center [1077, 582] width 30 height 27
type input "14:30"
drag, startPoint x: 1118, startPoint y: 556, endPoint x: 1178, endPoint y: 586, distance: 66.9
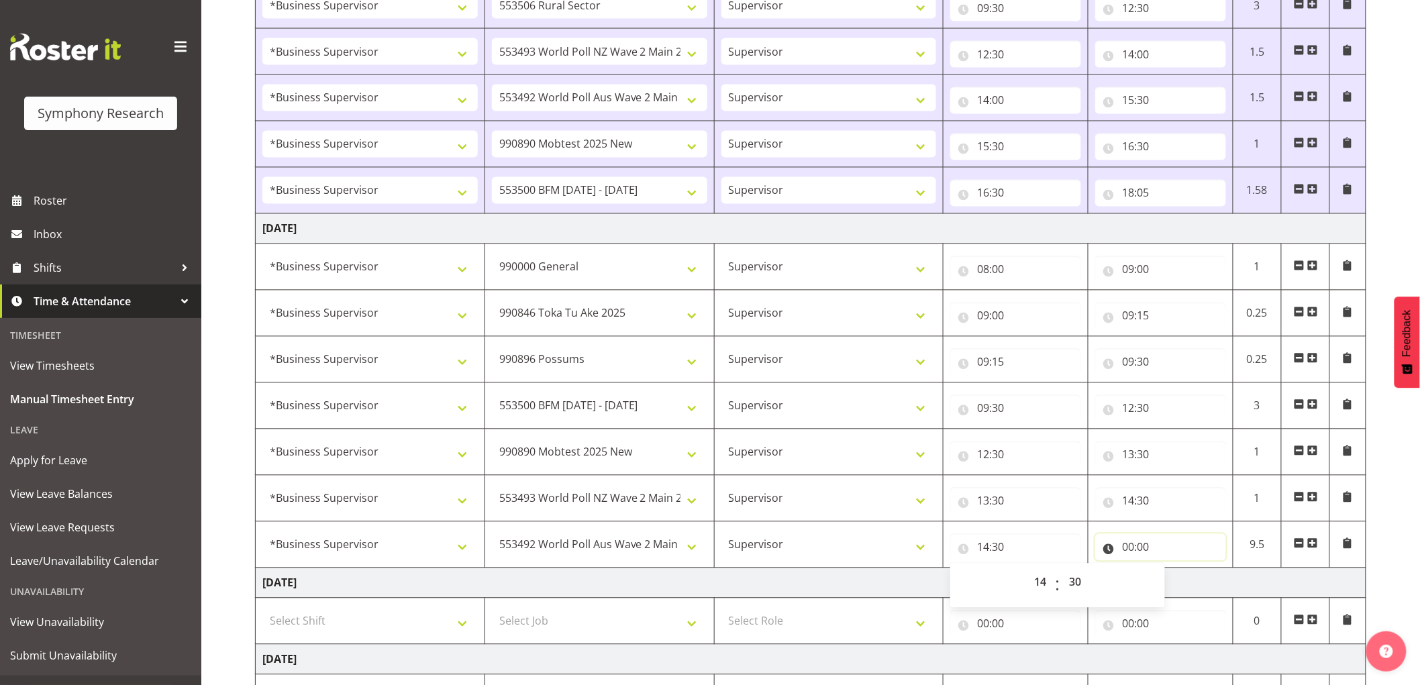
click at [1119, 556] on input "00:00" at bounding box center [1160, 547] width 131 height 27
click at [1188, 591] on select "00 01 02 03 04 05 06 07 08 09 10 11 12 13 14 15 16 17 18 19 20 21 22 23" at bounding box center [1187, 582] width 30 height 27
select select "15"
click at [1172, 570] on select "00 01 02 03 04 05 06 07 08 09 10 11 12 13 14 15 16 17 18 19 20 21 22 23" at bounding box center [1187, 582] width 30 height 27
type input "15:00"
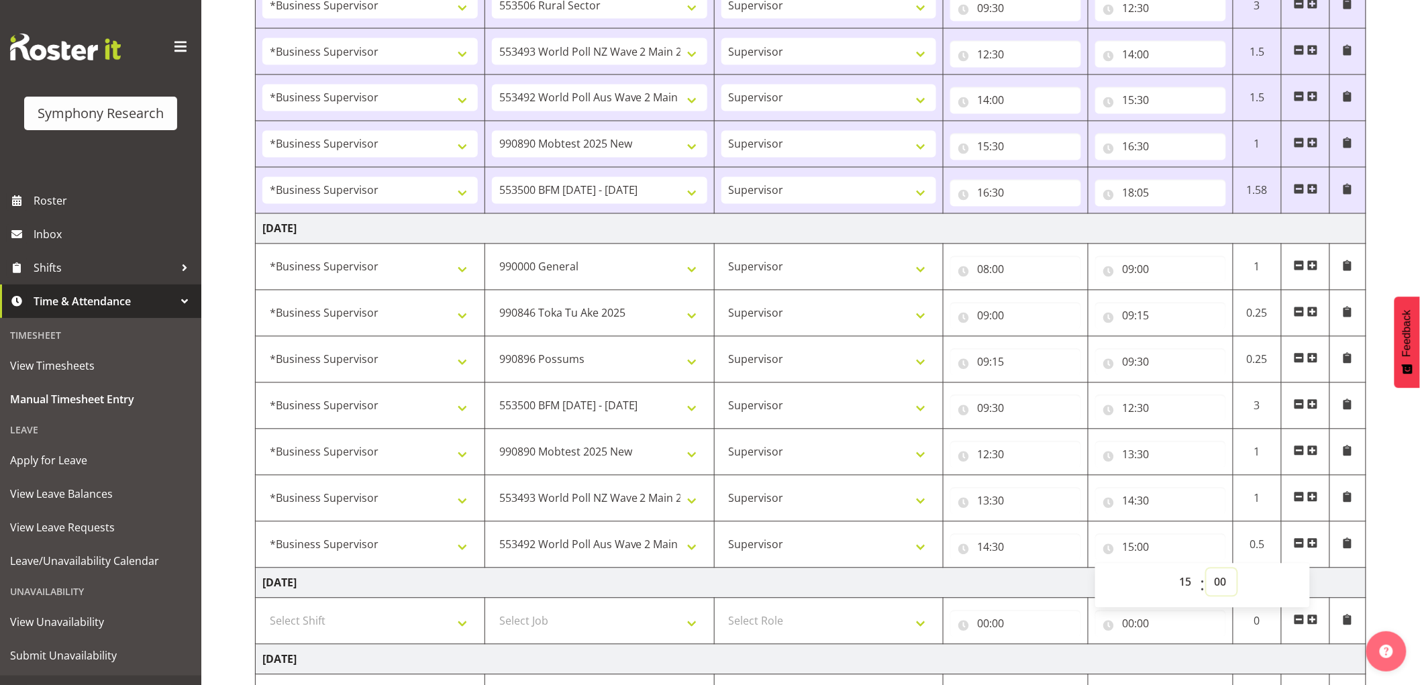
drag, startPoint x: 1220, startPoint y: 588, endPoint x: 1222, endPoint y: 609, distance: 20.9
click at [1221, 592] on select "00 01 02 03 04 05 06 07 08 09 10 11 12 13 14 15 16 17 18 19 20 21 22 23 24 25 2…" at bounding box center [1222, 582] width 30 height 27
select select "30"
click at [1207, 570] on select "00 01 02 03 04 05 06 07 08 09 10 11 12 13 14 15 16 17 18 19 20 21 22 23 24 25 2…" at bounding box center [1222, 582] width 30 height 27
type input "15:30"
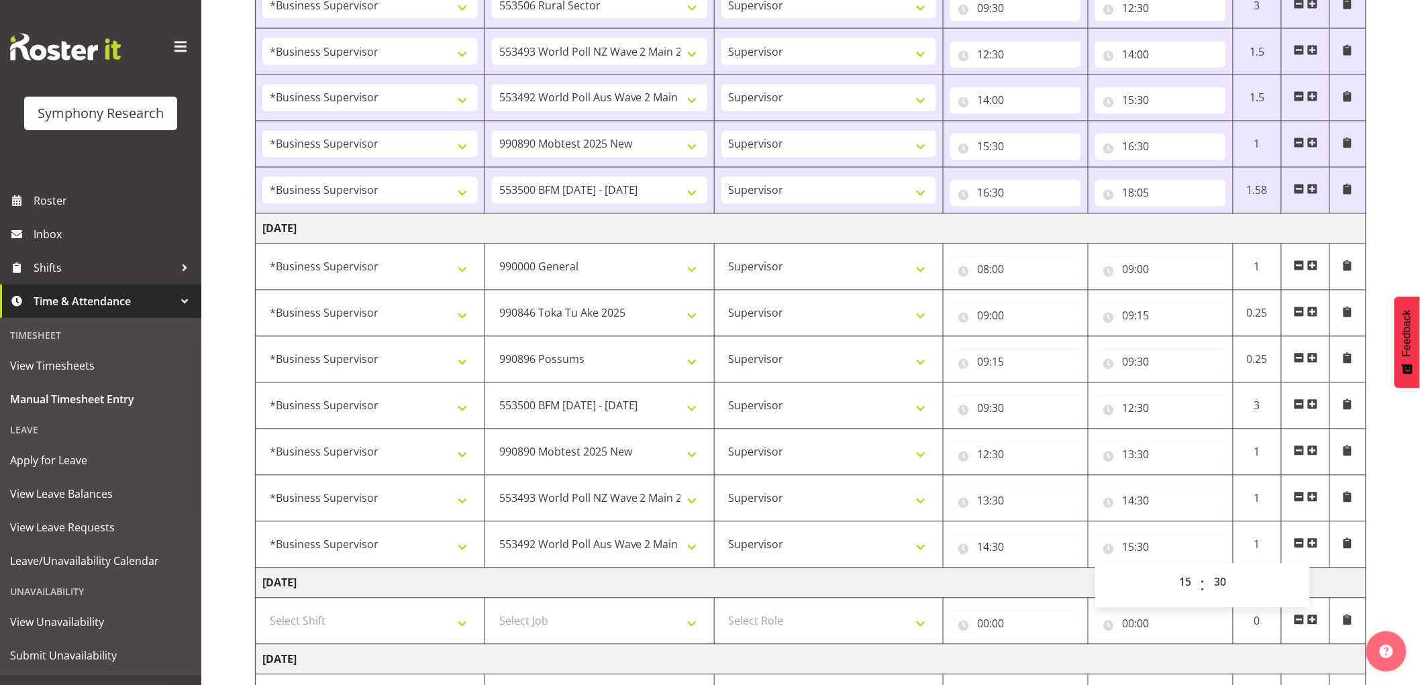
click at [1034, 591] on td "[DATE]" at bounding box center [811, 583] width 1111 height 30
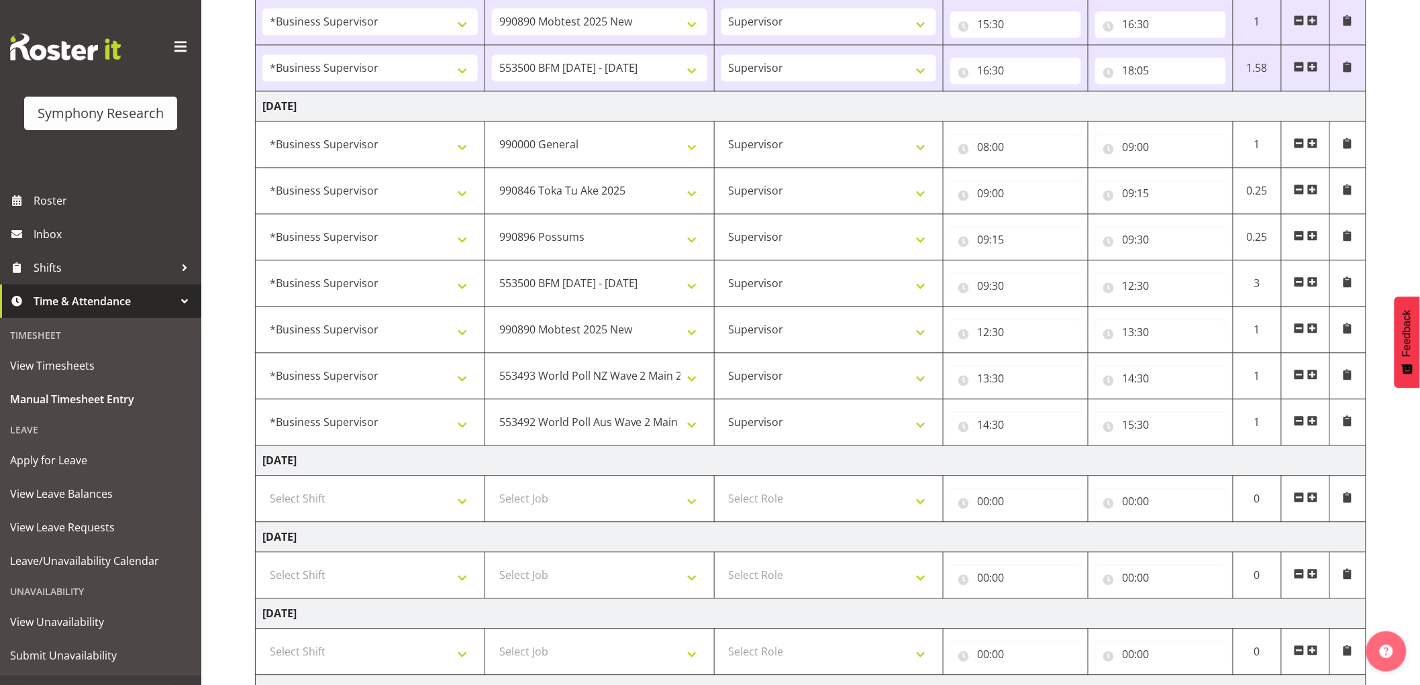
scroll to position [1263, 0]
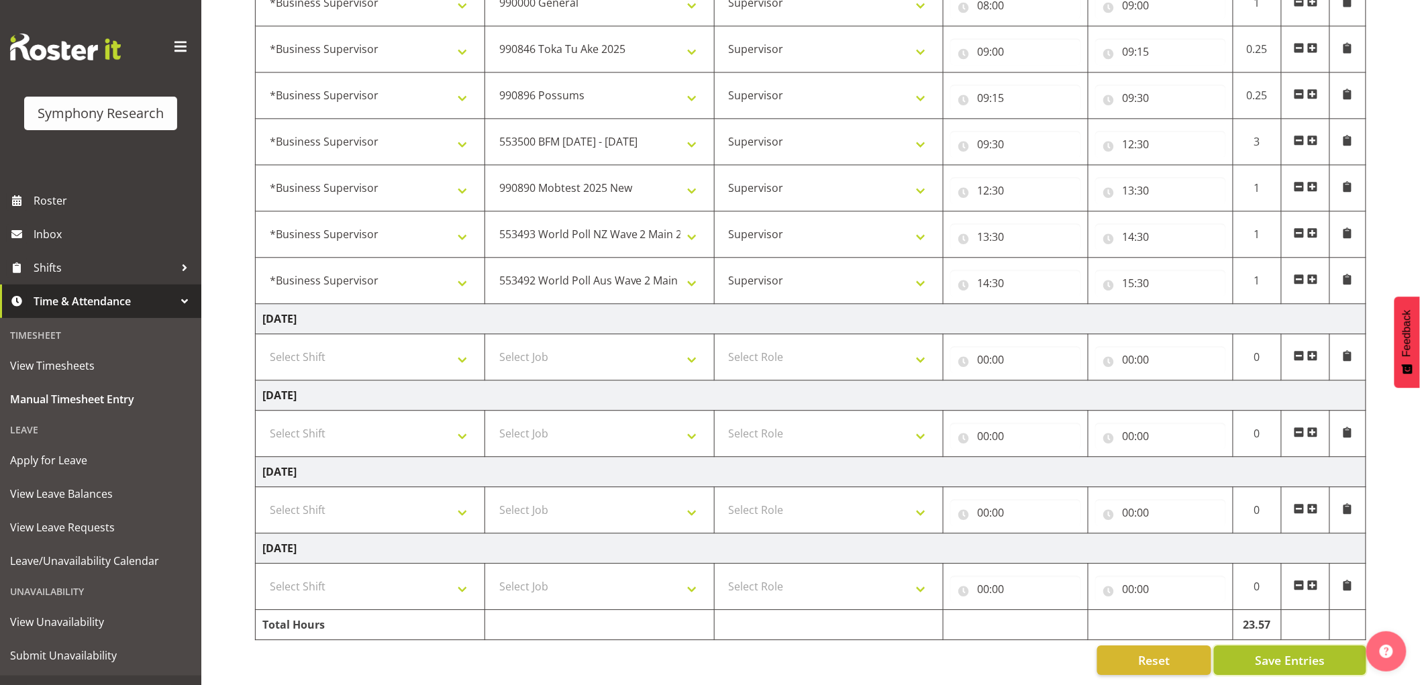
click at [1327, 654] on button "Save Entries" at bounding box center [1290, 661] width 152 height 30
click at [1317, 274] on span at bounding box center [1312, 279] width 11 height 11
click at [1314, 274] on span at bounding box center [1312, 279] width 11 height 11
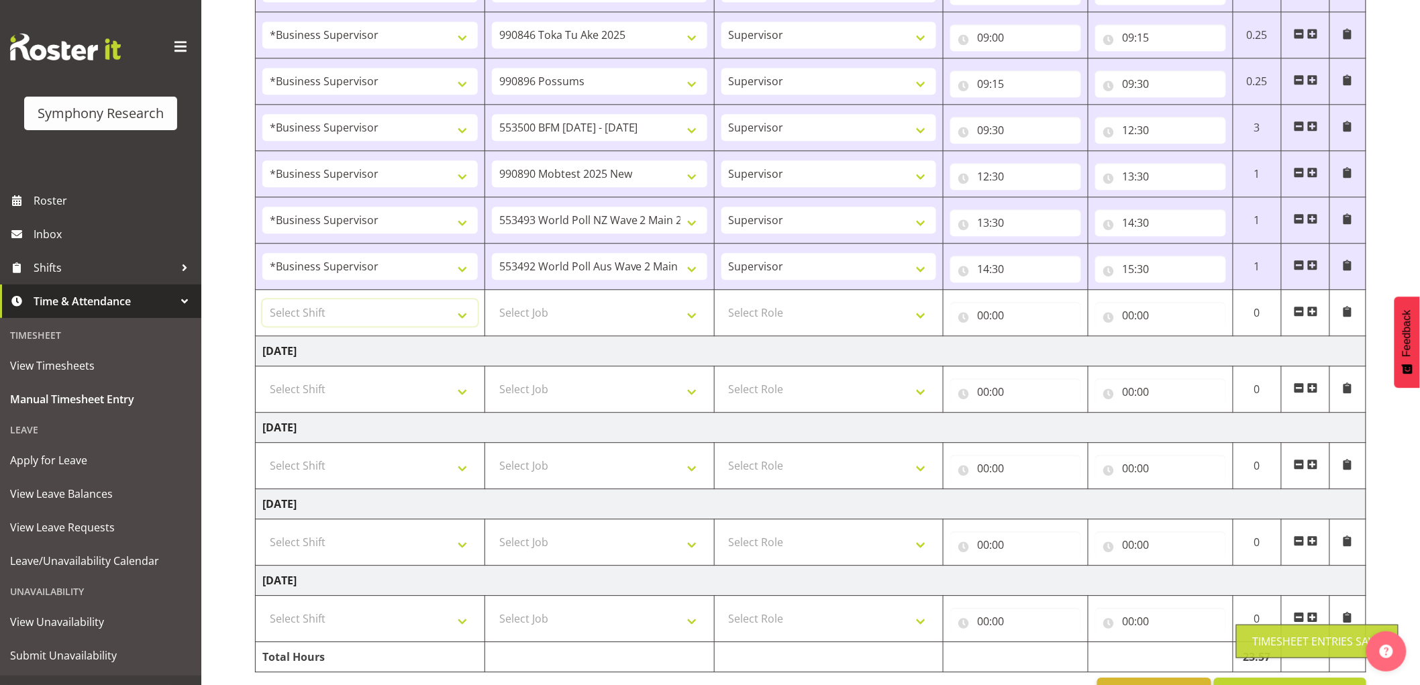
drag, startPoint x: 364, startPoint y: 310, endPoint x: 360, endPoint y: 333, distance: 23.2
click at [364, 310] on select "Select Shift !!Weekend Residential (Roster IT Shift Label) *Business 9/10am ~ 4…" at bounding box center [369, 312] width 215 height 27
select select "1607"
click at [262, 301] on select "Select Shift !!Weekend Residential (Roster IT Shift Label) *Business 9/10am ~ 4…" at bounding box center [369, 312] width 215 height 27
click at [623, 309] on select "Select Job 550060 IF Admin 553492 World Poll Aus Wave 2 Main 2025 553493 World …" at bounding box center [599, 312] width 215 height 27
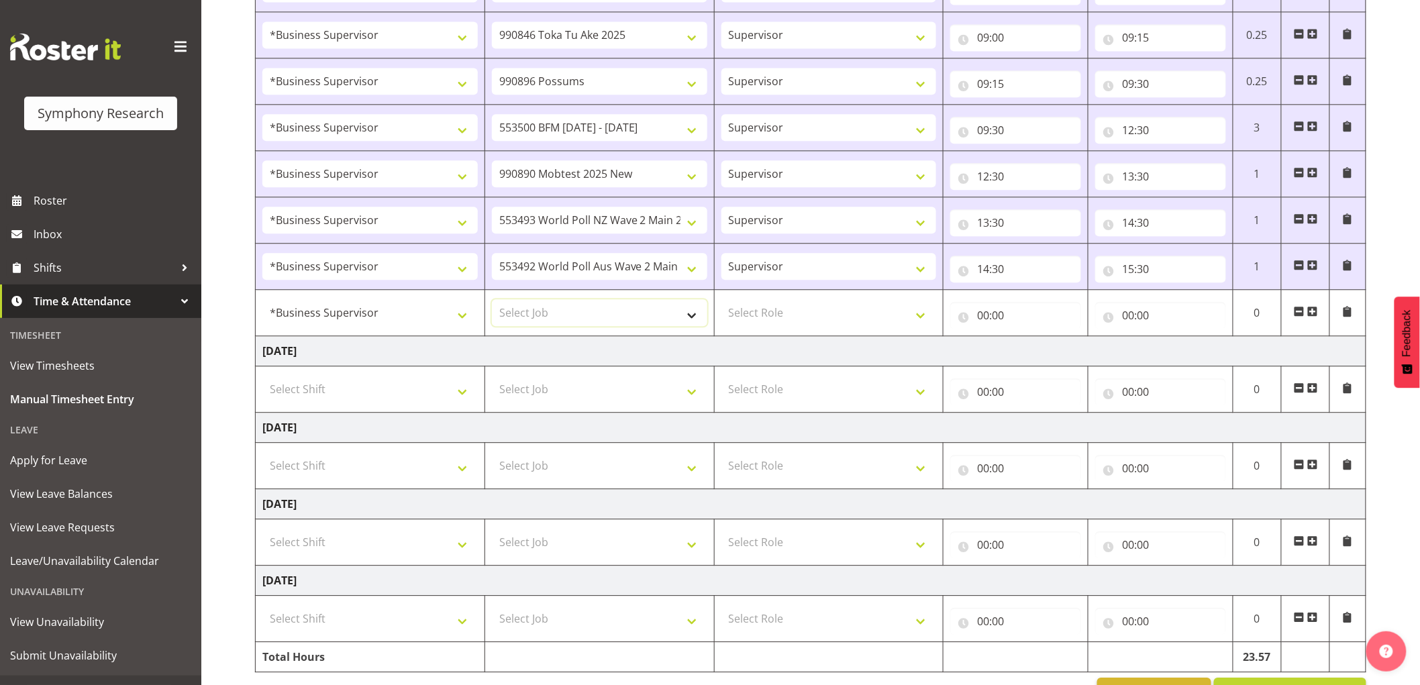
click at [614, 315] on select "Select Job 550060 IF Admin 553492 World Poll Aus Wave 2 Main 2025 553493 World …" at bounding box center [599, 312] width 215 height 27
select select "10587"
click at [492, 301] on select "Select Job 550060 IF Admin 553492 World Poll Aus Wave 2 Main 2025 553493 World …" at bounding box center [599, 312] width 215 height 27
click at [778, 301] on select "Select Role Supervisor Interviewing Briefing" at bounding box center [828, 312] width 215 height 27
select select "45"
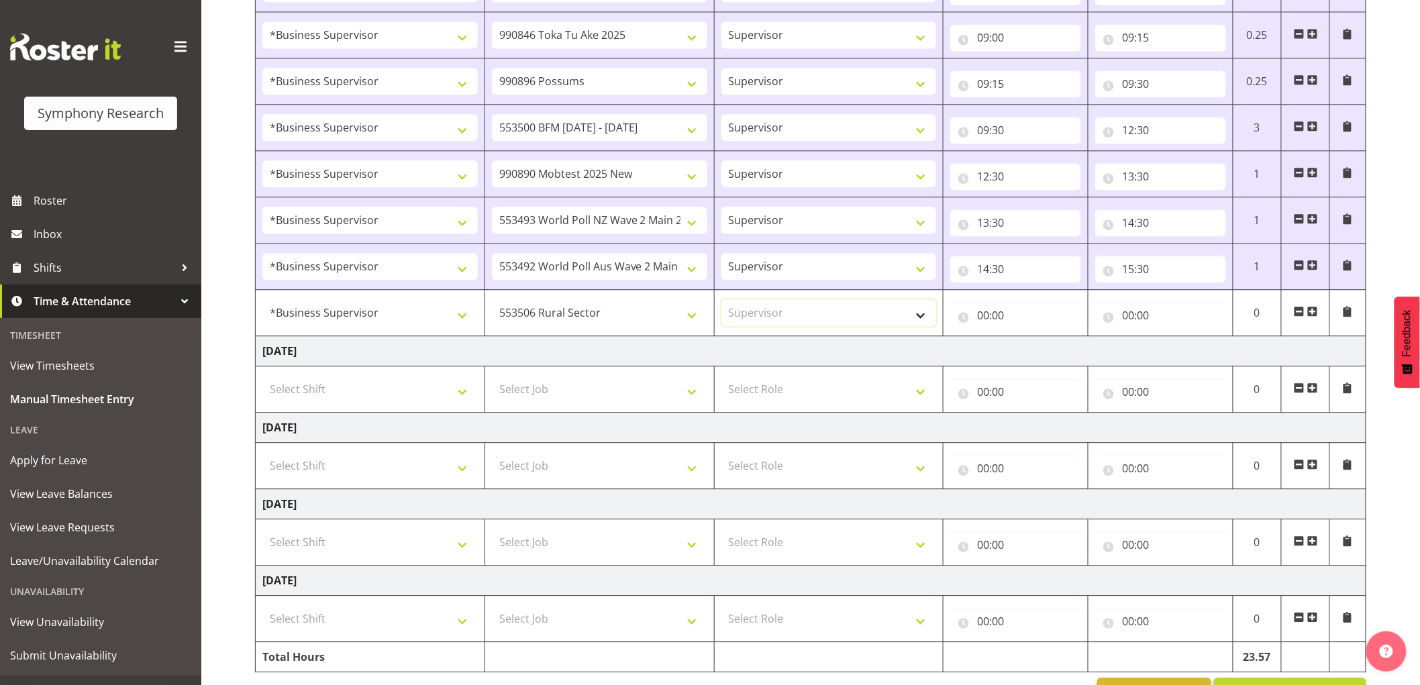
click at [721, 301] on select "Select Role Supervisor Interviewing Briefing" at bounding box center [828, 312] width 215 height 27
click at [989, 321] on input "00:00" at bounding box center [1015, 315] width 131 height 27
click at [1036, 356] on select "00 01 02 03 04 05 06 07 08 09 10 11 12 13 14 15 16 17 18 19 20 21 22 23" at bounding box center [1042, 350] width 30 height 27
select select "15"
click at [1027, 339] on select "00 01 02 03 04 05 06 07 08 09 10 11 12 13 14 15 16 17 18 19 20 21 22 23" at bounding box center [1042, 350] width 30 height 27
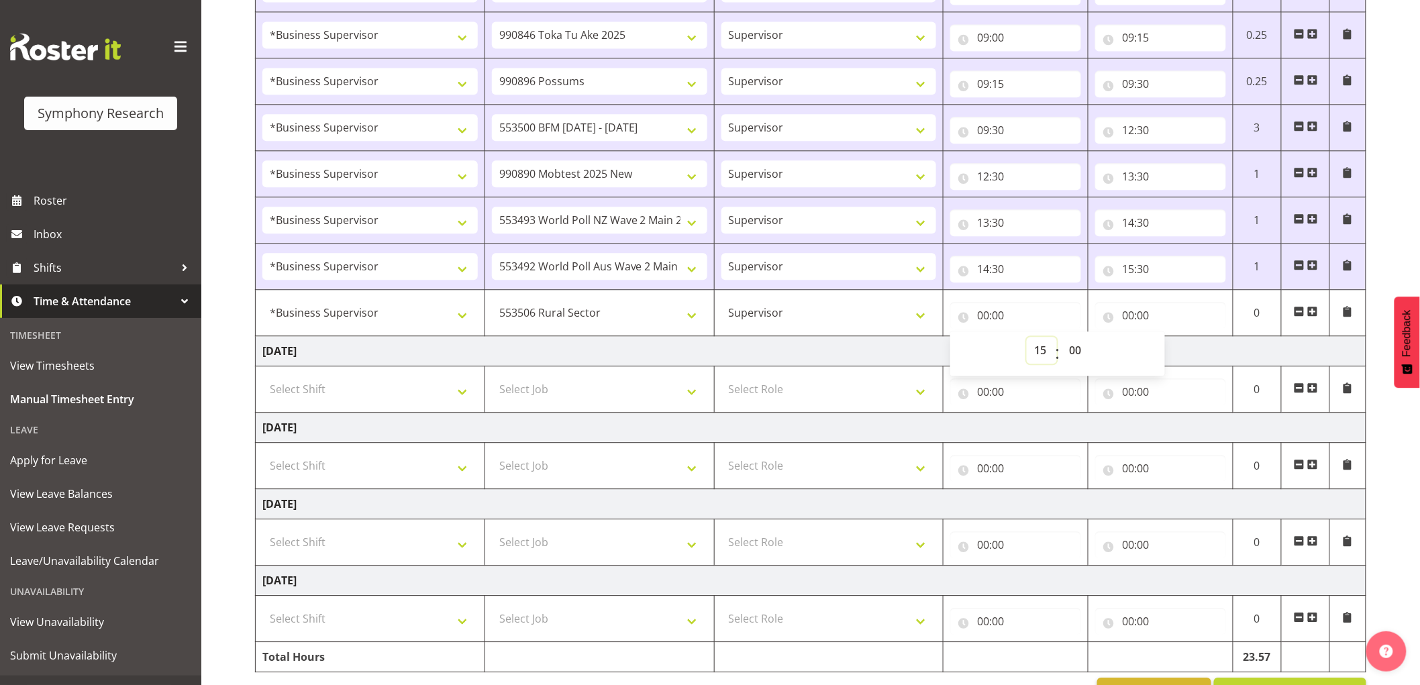
type input "15:00"
click at [1072, 356] on select "00 01 02 03 04 05 06 07 08 09 10 11 12 13 14 15 16 17 18 19 20 21 22 23 24 25 2…" at bounding box center [1077, 350] width 30 height 27
select select "30"
click at [1062, 339] on select "00 01 02 03 04 05 06 07 08 09 10 11 12 13 14 15 16 17 18 19 20 21 22 23 24 25 2…" at bounding box center [1077, 350] width 30 height 27
type input "15:30"
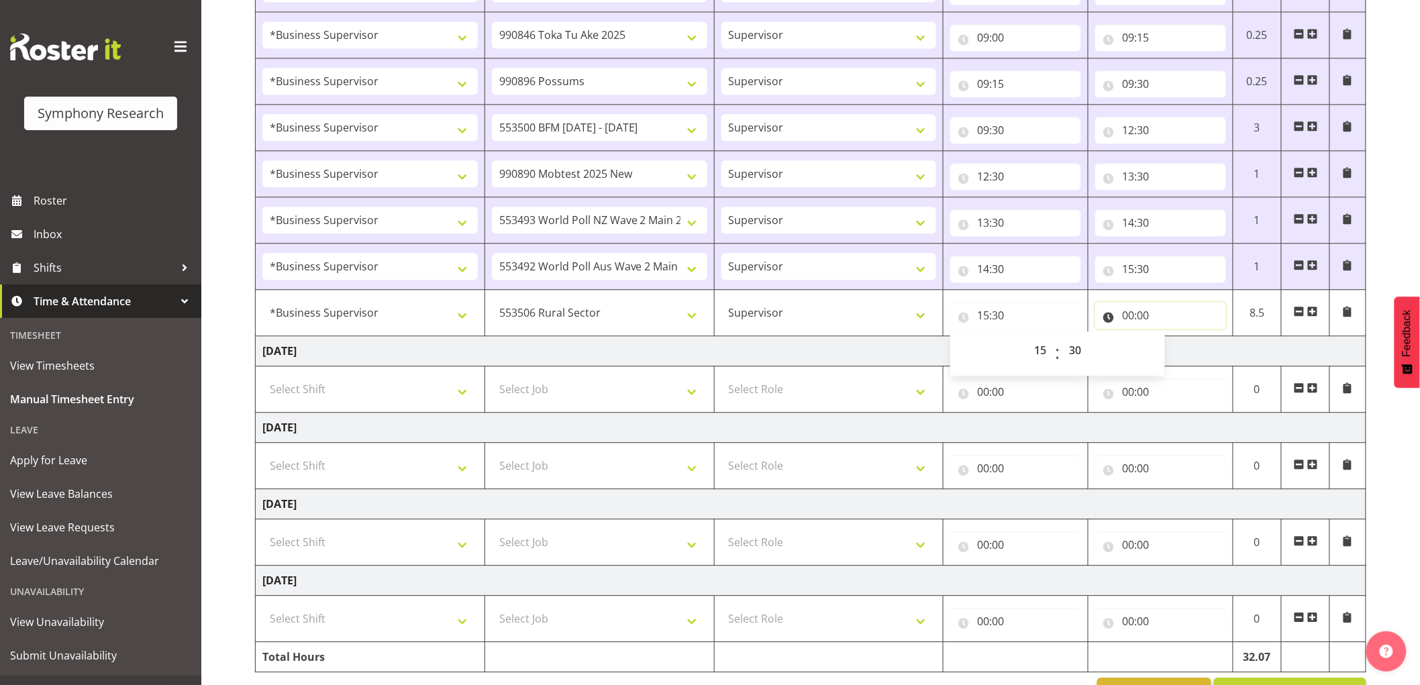
click at [1130, 319] on input "00:00" at bounding box center [1160, 315] width 131 height 27
click at [1188, 358] on select "00 01 02 03 04 05 06 07 08 09 10 11 12 13 14 15 16 17 18 19 20 21 22 23" at bounding box center [1187, 350] width 30 height 27
select select "18"
click at [1172, 339] on select "00 01 02 03 04 05 06 07 08 09 10 11 12 13 14 15 16 17 18 19 20 21 22 23" at bounding box center [1187, 350] width 30 height 27
type input "18:00"
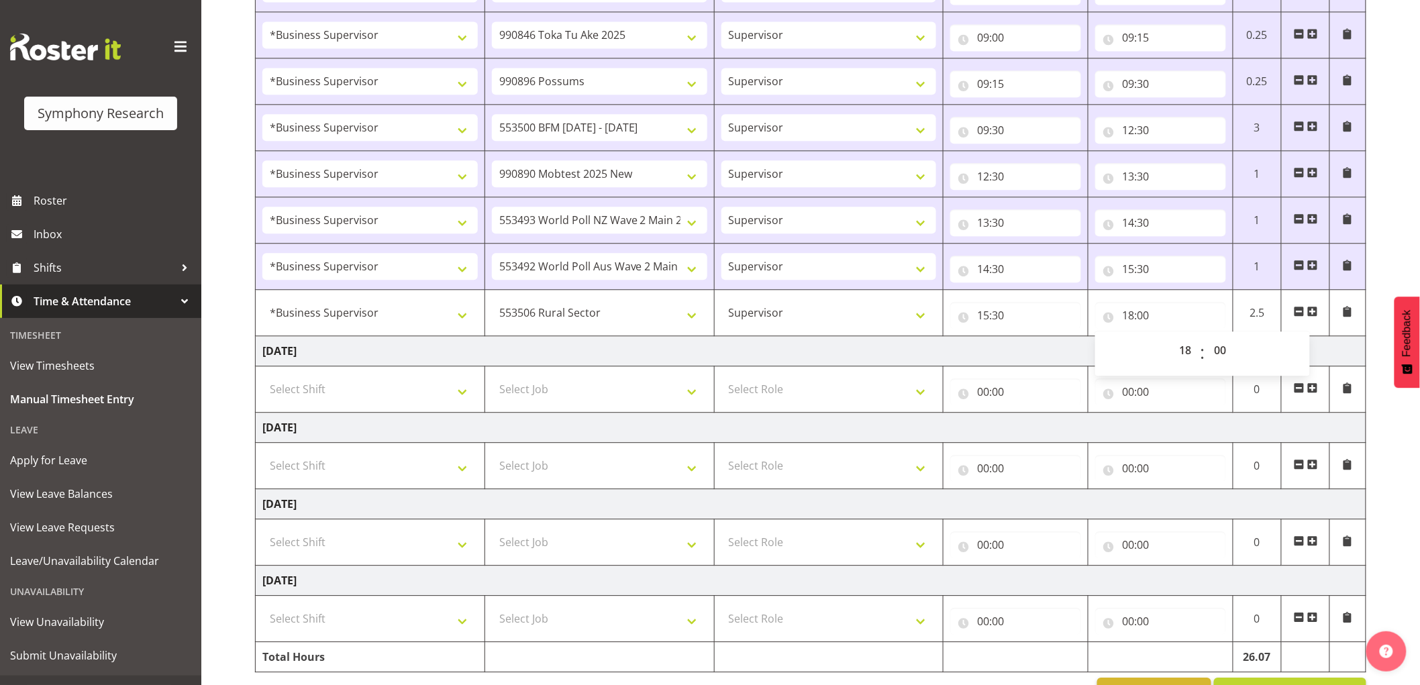
click at [1021, 356] on td "[DATE]" at bounding box center [811, 351] width 1111 height 30
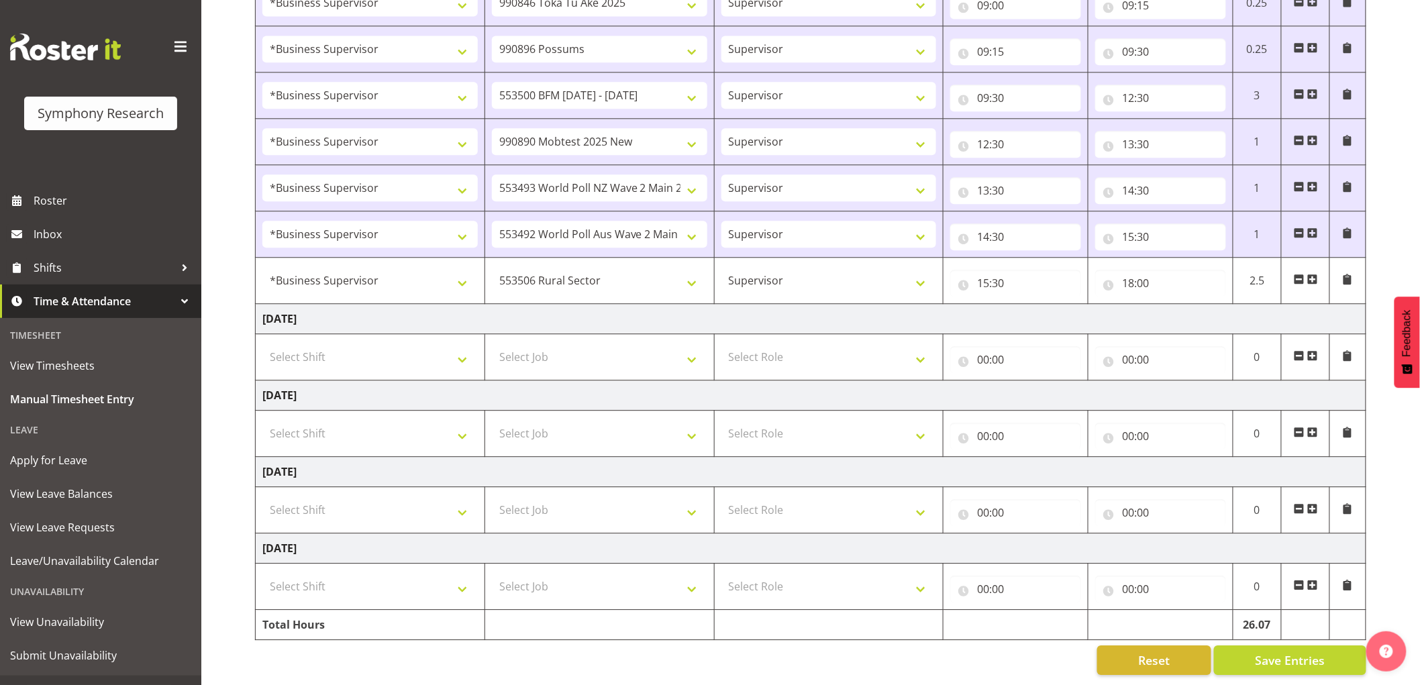
scroll to position [1309, 0]
click at [1327, 646] on button "Save Entries" at bounding box center [1290, 661] width 152 height 30
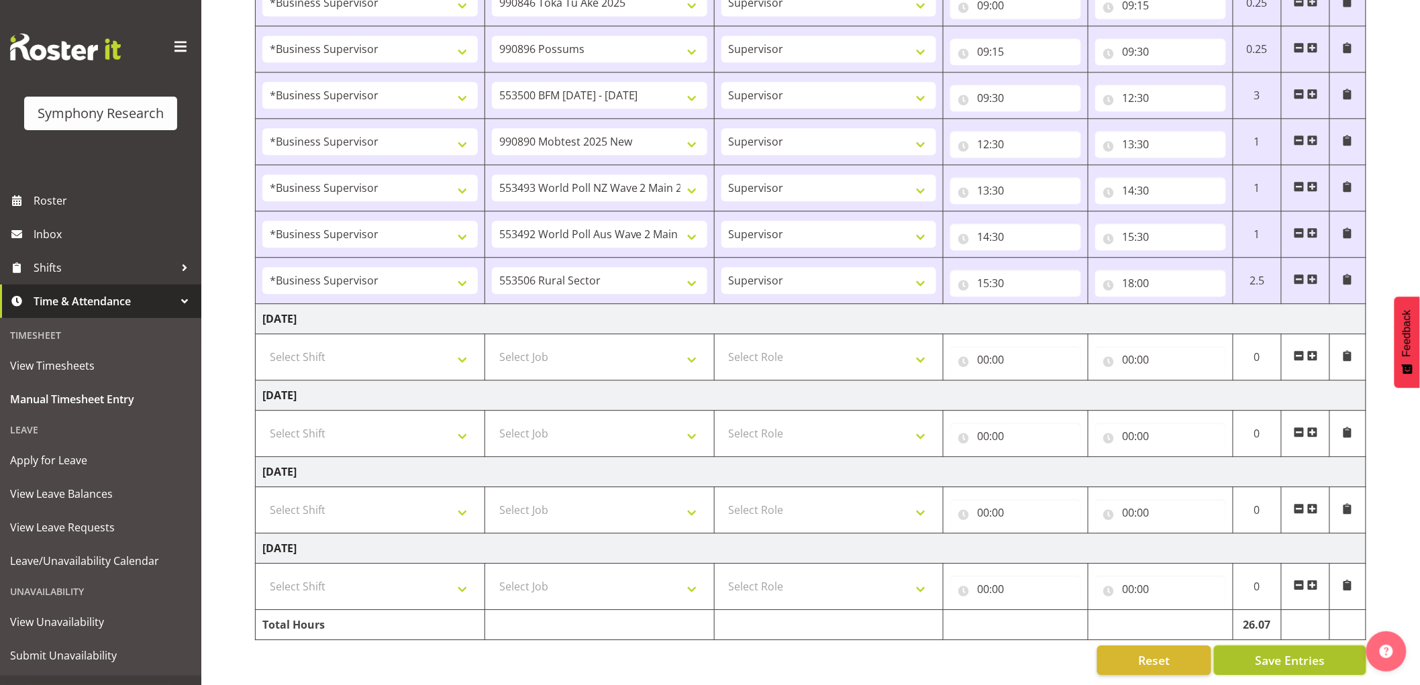
click at [1255, 651] on button "Save Entries" at bounding box center [1290, 661] width 152 height 30
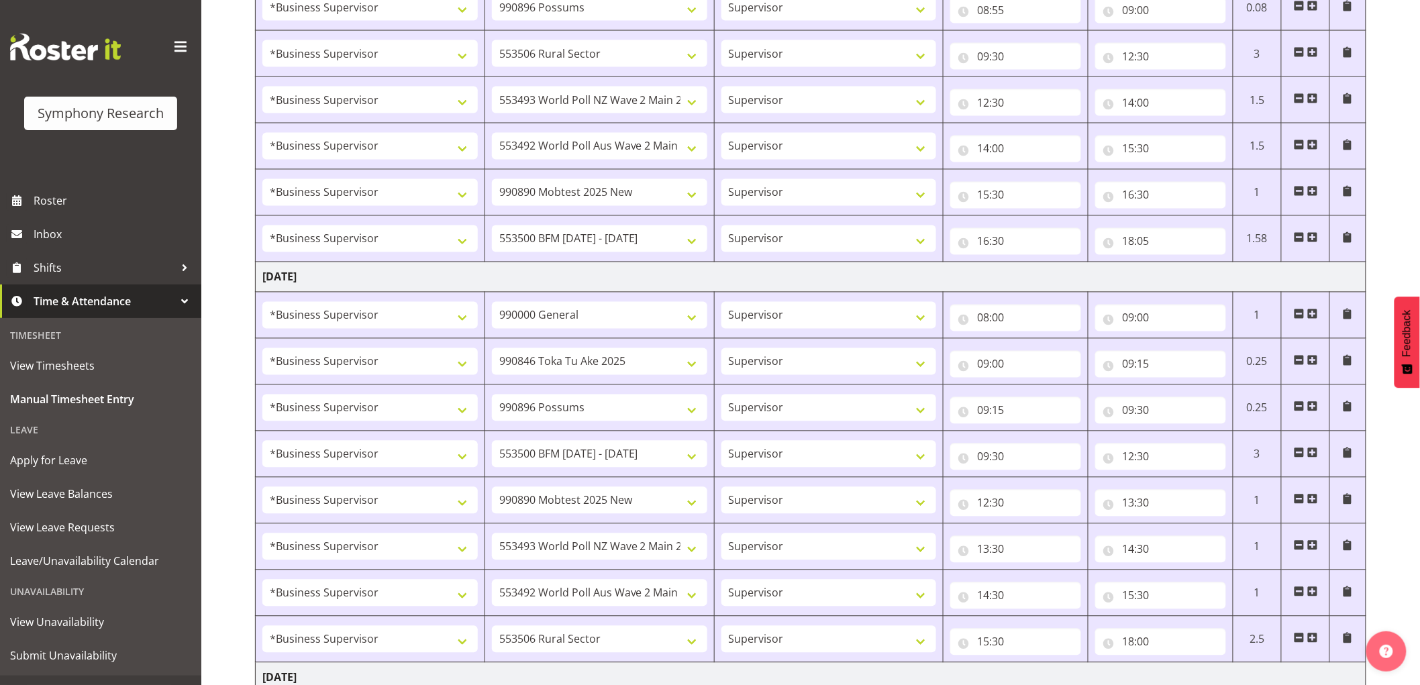
scroll to position [564, 0]
